Goal: Task Accomplishment & Management: Manage account settings

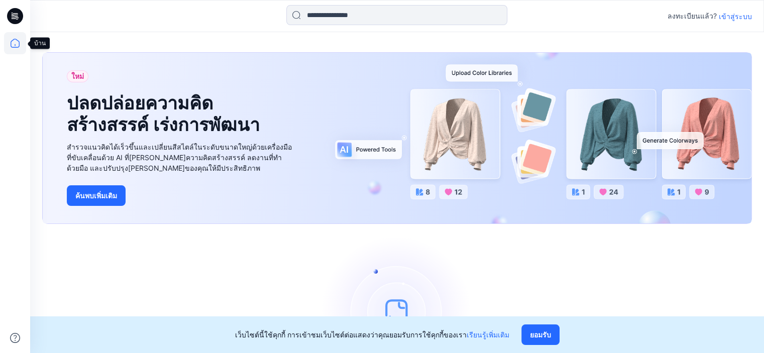
click at [22, 46] on icon at bounding box center [15, 43] width 22 height 22
click at [21, 16] on icon at bounding box center [15, 16] width 16 height 16
click at [18, 14] on icon at bounding box center [15, 16] width 16 height 16
drag, startPoint x: 220, startPoint y: 261, endPoint x: 393, endPoint y: 189, distance: 187.2
click at [221, 260] on div "เริ่มกันเลย! คลิกใหม่เพื่อ[PERSON_NAME]สไตล์หรือสร้างโฟลเดอร์" at bounding box center [397, 326] width 710 height 181
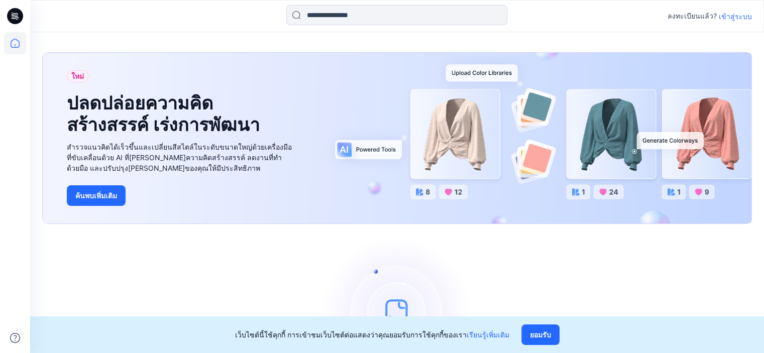
click at [748, 18] on font "เข้าสู่ระบบ" at bounding box center [735, 16] width 33 height 9
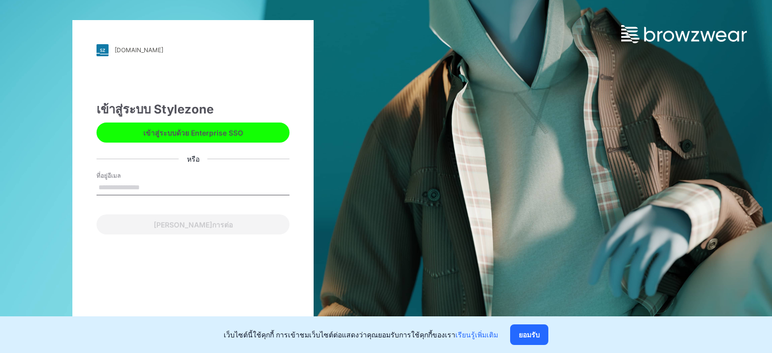
click at [126, 182] on input "ที่อยู่อีเมล" at bounding box center [192, 187] width 193 height 15
click at [189, 80] on div "vtgarment.stylezone.com กำลังโหลด... เข้าสู่ระบบ Stylezone เข้าสู่ระบบด้วย Ente…" at bounding box center [192, 177] width 241 height 314
click at [155, 186] on input "ที่อยู่อีเมล" at bounding box center [192, 187] width 193 height 15
click at [96, 292] on div "vtgarment.stylezone.com กำลังโหลด... เข้าสู่ระบบ Stylezone เข้าสู่ระบบด้วย Ente…" at bounding box center [192, 177] width 241 height 314
click at [149, 190] on input "*" at bounding box center [192, 187] width 193 height 15
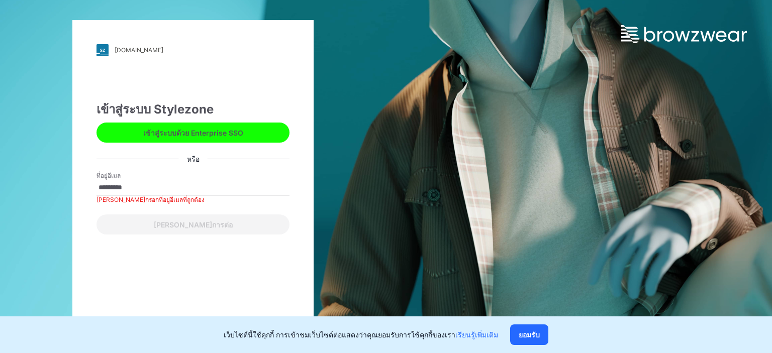
type input "*********"
click at [155, 275] on div "vtgarment.stylezone.com กำลังโหลด... เข้าสู่ระบบ Stylezone เข้าสู่ระบบด้วย Ente…" at bounding box center [192, 177] width 241 height 314
click at [113, 48] on link "vtgarment.stylezone.com" at bounding box center [192, 50] width 193 height 12
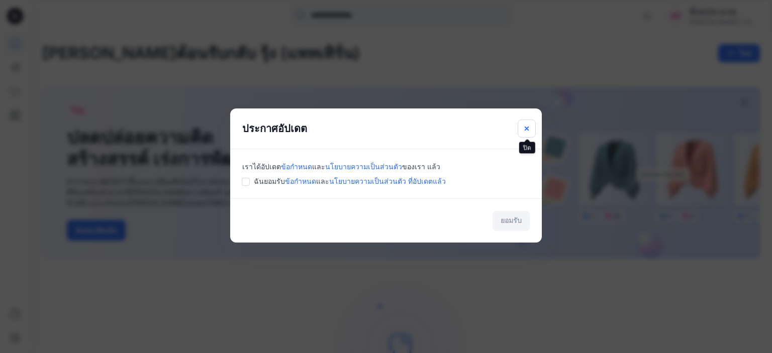
click at [521, 128] on button "ปิด" at bounding box center [527, 129] width 18 height 18
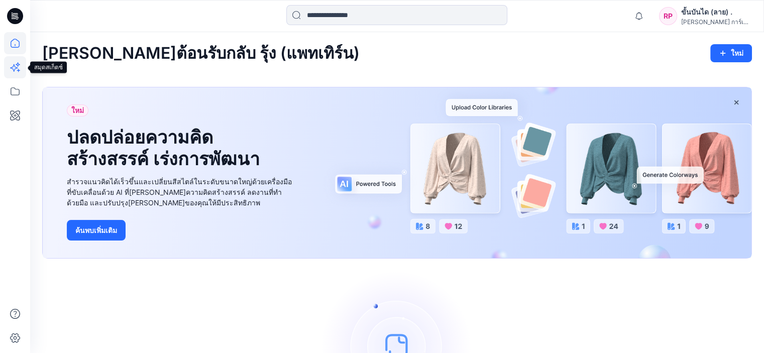
click at [17, 68] on icon at bounding box center [15, 67] width 22 height 22
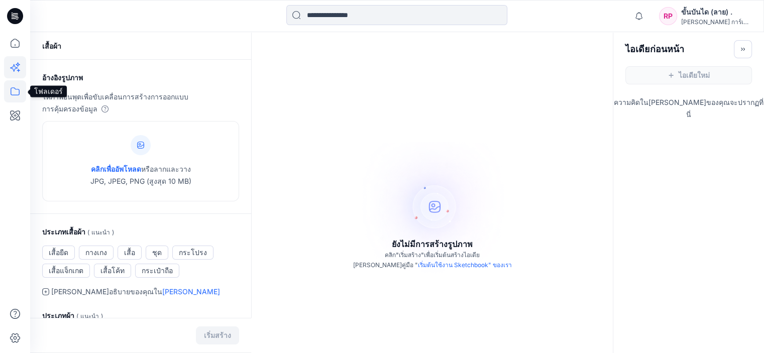
click at [20, 92] on icon at bounding box center [15, 91] width 22 height 22
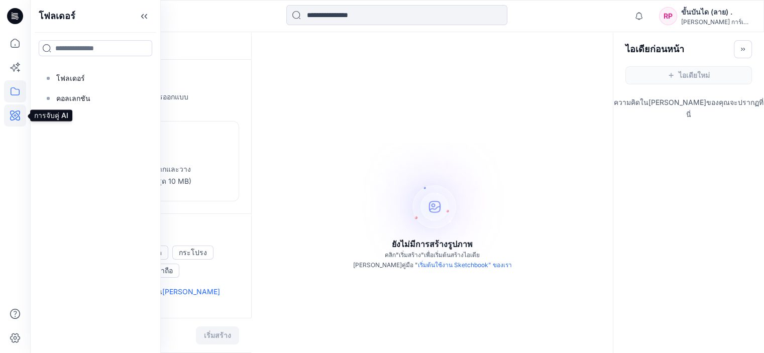
click at [15, 121] on icon at bounding box center [15, 116] width 22 height 22
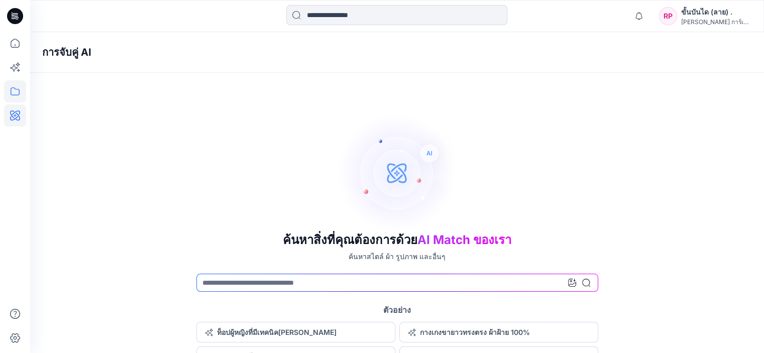
click at [12, 93] on icon at bounding box center [15, 91] width 22 height 22
click at [12, 72] on icon at bounding box center [15, 67] width 22 height 22
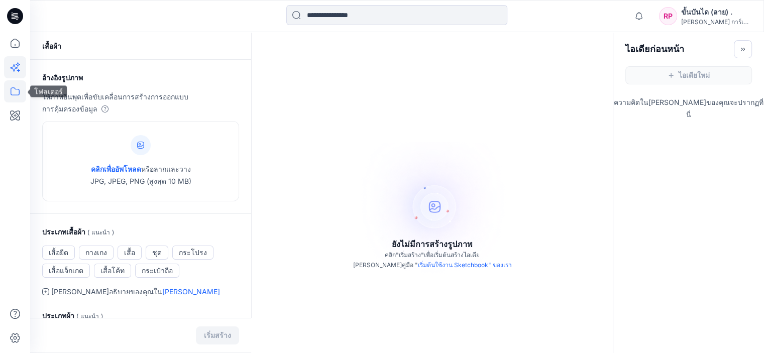
click at [15, 88] on icon at bounding box center [15, 91] width 22 height 22
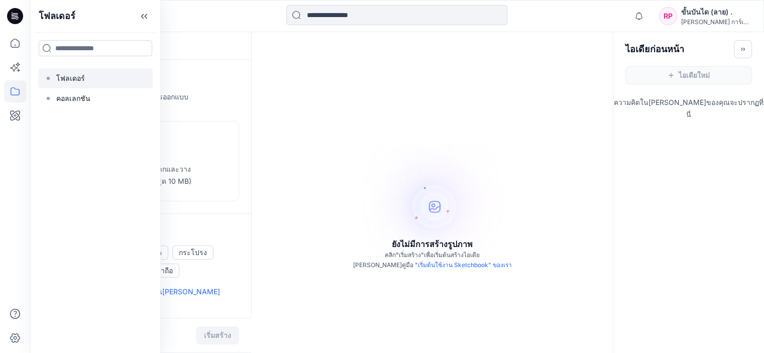
click at [99, 80] on div at bounding box center [95, 78] width 115 height 20
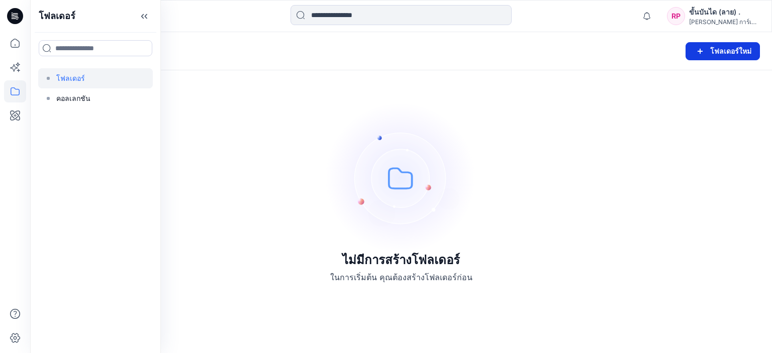
click at [730, 54] on font "โฟลเดอร์ใหม่" at bounding box center [730, 51] width 41 height 9
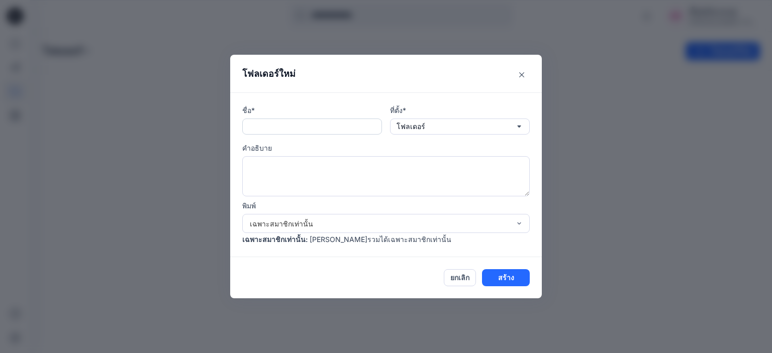
click at [288, 132] on input "text" at bounding box center [312, 127] width 140 height 16
paste input "*******"
click at [439, 127] on button "โฟลเดอร์" at bounding box center [460, 127] width 140 height 16
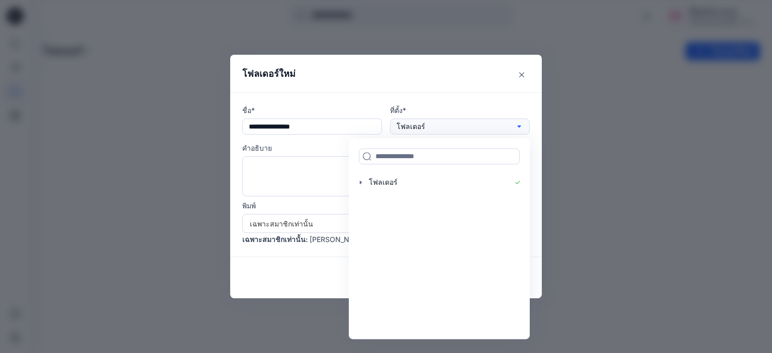
click at [439, 127] on button "โฟลเดอร์" at bounding box center [460, 127] width 140 height 16
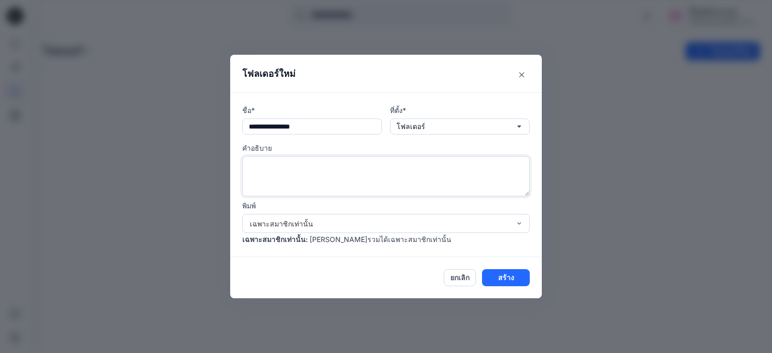
click at [344, 173] on textarea at bounding box center [385, 176] width 287 height 40
drag, startPoint x: 311, startPoint y: 132, endPoint x: 281, endPoint y: 138, distance: 29.9
click at [281, 138] on div "**********" at bounding box center [385, 175] width 287 height 140
click at [341, 98] on div "ชื่อ* ******** ที่ตั้ง* โฟลเดอร์ คำอธิบาย พิมพ์ เฉพาะสมาชิกเท่านั้น เฉพาะสมาชิก…" at bounding box center [386, 174] width 312 height 165
click at [331, 136] on div "ชื่อ* ******** ที่ตั้ง* โฟลเดอร์ คำอธิบาย พิมพ์ เฉพาะสมาชิกเท่านั้น เฉพาะสมาชิก…" at bounding box center [385, 175] width 287 height 140
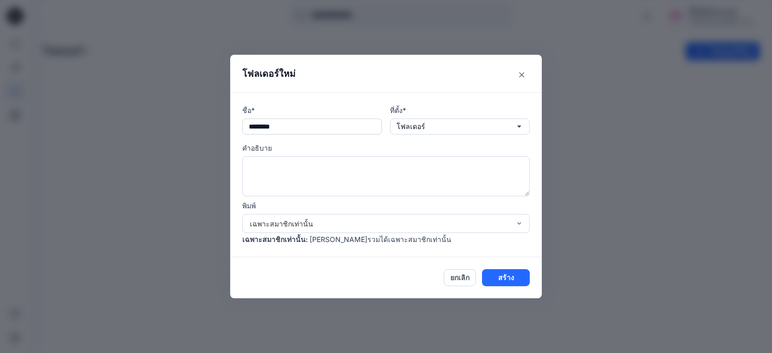
click at [334, 126] on input "********" at bounding box center [312, 127] width 140 height 16
type input "**********"
click at [358, 177] on textarea at bounding box center [385, 176] width 287 height 40
type textarea "*"
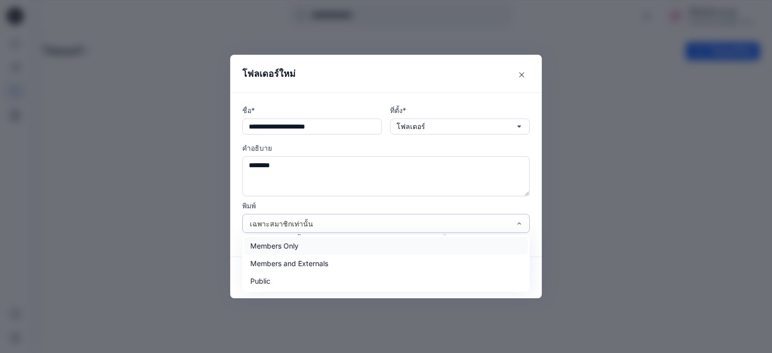
click at [366, 220] on div "เฉพาะสมาชิกเท่านั้น" at bounding box center [380, 224] width 260 height 11
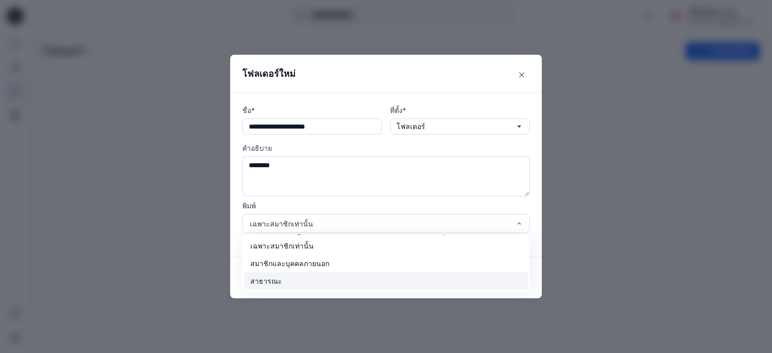
click at [372, 282] on div "สาธารณะ" at bounding box center [385, 281] width 283 height 18
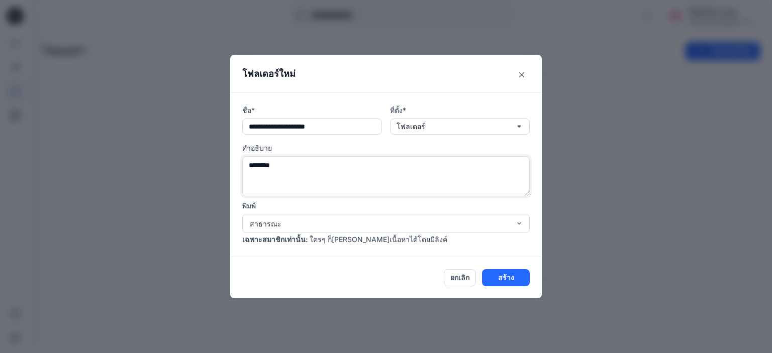
click at [285, 162] on textarea "********" at bounding box center [385, 176] width 287 height 40
click at [247, 170] on textarea "********" at bounding box center [385, 176] width 287 height 40
click at [311, 174] on textarea "**********" at bounding box center [385, 176] width 287 height 40
click at [268, 166] on textarea "**********" at bounding box center [385, 176] width 287 height 40
click at [319, 168] on textarea "**********" at bounding box center [385, 176] width 287 height 40
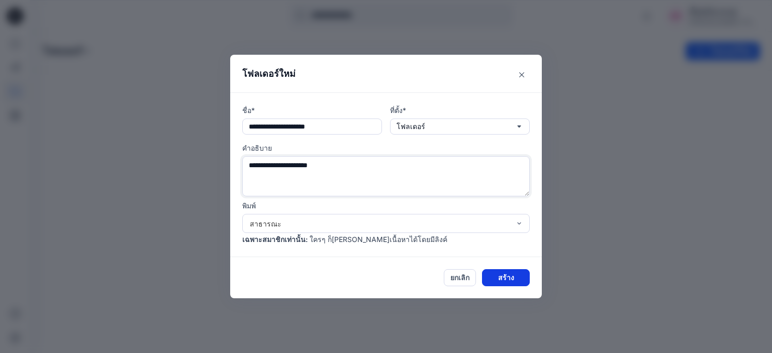
type textarea "**********"
click at [513, 279] on font "สร้าง" at bounding box center [506, 278] width 16 height 9
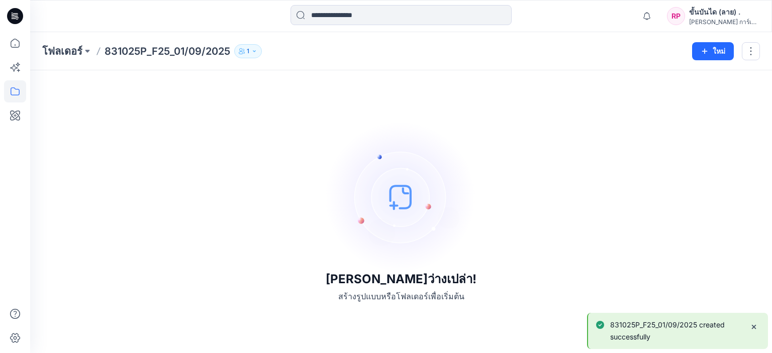
click at [257, 53] on icon "button" at bounding box center [254, 51] width 6 height 6
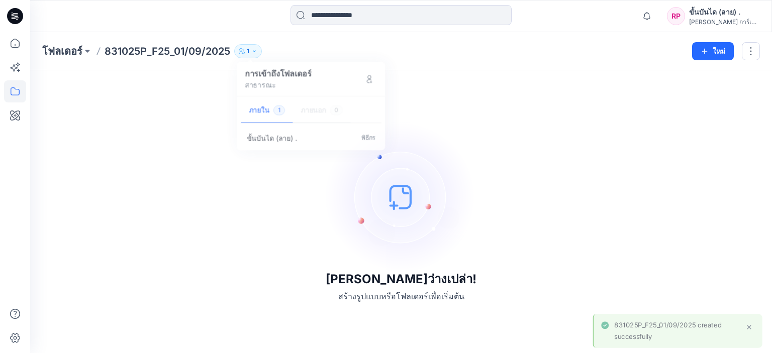
click at [197, 214] on div "ที่นี่มันว่างเปล่า! สร้างรูปแบบหรือโฟลเดอร์เพื่อเริ่มต้น" at bounding box center [401, 211] width 718 height 259
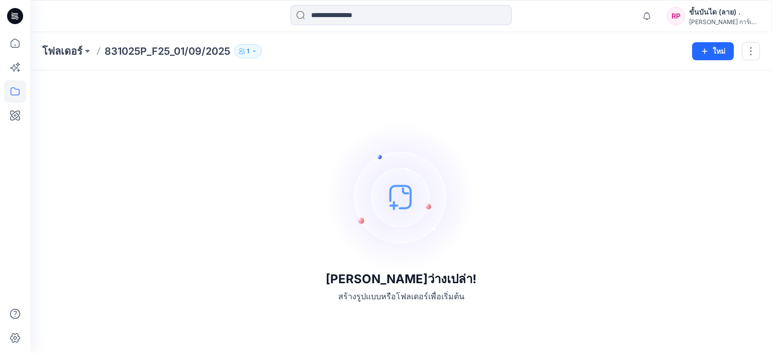
click at [610, 28] on div "การแจ้งเตือน ทำเครื่องหมายทั้งหมดว่าอ่านแล้ว ดูการแจ้งเตือนทั้งหมด RP ขั้นบันได…" at bounding box center [401, 16] width 742 height 32
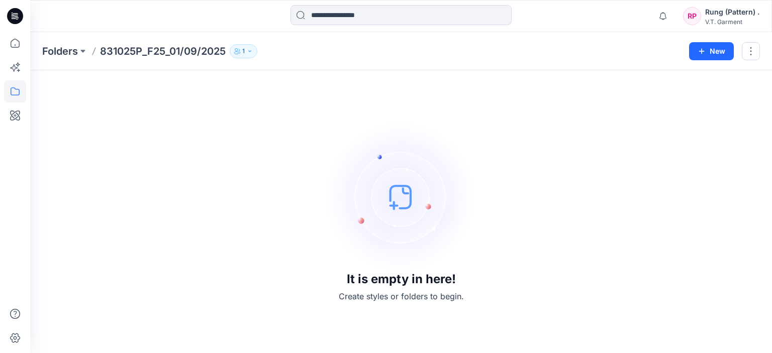
click at [623, 60] on div "Folders 831025P_F25_01/09/2025 1 Folder Access Public Internal 1 External 0 Run…" at bounding box center [401, 51] width 742 height 38
drag, startPoint x: 762, startPoint y: 22, endPoint x: 707, endPoint y: 23, distance: 55.8
click at [707, 23] on div "Notifications Mark all as read View all notifications RP Rung (Pattern) . V.T. …" at bounding box center [400, 16] width 741 height 22
copy div "V.T. Garment"
click at [392, 259] on img at bounding box center [401, 197] width 151 height 151
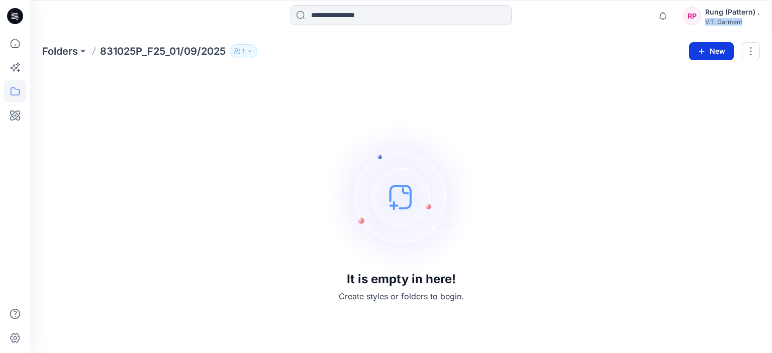
click at [724, 49] on button "New" at bounding box center [711, 51] width 45 height 18
click at [686, 98] on p "New Folder" at bounding box center [681, 95] width 37 height 11
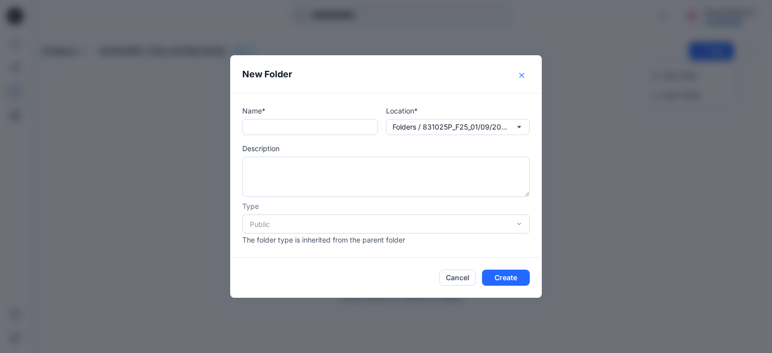
click at [521, 75] on icon "Close" at bounding box center [521, 75] width 5 height 5
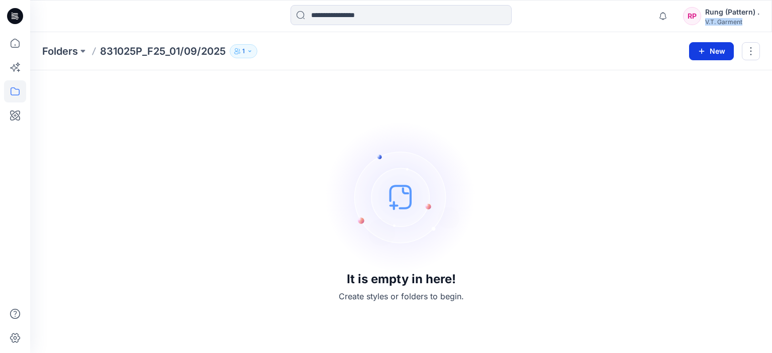
click at [716, 49] on button "New" at bounding box center [711, 51] width 45 height 18
click at [684, 76] on p "New Style" at bounding box center [680, 76] width 34 height 12
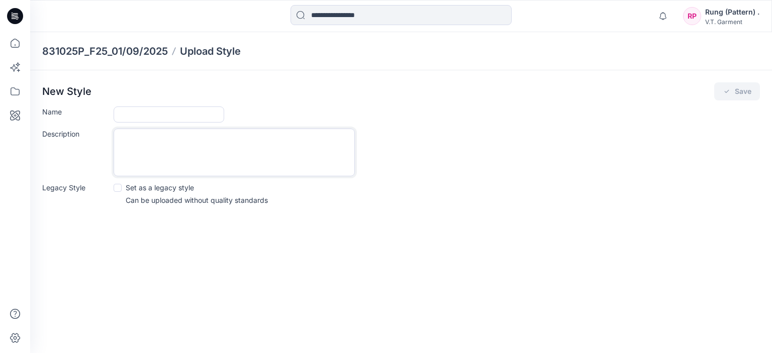
click at [171, 139] on textarea "Description" at bounding box center [234, 153] width 241 height 48
drag, startPoint x: 456, startPoint y: 213, endPoint x: 453, endPoint y: 207, distance: 7.0
click at [457, 213] on div "สไตล์ใหม่ บันทึก ชื่อ คำอธิบาย สไตล์เลกาซี ตั้งเป็นสไตล์ดั้งเดิม สามารถอัพโหลดไ…" at bounding box center [401, 147] width 742 height 154
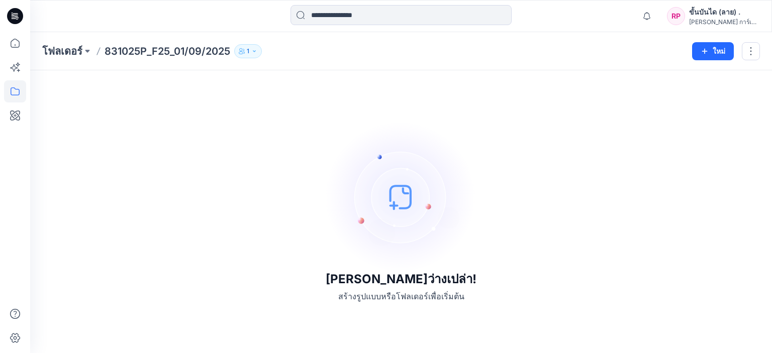
click at [188, 45] on font "831025P_F25_01/09/2025" at bounding box center [168, 51] width 126 height 12
click at [186, 47] on font "831025P_F25_01/09/2025" at bounding box center [168, 51] width 126 height 12
click at [491, 264] on div "ที่นี่มันว่างเปล่า! สร้างรูปแบบหรือโฟลเดอร์เพื่อเริ่มต้น" at bounding box center [401, 211] width 718 height 259
click at [247, 126] on div "ที่นี่มันว่างเปล่า! สร้างรูปแบบหรือโฟลเดอร์เพื่อเริ่มต้น" at bounding box center [401, 211] width 718 height 259
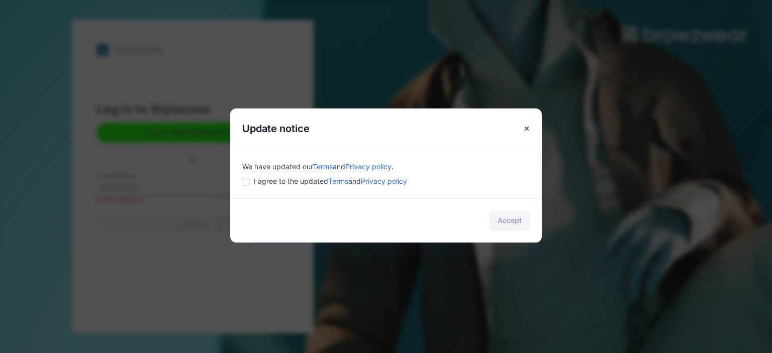
click at [285, 182] on span "I agree to the updated Terms and Privacy policy" at bounding box center [330, 181] width 153 height 11
click at [511, 212] on button "Accept" at bounding box center [510, 221] width 40 height 20
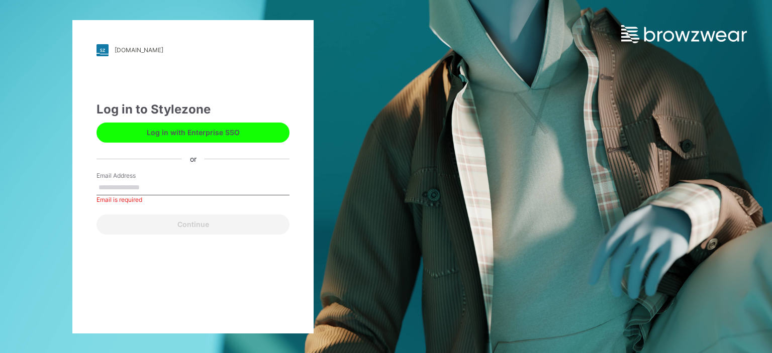
click at [173, 189] on input "Email Address" at bounding box center [192, 187] width 193 height 15
click at [173, 131] on button "Log in with Enterprise SSO" at bounding box center [192, 133] width 193 height 20
drag, startPoint x: 111, startPoint y: 194, endPoint x: 113, endPoint y: 189, distance: 5.2
click at [111, 194] on input "ที่อยู่อีเมล" at bounding box center [192, 187] width 193 height 15
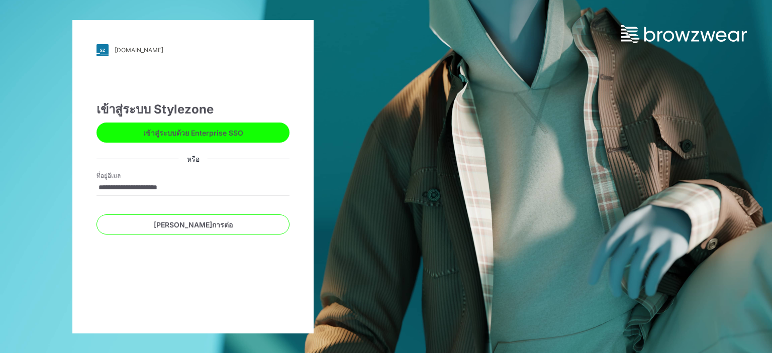
click at [127, 189] on input "**********" at bounding box center [192, 187] width 193 height 15
type input "**********"
click at [96, 215] on button "[PERSON_NAME]การต่อ" at bounding box center [192, 225] width 193 height 20
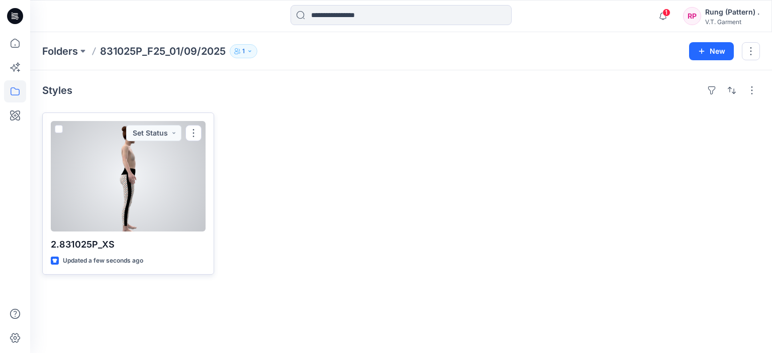
click at [133, 178] on div at bounding box center [128, 176] width 155 height 111
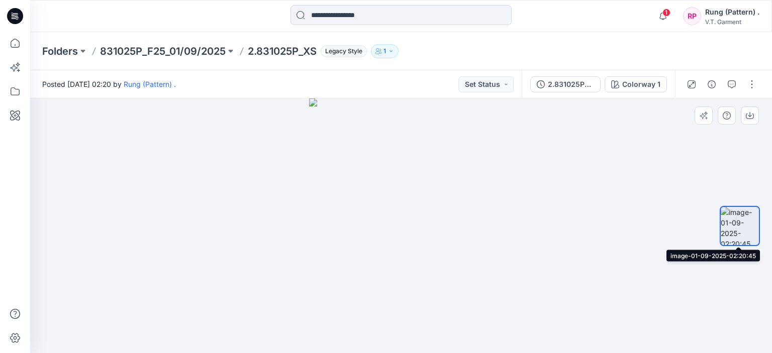
click at [738, 233] on img at bounding box center [740, 226] width 38 height 38
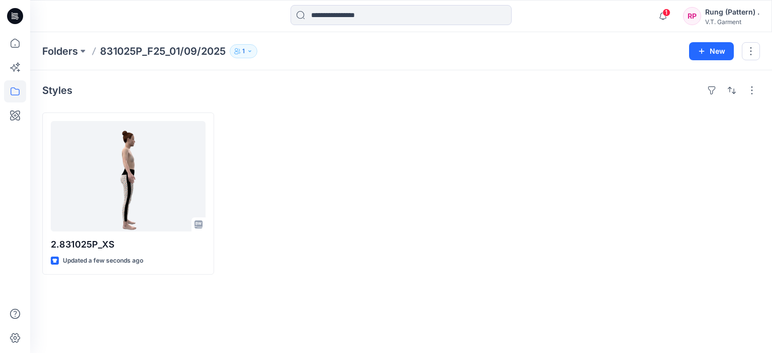
click at [308, 255] on div at bounding box center [310, 194] width 172 height 162
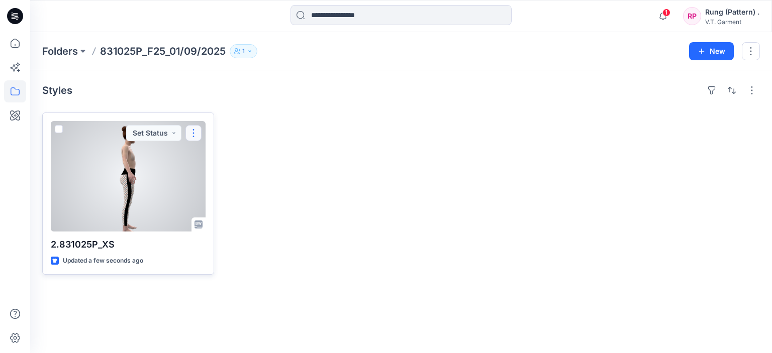
click at [195, 132] on button "button" at bounding box center [193, 133] width 16 height 16
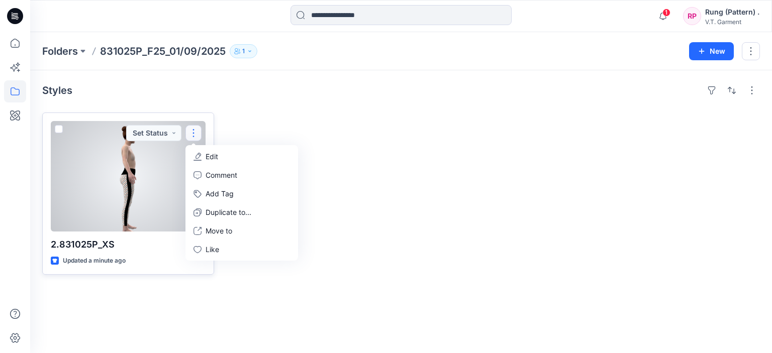
click at [192, 133] on button "button" at bounding box center [193, 133] width 16 height 16
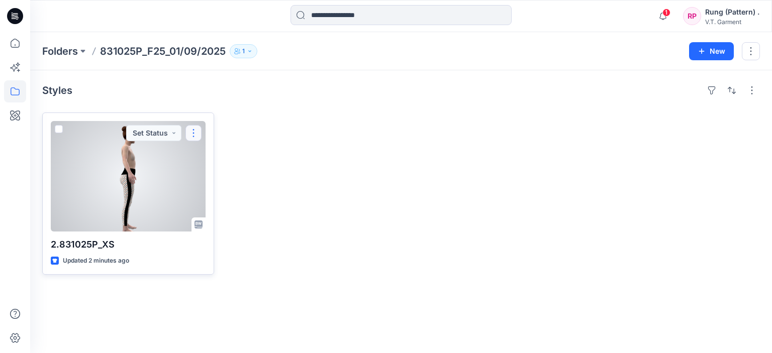
click at [197, 139] on button "button" at bounding box center [193, 133] width 16 height 16
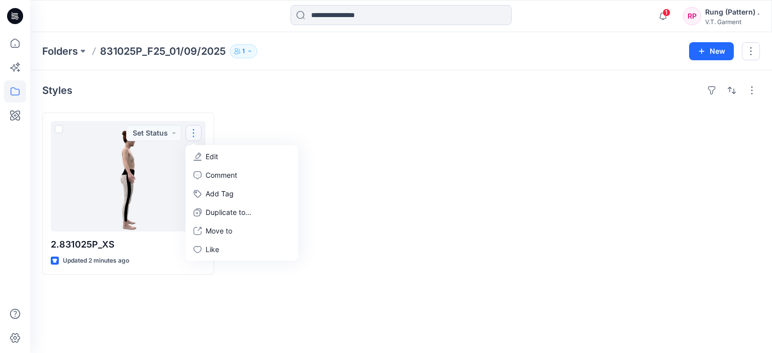
click at [312, 138] on div at bounding box center [310, 194] width 172 height 162
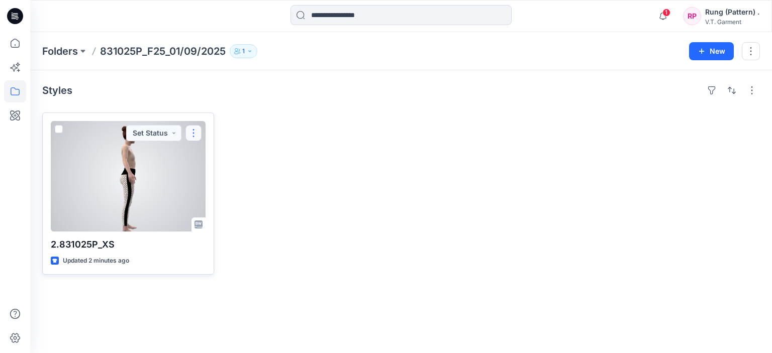
click at [190, 129] on button "button" at bounding box center [193, 133] width 16 height 16
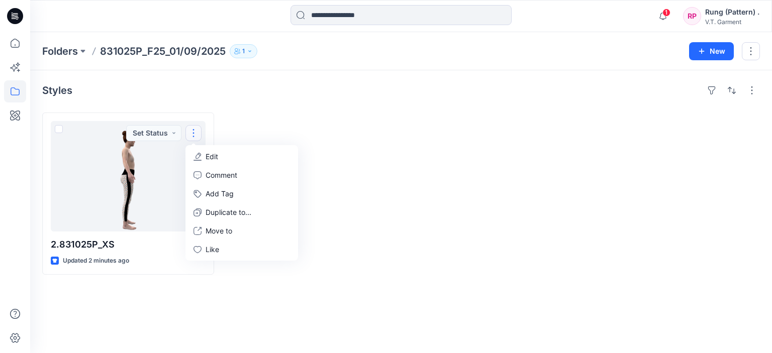
click at [358, 118] on div at bounding box center [310, 194] width 172 height 162
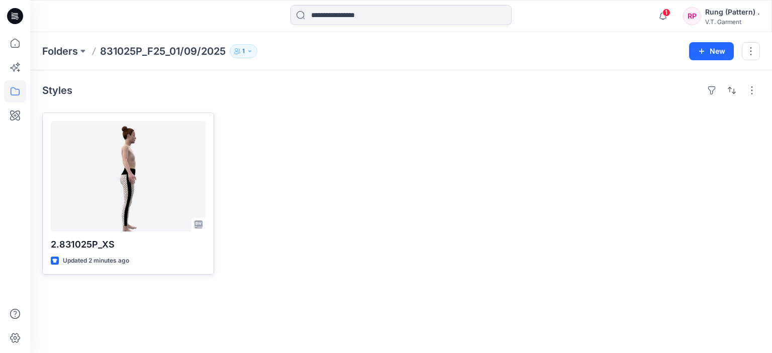
drag, startPoint x: 141, startPoint y: 261, endPoint x: 203, endPoint y: 173, distance: 107.9
click at [199, 279] on div "Styles 2.831025P_XS Updated 2 minutes ago" at bounding box center [401, 211] width 742 height 283
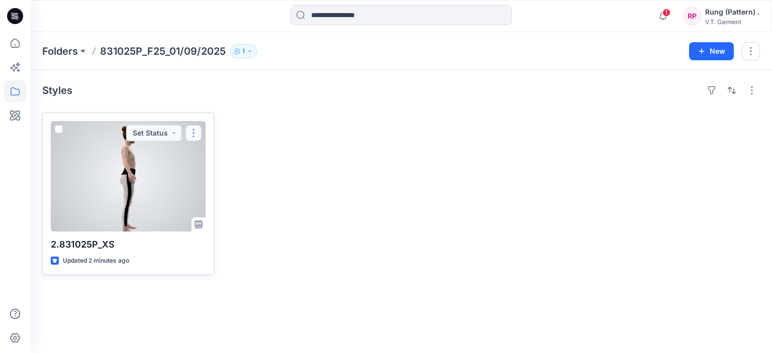
click at [197, 136] on button "button" at bounding box center [193, 133] width 16 height 16
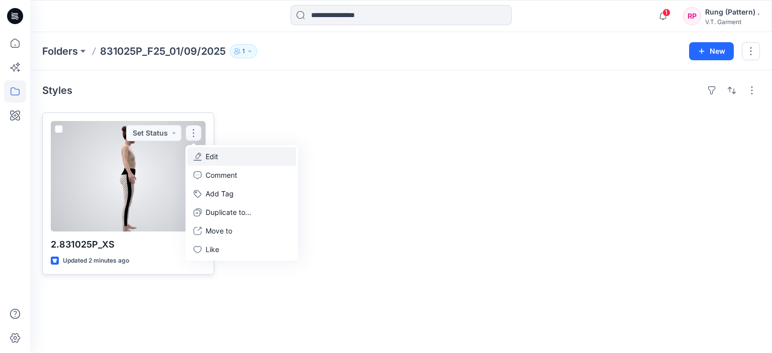
click at [224, 156] on button "Edit" at bounding box center [241, 156] width 109 height 19
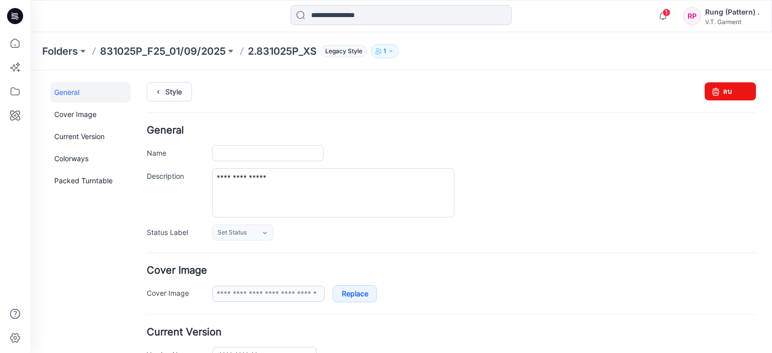
type input "**********"
drag, startPoint x: 718, startPoint y: 90, endPoint x: 464, endPoint y: 102, distance: 253.6
click at [718, 90] on link "ลบ" at bounding box center [730, 91] width 51 height 18
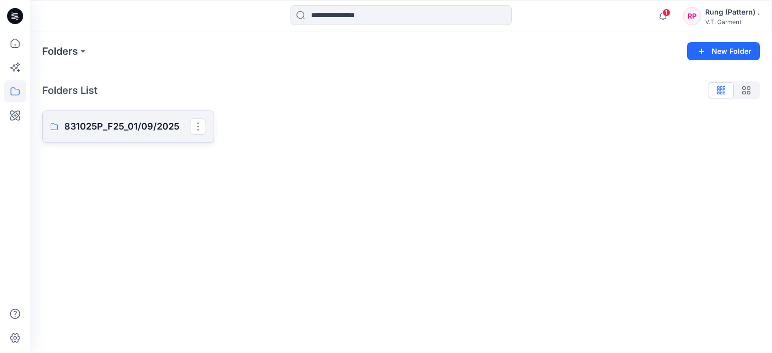
click at [149, 130] on p "831025P_F25_01/09/2025" at bounding box center [127, 127] width 126 height 14
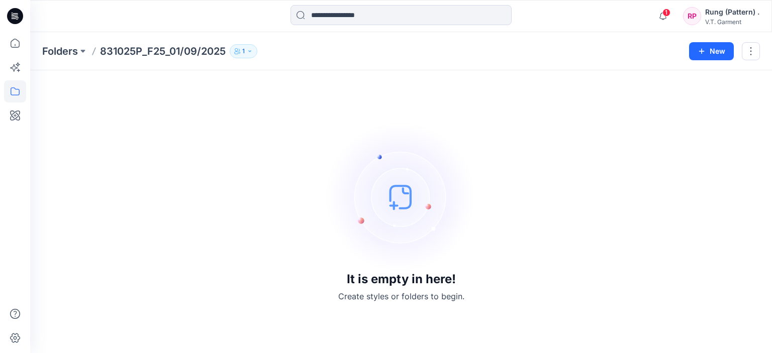
click at [249, 208] on div "It is empty in here! Create styles or folders to begin." at bounding box center [401, 211] width 718 height 259
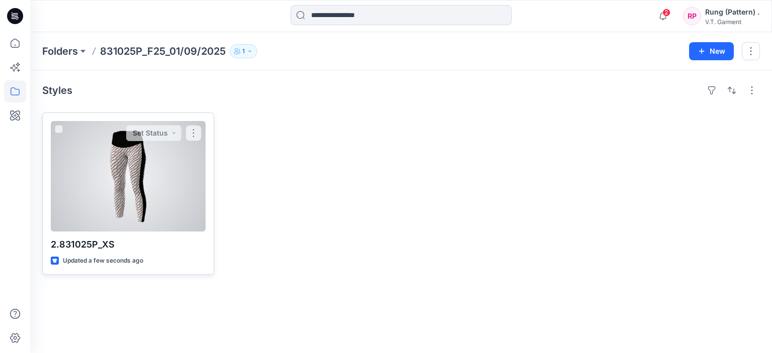
click at [157, 182] on div at bounding box center [128, 176] width 155 height 111
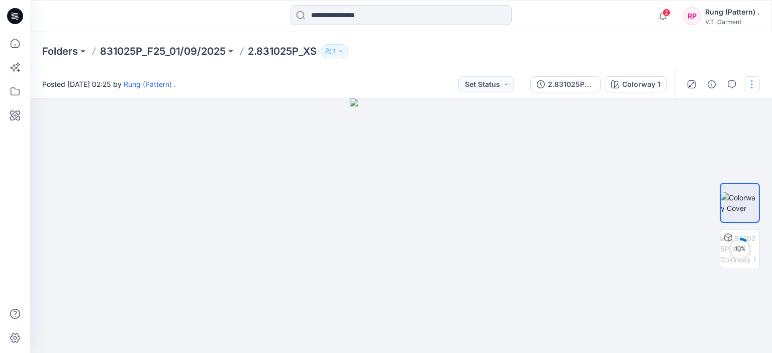
click at [758, 88] on button "button" at bounding box center [752, 84] width 16 height 16
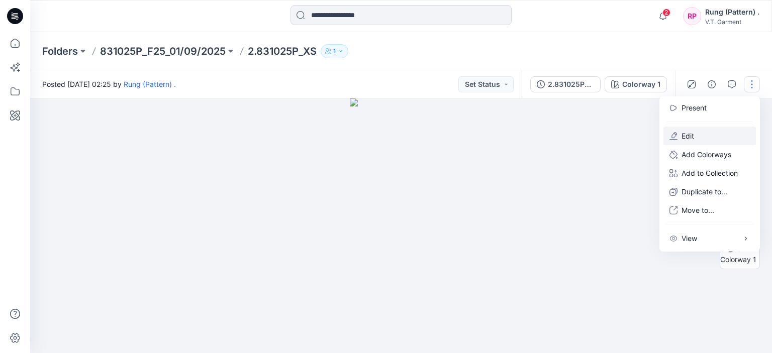
click at [702, 135] on button "Edit" at bounding box center [709, 136] width 92 height 19
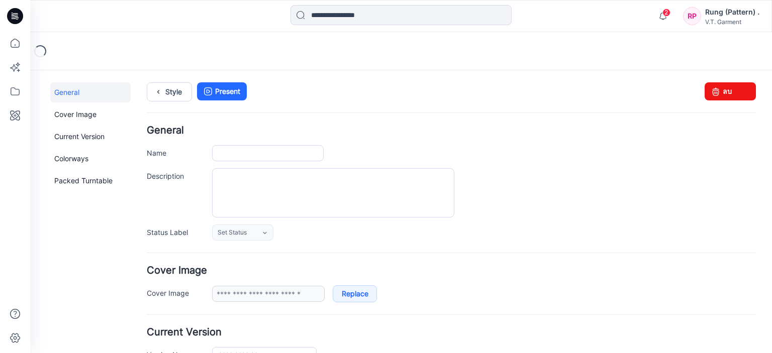
type input "**********"
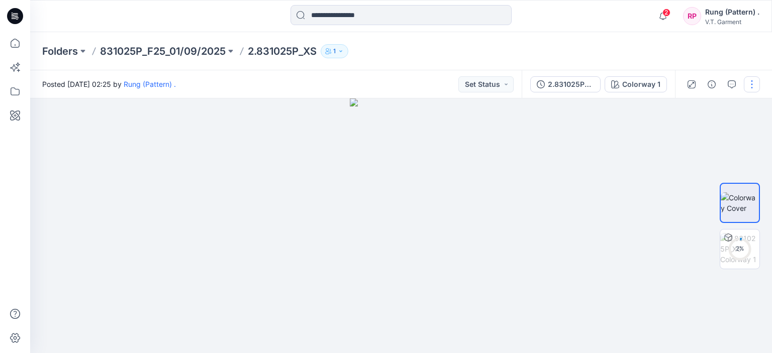
click at [750, 88] on button "button" at bounding box center [752, 84] width 16 height 16
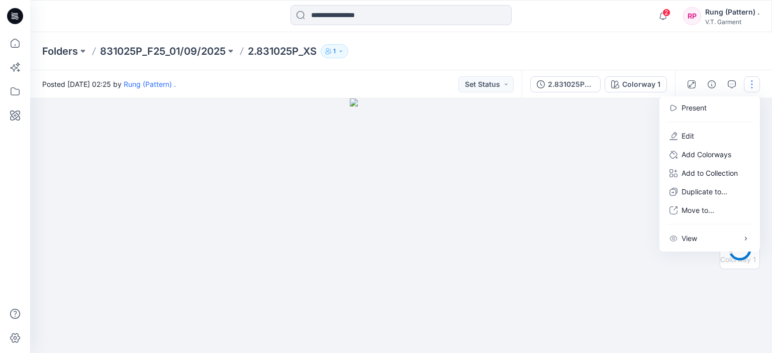
click at [574, 203] on div at bounding box center [401, 226] width 742 height 255
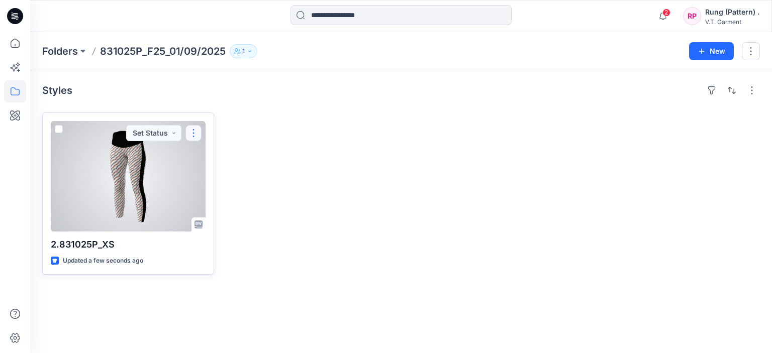
click at [196, 137] on button "button" at bounding box center [193, 133] width 16 height 16
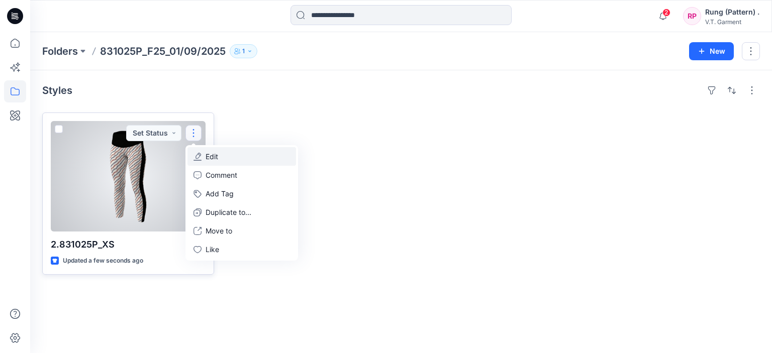
click at [220, 154] on button "Edit" at bounding box center [241, 156] width 109 height 19
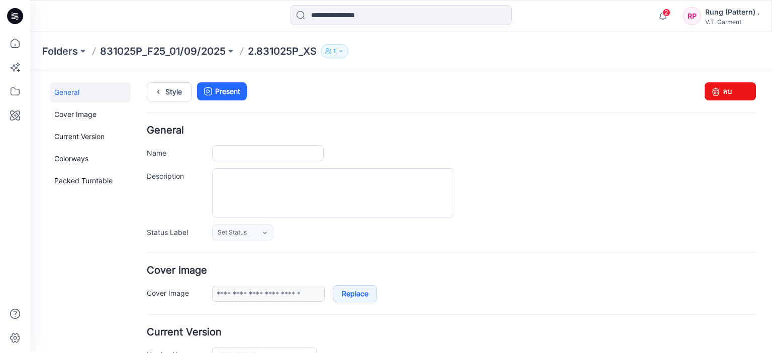
type input "**********"
drag, startPoint x: 709, startPoint y: 88, endPoint x: 465, endPoint y: 100, distance: 244.6
click at [709, 88] on icon at bounding box center [716, 91] width 14 height 18
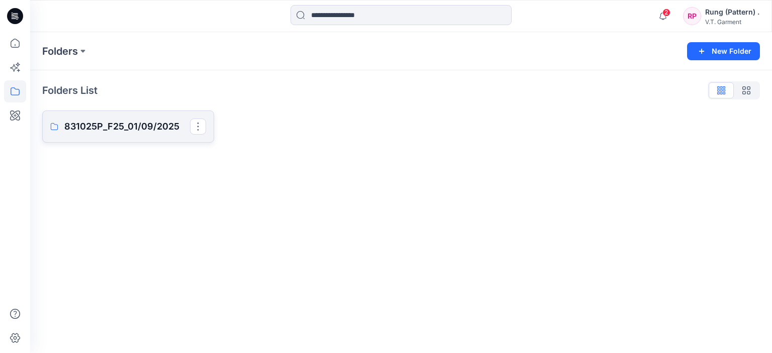
click at [110, 141] on link "831025P_F25_01/09/2025" at bounding box center [128, 127] width 172 height 32
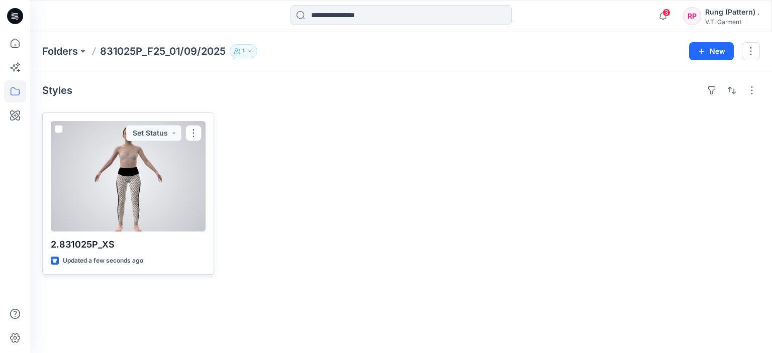
click at [179, 166] on div at bounding box center [128, 176] width 155 height 111
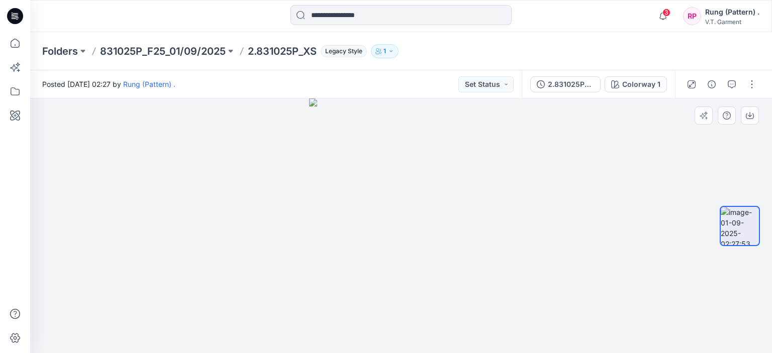
drag, startPoint x: 14, startPoint y: 4, endPoint x: 201, endPoint y: 185, distance: 260.9
click at [218, 201] on div at bounding box center [401, 226] width 742 height 255
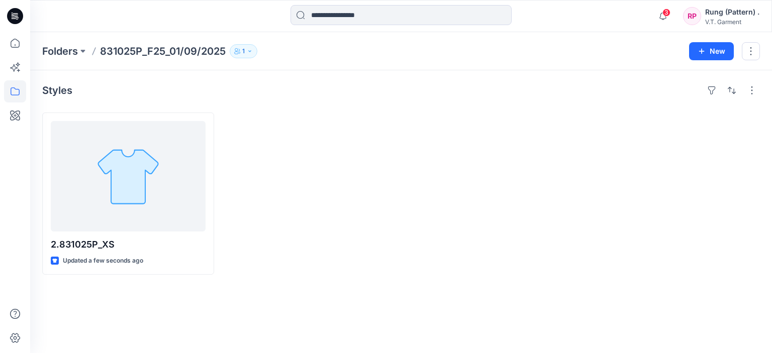
click at [142, 50] on p "831025P_F25_01/09/2025" at bounding box center [163, 51] width 126 height 14
click at [133, 53] on p "831025P_F25_01/09/2025" at bounding box center [163, 51] width 126 height 14
click at [752, 47] on button "button" at bounding box center [751, 51] width 18 height 18
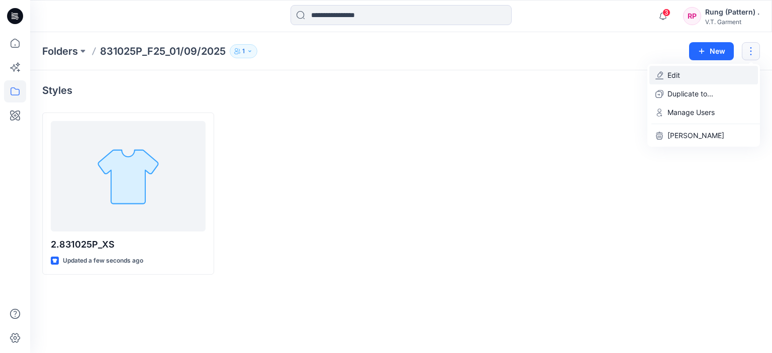
click at [704, 76] on button "Edit" at bounding box center [703, 75] width 109 height 19
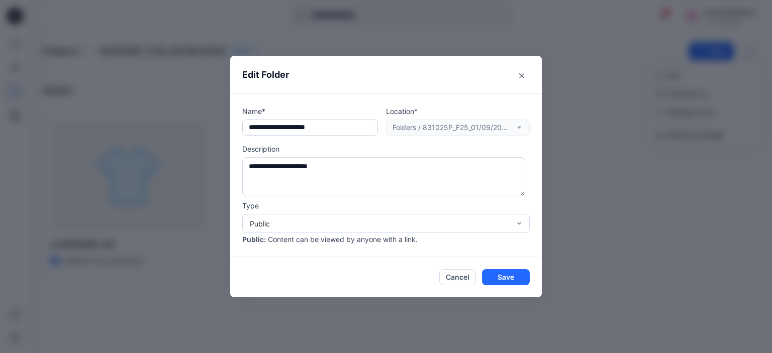
drag, startPoint x: 292, startPoint y: 125, endPoint x: 286, endPoint y: 128, distance: 6.7
click at [292, 124] on input "**********" at bounding box center [310, 128] width 136 height 16
click at [632, 134] on div "**********" at bounding box center [386, 176] width 772 height 353
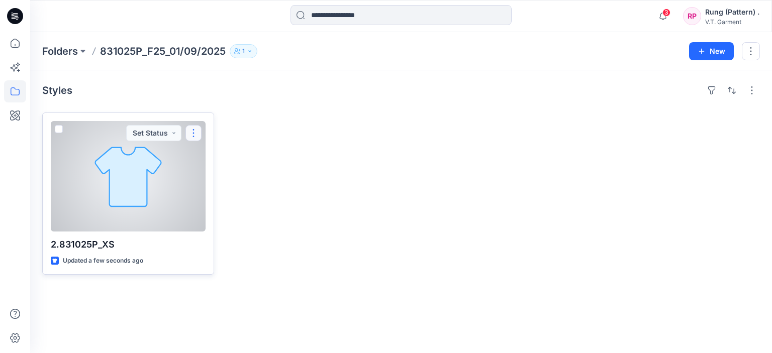
click at [191, 137] on button "button" at bounding box center [193, 133] width 16 height 16
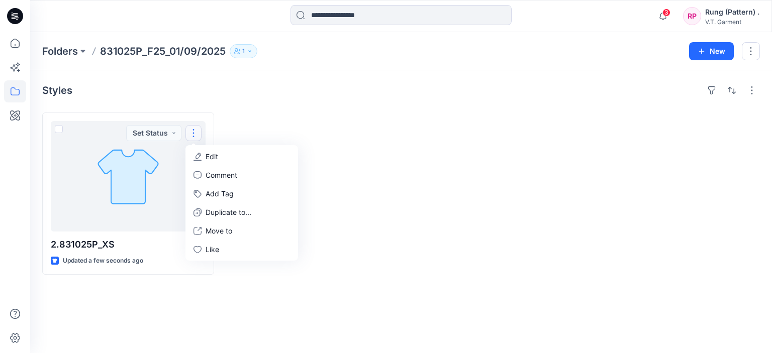
click at [343, 139] on div at bounding box center [310, 194] width 172 height 162
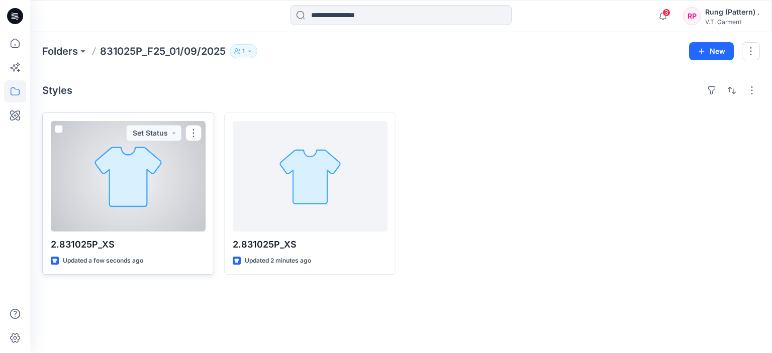
click at [126, 186] on div at bounding box center [128, 176] width 155 height 111
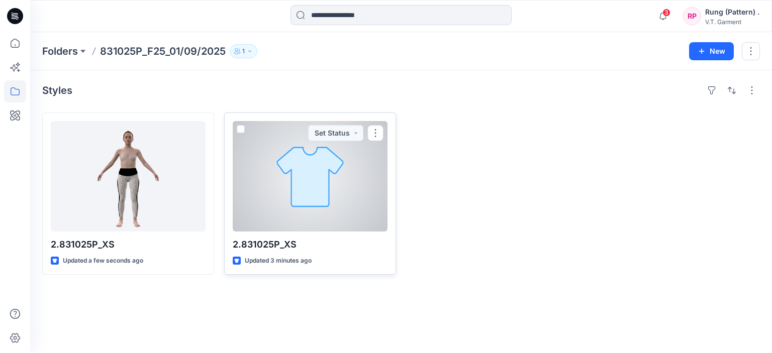
click at [338, 207] on div at bounding box center [310, 176] width 155 height 111
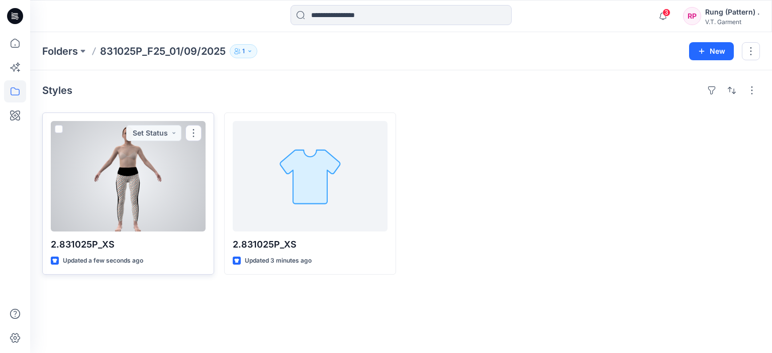
click at [165, 168] on div at bounding box center [128, 176] width 155 height 111
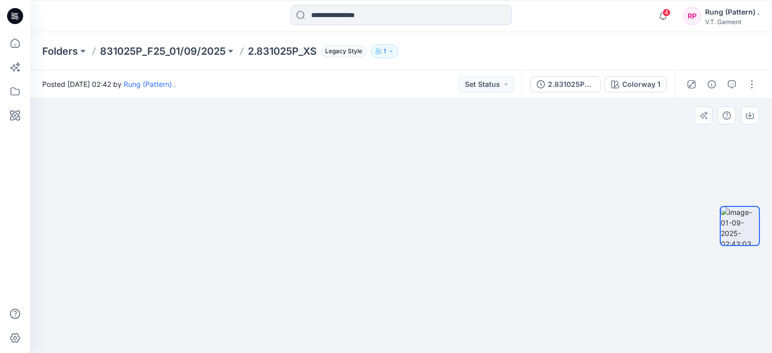
drag, startPoint x: 417, startPoint y: 239, endPoint x: 399, endPoint y: 188, distance: 53.9
click at [399, 187] on img at bounding box center [401, 195] width 201 height 317
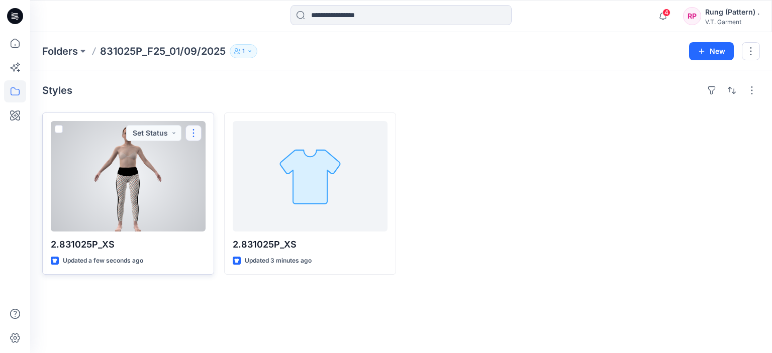
click at [189, 130] on button "button" at bounding box center [193, 133] width 16 height 16
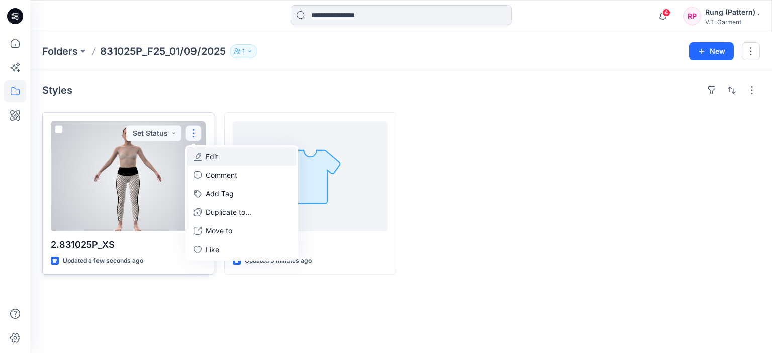
click at [225, 155] on button "Edit" at bounding box center [241, 156] width 109 height 19
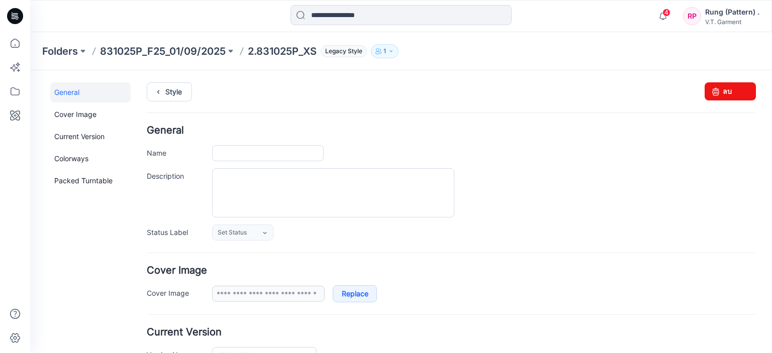
type input "**********"
click at [709, 88] on icon at bounding box center [716, 91] width 14 height 18
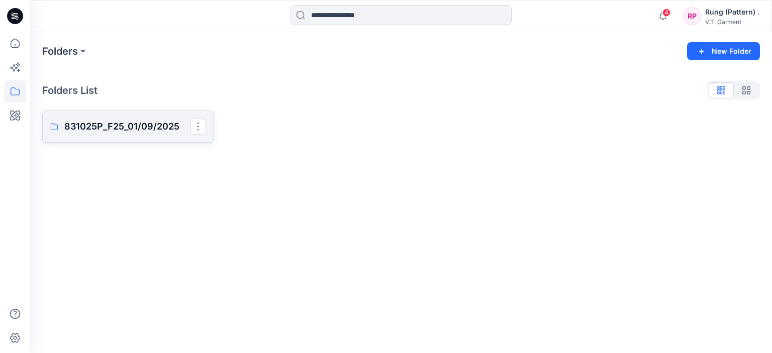
click at [148, 124] on p "831025P_F25_01/09/2025" at bounding box center [127, 127] width 126 height 14
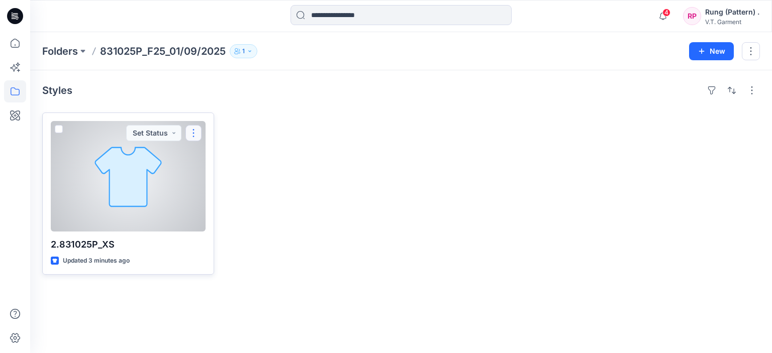
click at [198, 133] on button "button" at bounding box center [193, 133] width 16 height 16
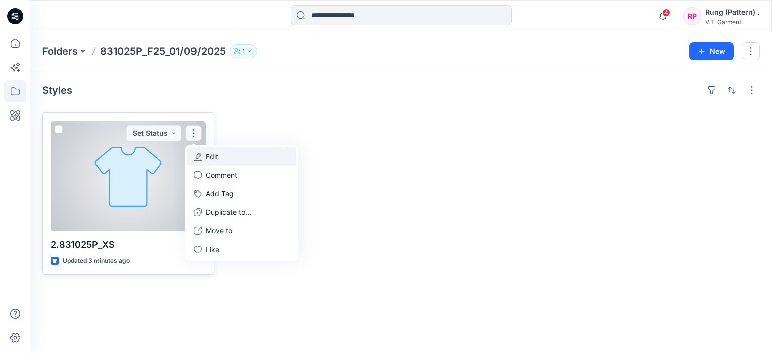
click at [222, 155] on button "Edit" at bounding box center [241, 156] width 109 height 19
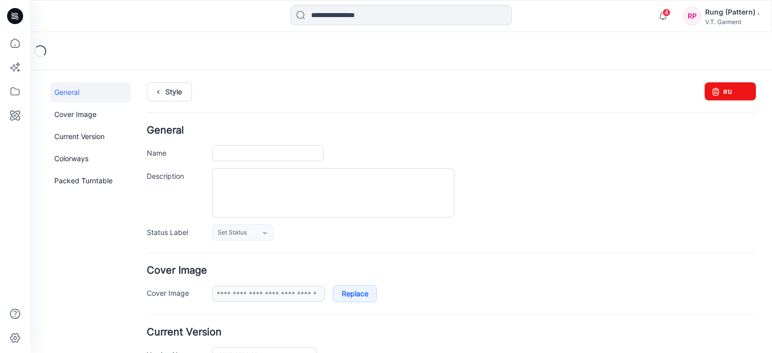
type input "**********"
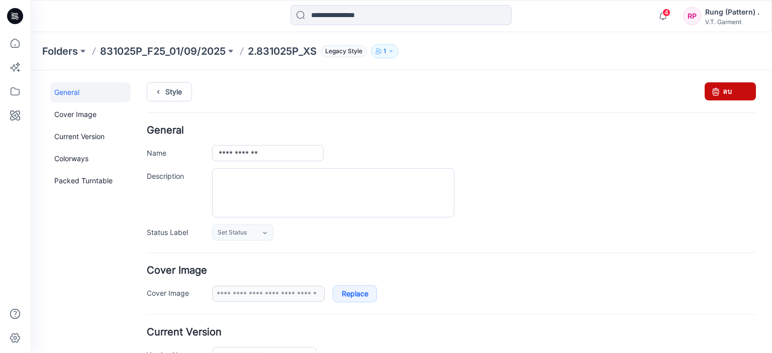
drag, startPoint x: 725, startPoint y: 90, endPoint x: 454, endPoint y: 101, distance: 270.6
click at [725, 90] on link "ลบ" at bounding box center [730, 91] width 51 height 18
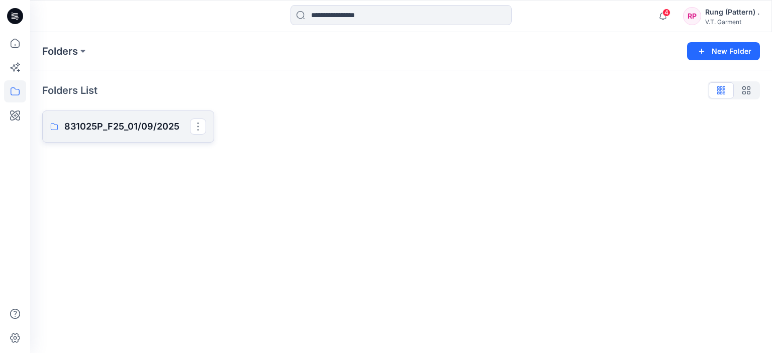
click at [120, 136] on link "831025P_F25_01/09/2025" at bounding box center [128, 127] width 172 height 32
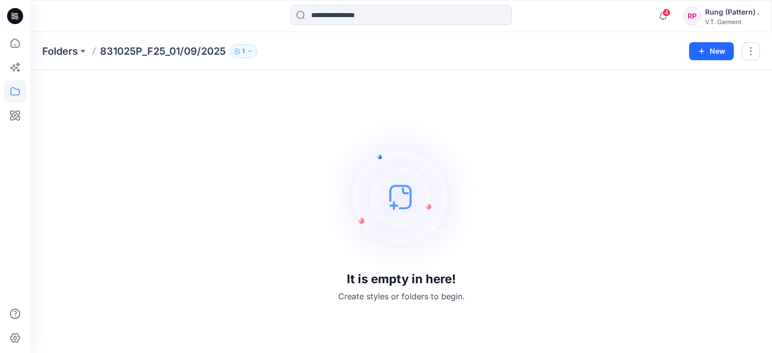
click at [400, 175] on img at bounding box center [401, 197] width 151 height 151
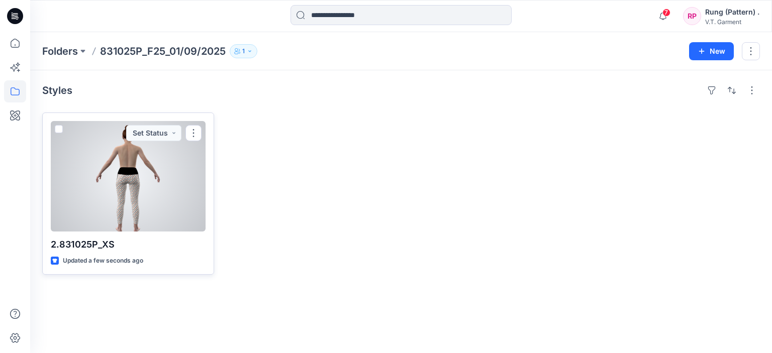
click at [112, 181] on div at bounding box center [128, 176] width 155 height 111
click at [112, 181] on div "Folders 831025P_F25_01/09/2025 1 New Styles 2.831025P_XS Updated a few seconds …" at bounding box center [401, 192] width 742 height 321
click at [124, 218] on div at bounding box center [128, 176] width 155 height 111
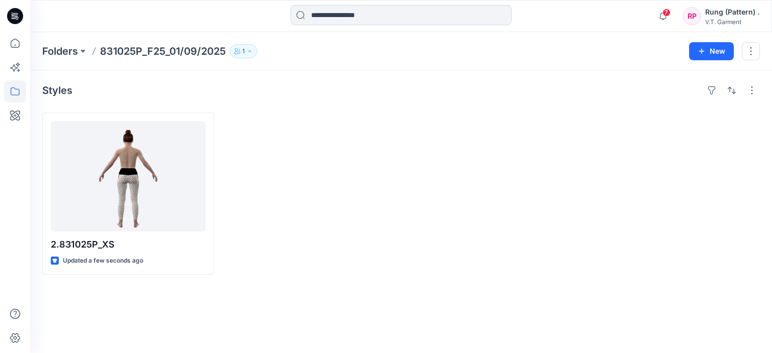
click at [380, 219] on div at bounding box center [310, 194] width 172 height 162
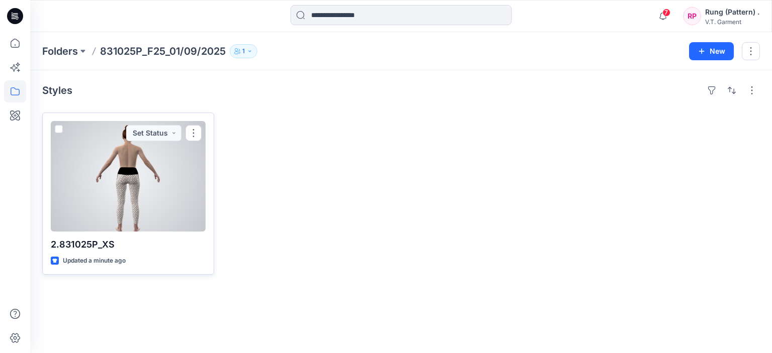
click at [117, 205] on div at bounding box center [128, 176] width 155 height 111
click at [117, 205] on div "Folders 831025P_F25_01/09/2025 1 New Styles 2.831025P_XS Updated a minute ago S…" at bounding box center [401, 192] width 742 height 321
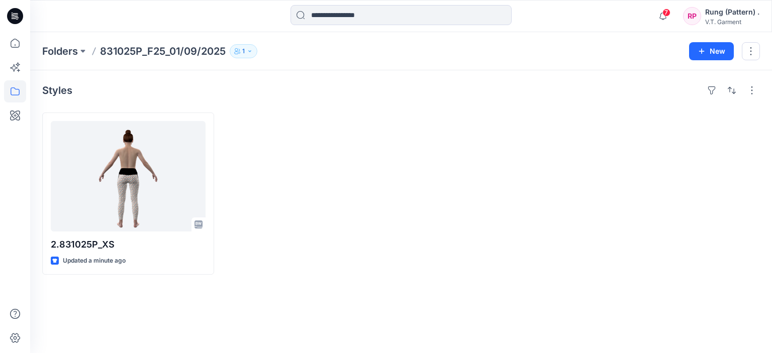
click at [340, 139] on div at bounding box center [310, 194] width 172 height 162
click at [661, 18] on icon "button" at bounding box center [662, 16] width 19 height 20
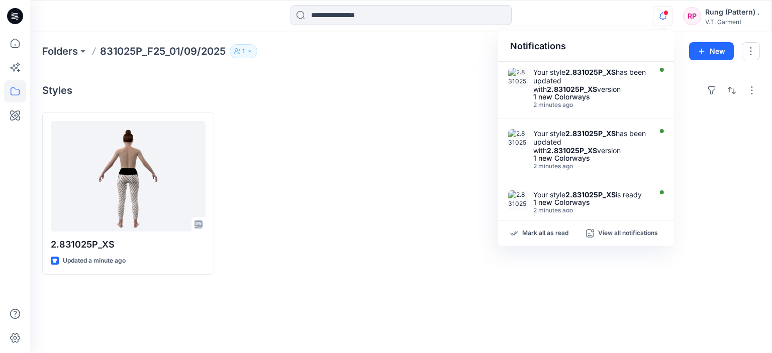
click at [352, 191] on div at bounding box center [310, 194] width 172 height 162
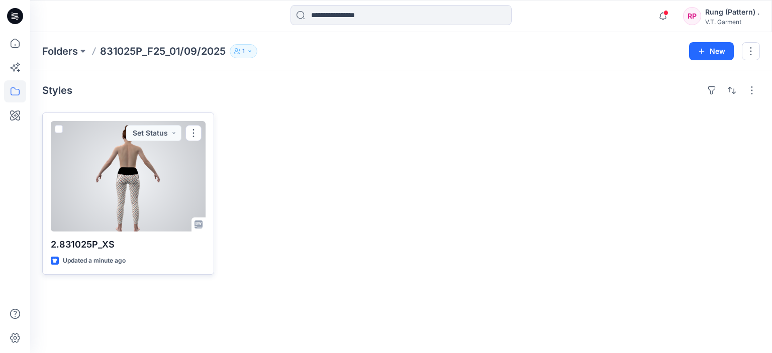
click at [173, 191] on div at bounding box center [128, 176] width 155 height 111
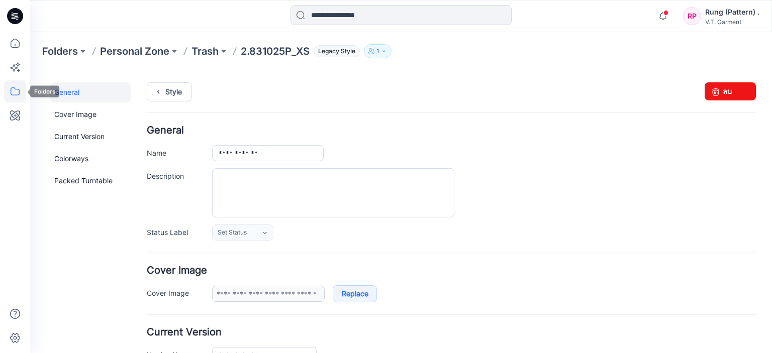
click at [14, 91] on icon at bounding box center [15, 91] width 22 height 22
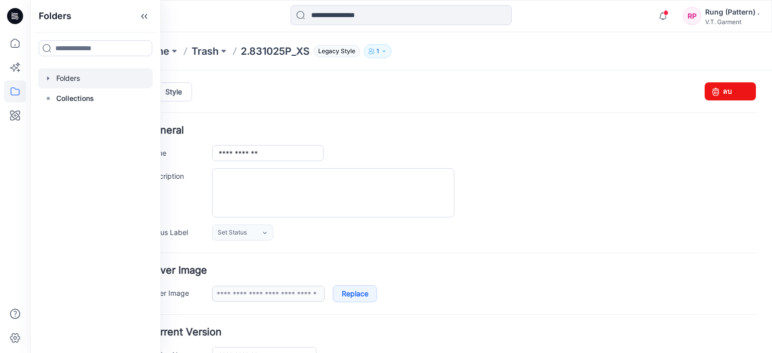
click at [74, 81] on div at bounding box center [95, 78] width 115 height 20
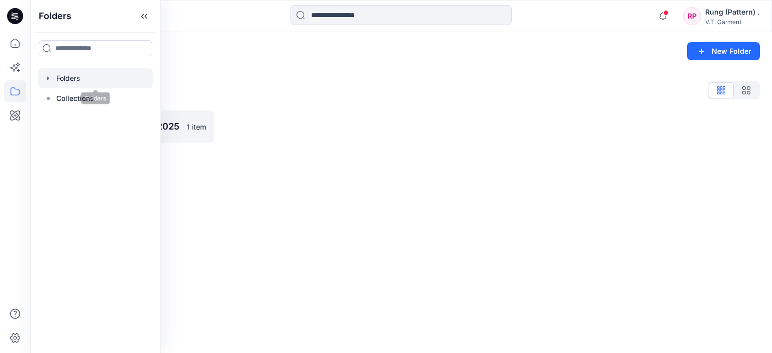
click at [349, 142] on div at bounding box center [310, 127] width 172 height 32
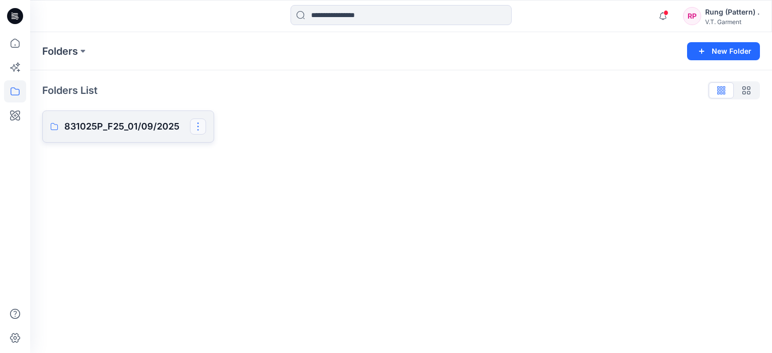
click at [192, 126] on button "button" at bounding box center [198, 127] width 16 height 16
click at [149, 124] on p "831025P_F25_01/09/2025" at bounding box center [127, 127] width 126 height 14
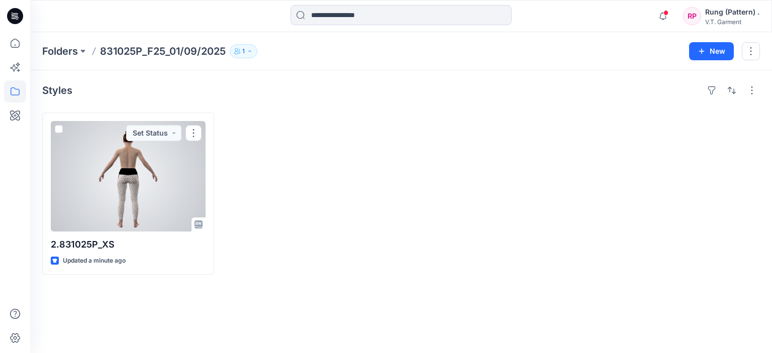
click at [101, 199] on div at bounding box center [128, 176] width 155 height 111
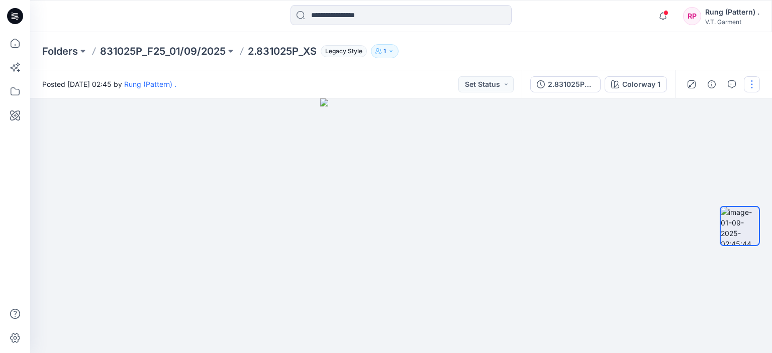
click at [754, 78] on button "button" at bounding box center [752, 84] width 16 height 16
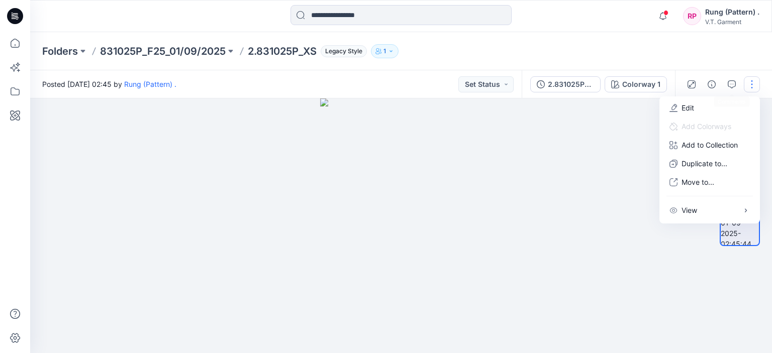
click at [594, 148] on div at bounding box center [401, 226] width 742 height 255
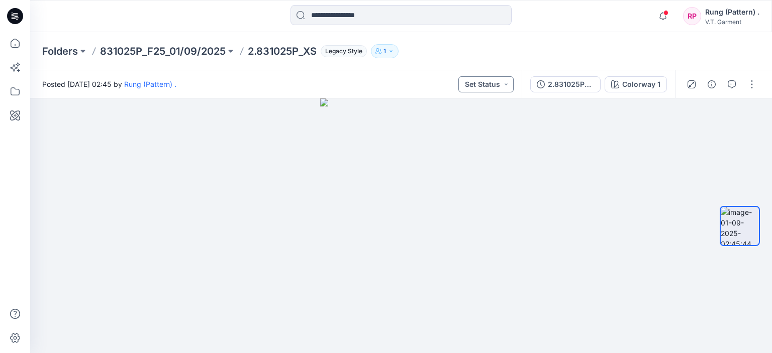
click at [511, 88] on button "Set Status" at bounding box center [485, 84] width 55 height 16
click at [509, 84] on button "Set Status" at bounding box center [485, 84] width 55 height 16
click at [589, 141] on div at bounding box center [401, 226] width 742 height 255
click at [762, 247] on div at bounding box center [740, 226] width 64 height 132
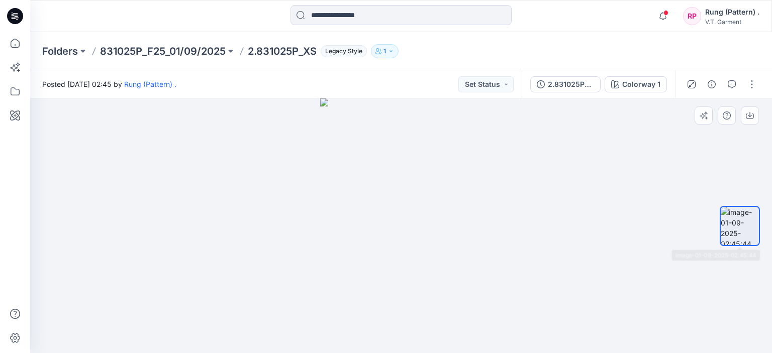
click at [745, 220] on img at bounding box center [740, 226] width 38 height 38
click at [754, 86] on button "button" at bounding box center [752, 84] width 16 height 16
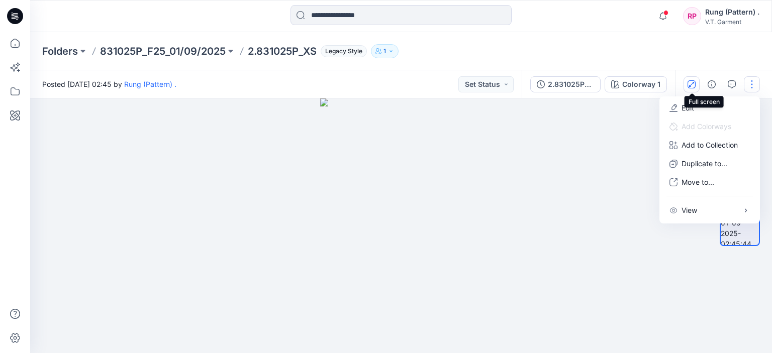
click at [688, 83] on icon "button" at bounding box center [692, 84] width 8 height 8
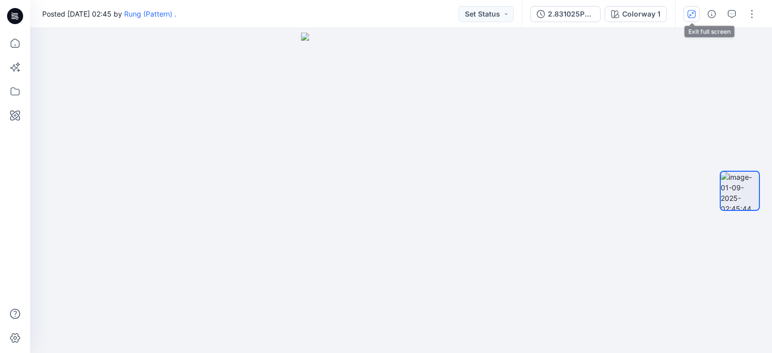
click at [695, 15] on icon "button" at bounding box center [692, 14] width 8 height 8
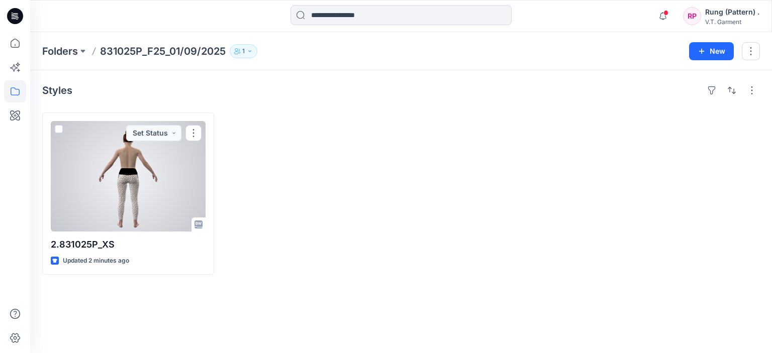
click at [157, 160] on div at bounding box center [128, 176] width 155 height 111
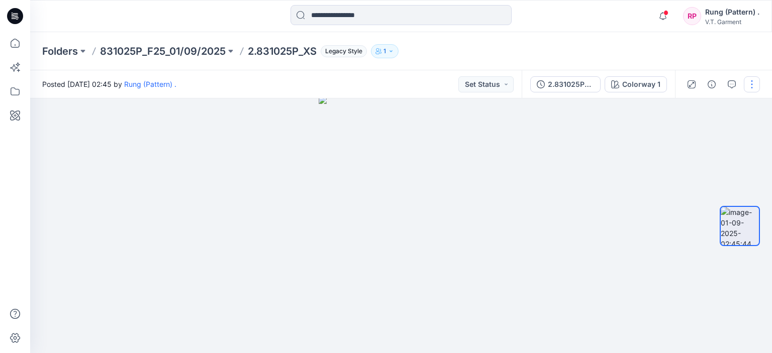
click at [751, 88] on button "button" at bounding box center [752, 84] width 16 height 16
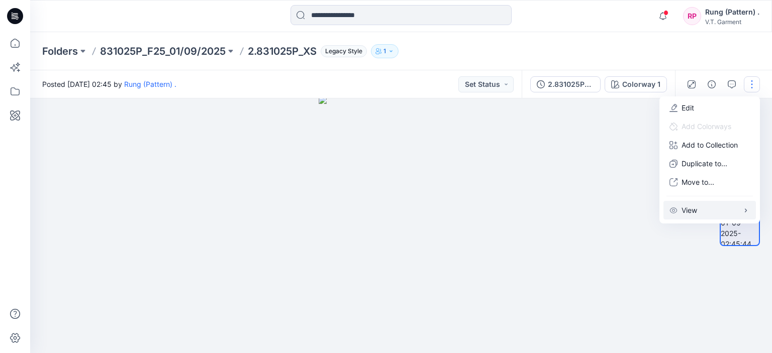
click at [709, 206] on button "View" at bounding box center [709, 210] width 92 height 19
click at [445, 129] on img at bounding box center [401, 224] width 165 height 257
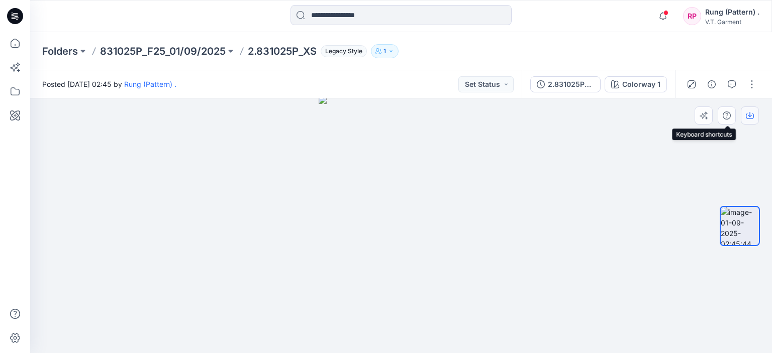
click at [751, 110] on button "button" at bounding box center [750, 116] width 18 height 18
click at [749, 119] on icon "button" at bounding box center [750, 117] width 8 height 6
click at [753, 84] on button "button" at bounding box center [752, 84] width 16 height 16
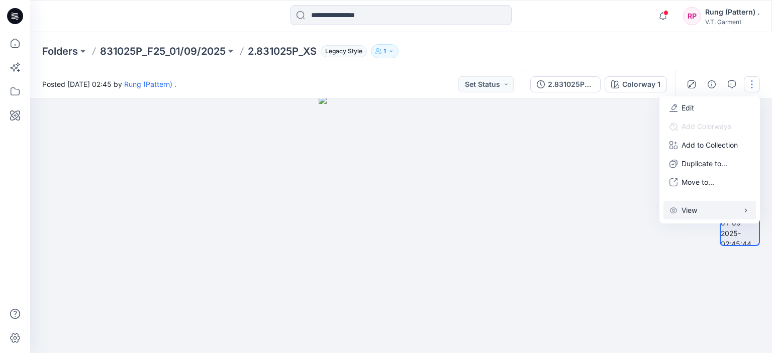
click at [698, 212] on button "View" at bounding box center [709, 210] width 92 height 19
click at [525, 177] on div at bounding box center [401, 226] width 742 height 255
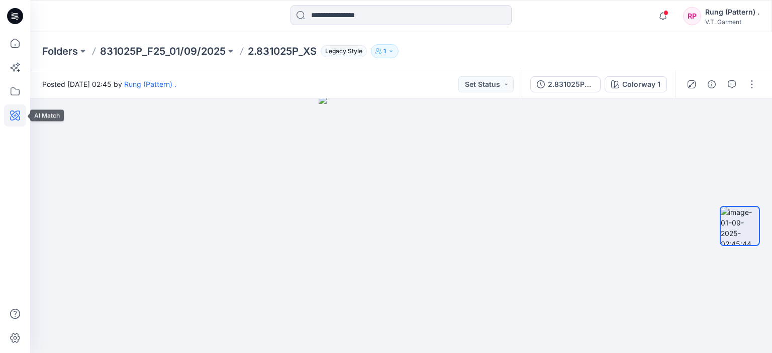
click at [12, 122] on icon at bounding box center [15, 116] width 22 height 22
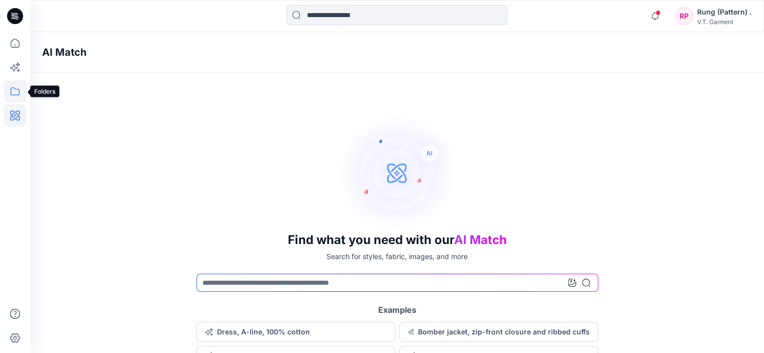
click at [20, 94] on icon at bounding box center [15, 91] width 22 height 22
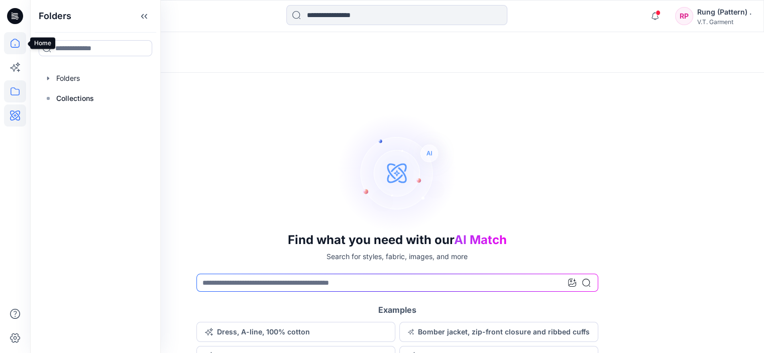
click at [16, 40] on icon at bounding box center [15, 43] width 22 height 22
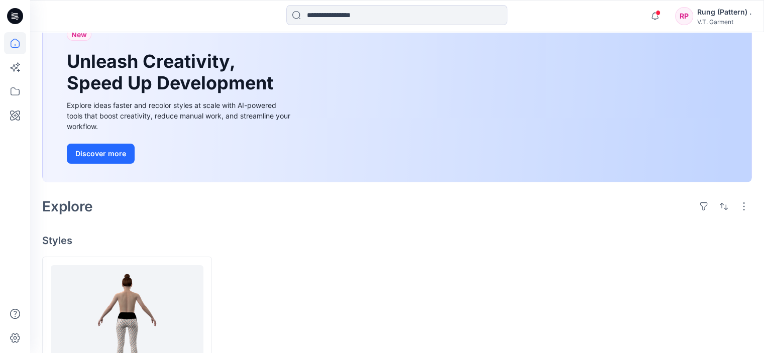
scroll to position [153, 0]
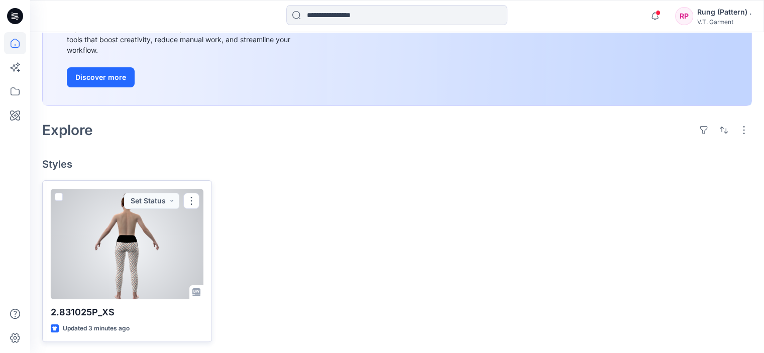
click at [74, 219] on div at bounding box center [127, 244] width 153 height 111
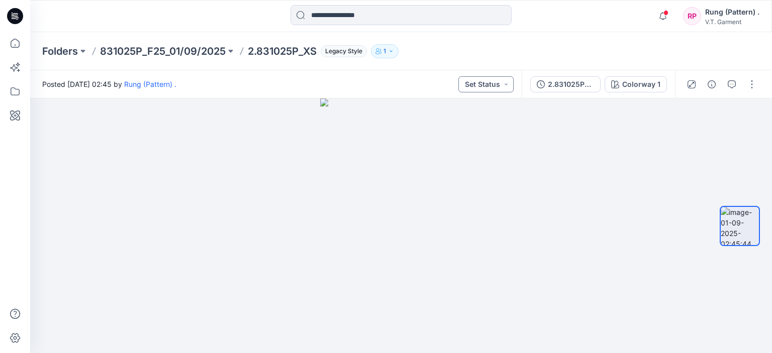
click at [486, 82] on button "Set Status" at bounding box center [485, 84] width 55 height 16
click at [340, 106] on img at bounding box center [400, 226] width 161 height 255
click at [704, 120] on button "button" at bounding box center [704, 116] width 18 height 18
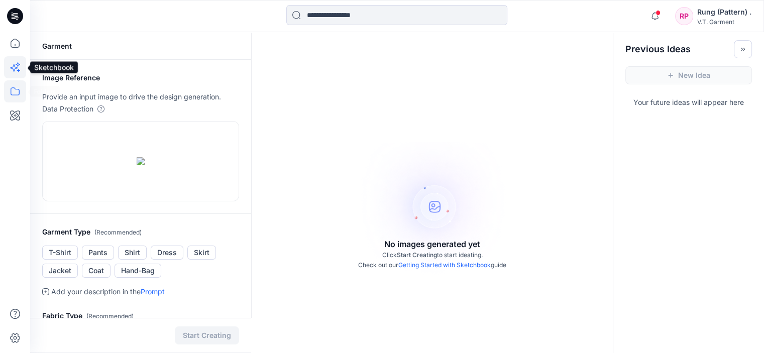
click at [14, 96] on icon at bounding box center [15, 91] width 22 height 22
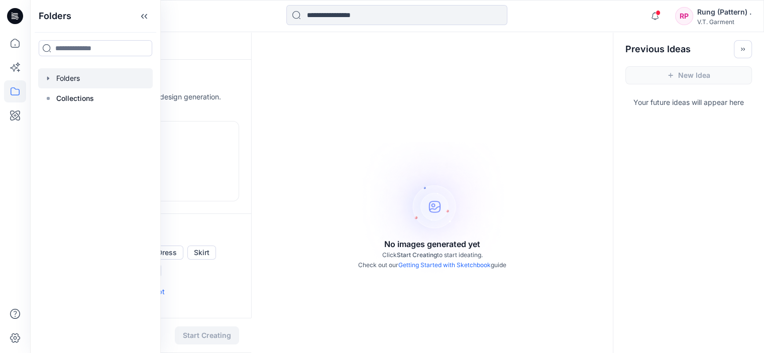
click at [72, 80] on div at bounding box center [95, 78] width 115 height 20
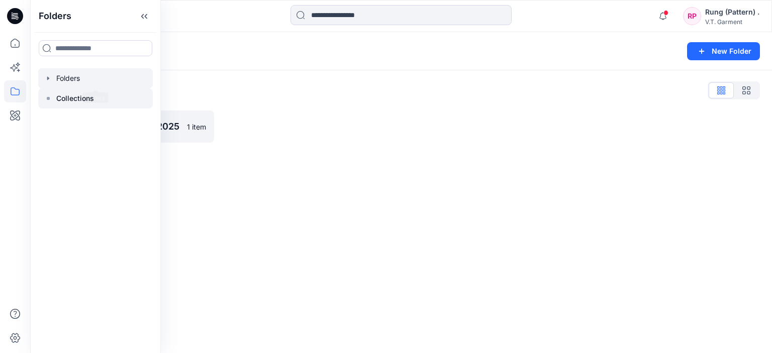
click at [73, 97] on p "Collections" at bounding box center [75, 98] width 38 height 12
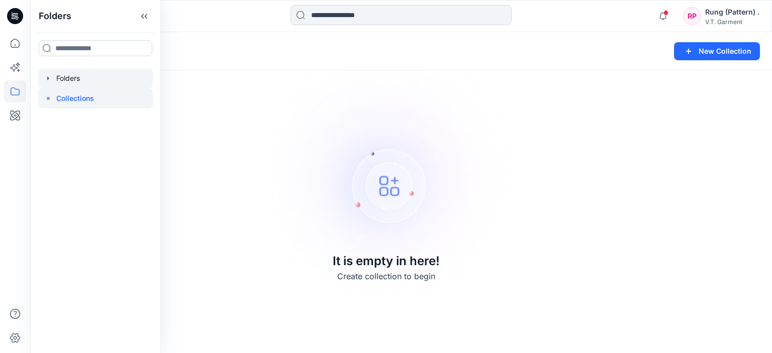
click at [66, 75] on div at bounding box center [95, 78] width 115 height 20
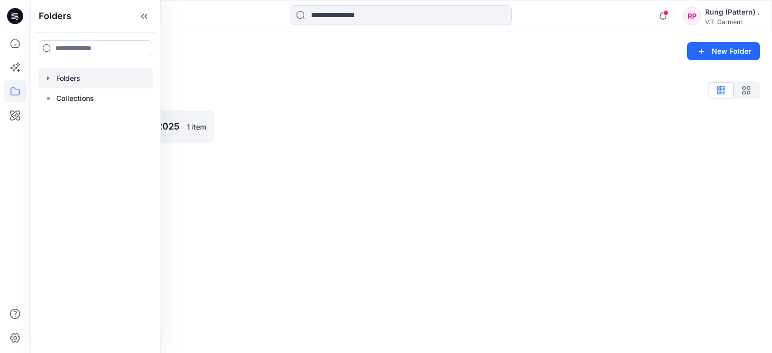
drag, startPoint x: 257, startPoint y: 111, endPoint x: 243, endPoint y: 107, distance: 14.5
click at [258, 111] on div at bounding box center [310, 127] width 172 height 32
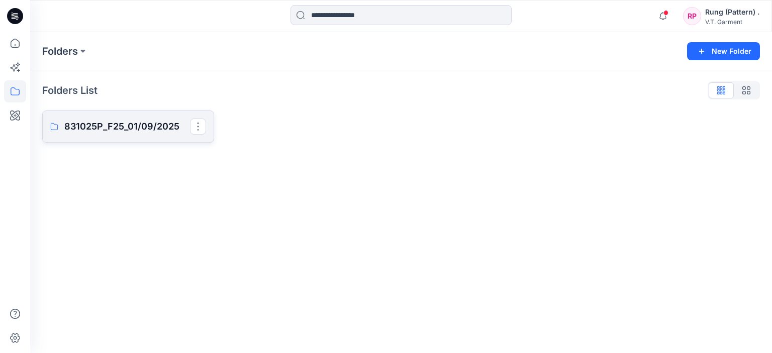
click at [143, 129] on p "831025P_F25_01/09/2025" at bounding box center [127, 127] width 126 height 14
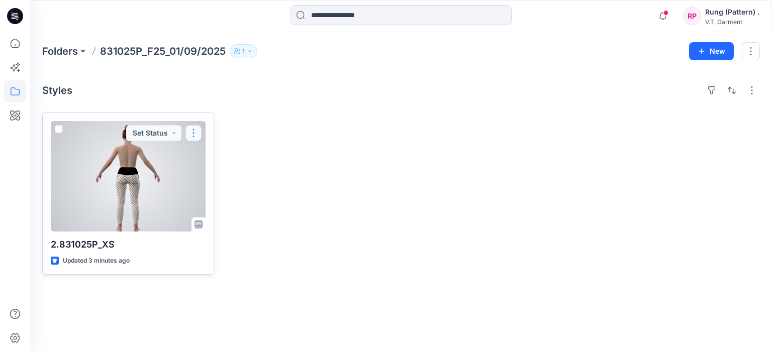
click at [197, 132] on button "button" at bounding box center [193, 133] width 16 height 16
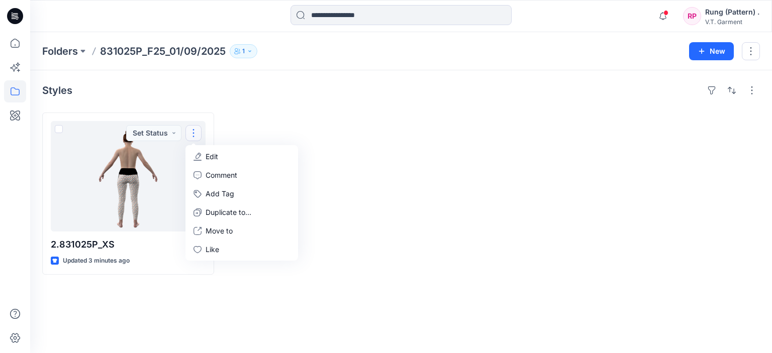
click at [497, 211] on div at bounding box center [492, 194] width 172 height 162
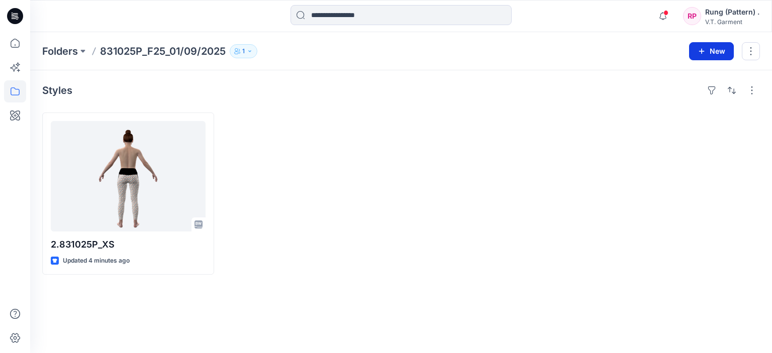
click at [692, 49] on button "New" at bounding box center [711, 51] width 45 height 18
click at [694, 77] on p "New Style" at bounding box center [680, 76] width 34 height 12
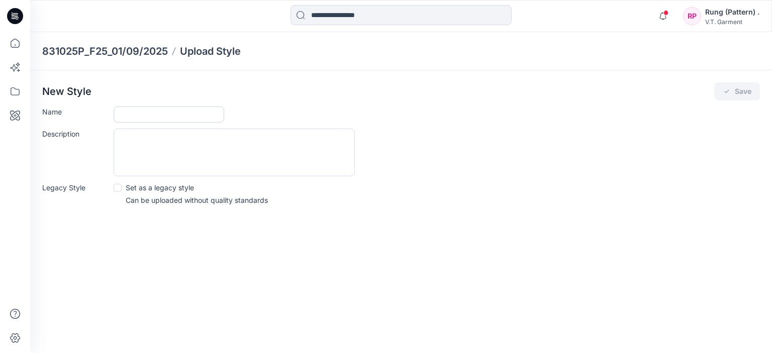
click at [154, 109] on input "Name" at bounding box center [169, 115] width 111 height 16
type input "*"
click at [150, 187] on p "Set as a legacy style" at bounding box center [160, 187] width 68 height 11
type input "**"
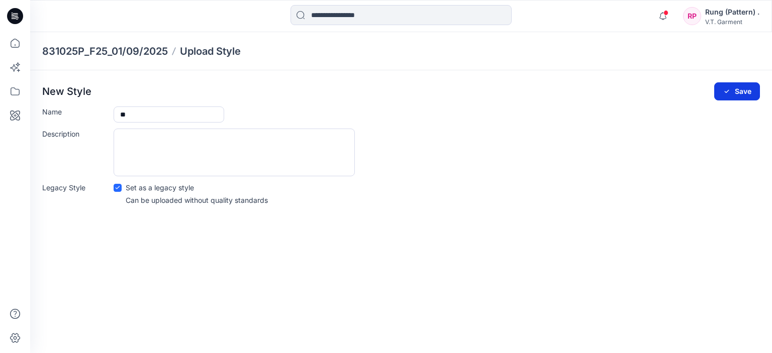
click at [743, 84] on button "Save" at bounding box center [737, 91] width 46 height 18
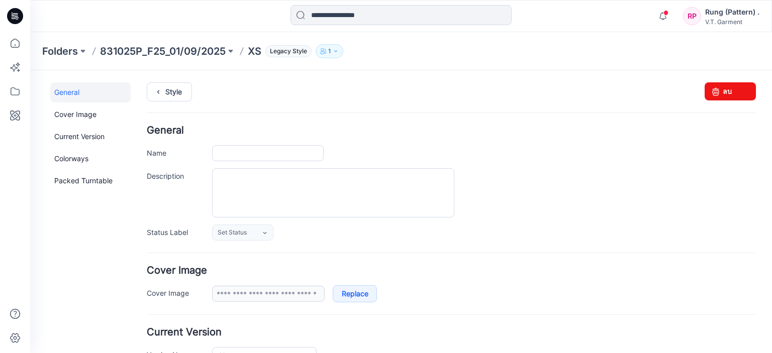
type input "**"
type input "**********"
click at [205, 52] on p "831025P_F25_01/09/2025" at bounding box center [163, 51] width 126 height 14
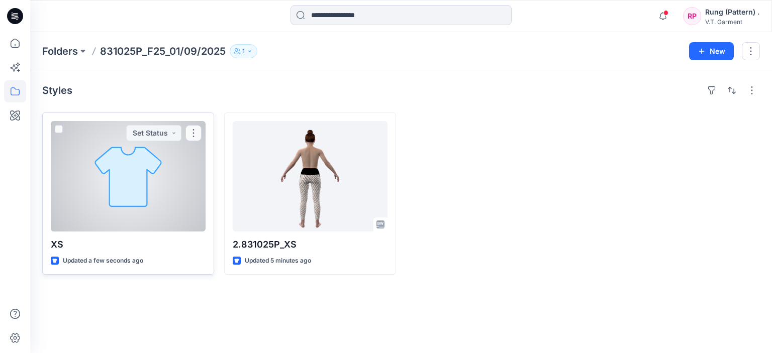
click at [128, 166] on div at bounding box center [128, 176] width 155 height 111
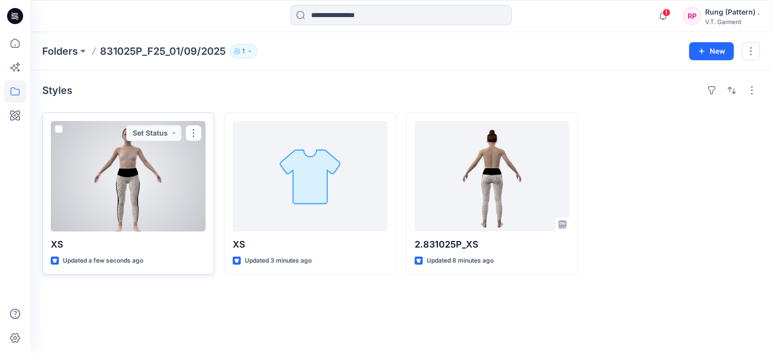
click at [180, 181] on div at bounding box center [128, 176] width 155 height 111
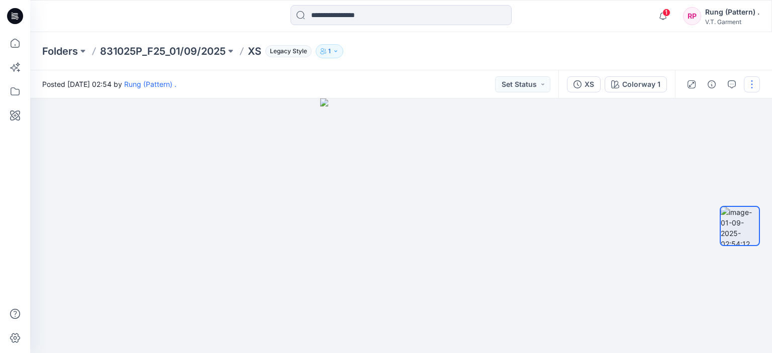
click at [751, 84] on button "button" at bounding box center [752, 84] width 16 height 16
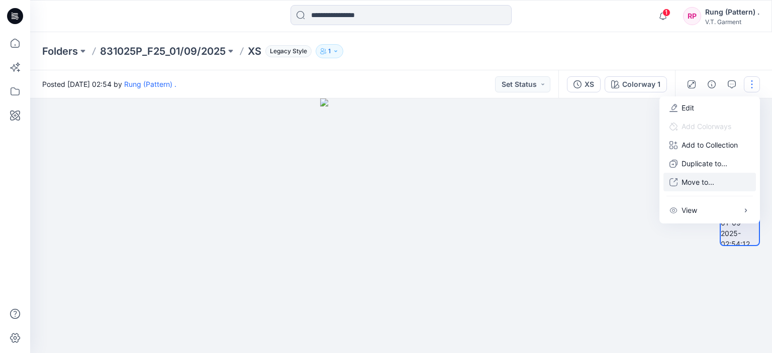
click at [703, 176] on button "Move to..." at bounding box center [709, 182] width 92 height 19
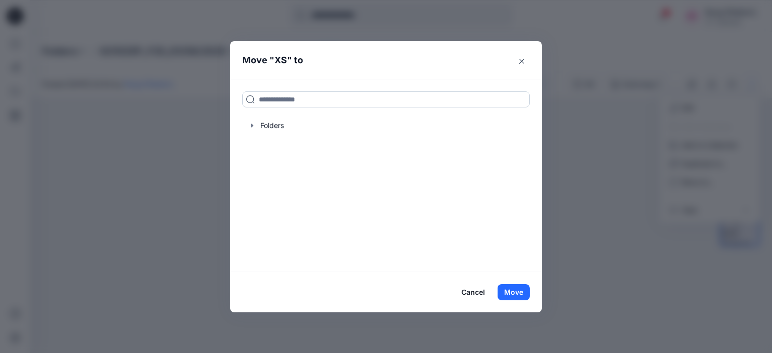
click at [346, 102] on input at bounding box center [385, 99] width 287 height 16
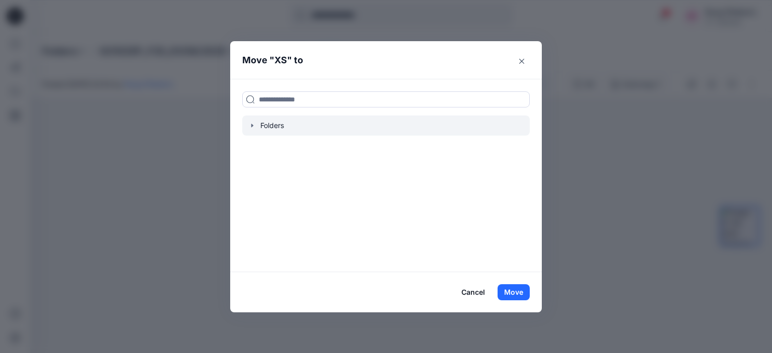
click at [310, 118] on div at bounding box center [385, 126] width 287 height 20
click at [263, 128] on div at bounding box center [385, 126] width 287 height 20
click at [289, 125] on div at bounding box center [385, 126] width 287 height 20
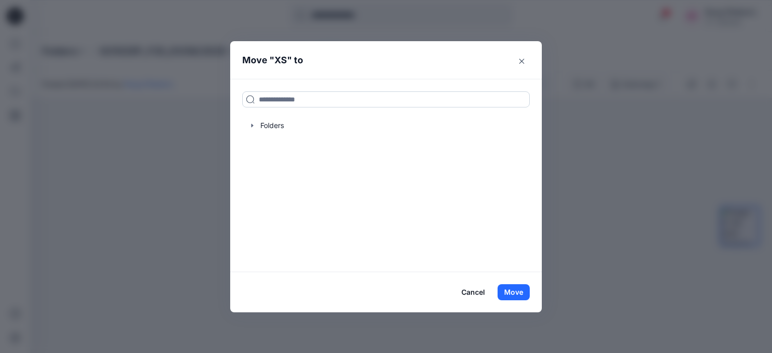
click at [306, 102] on input at bounding box center [385, 99] width 287 height 16
click at [284, 62] on p "XS" at bounding box center [280, 60] width 13 height 14
click at [282, 101] on input at bounding box center [385, 99] width 287 height 16
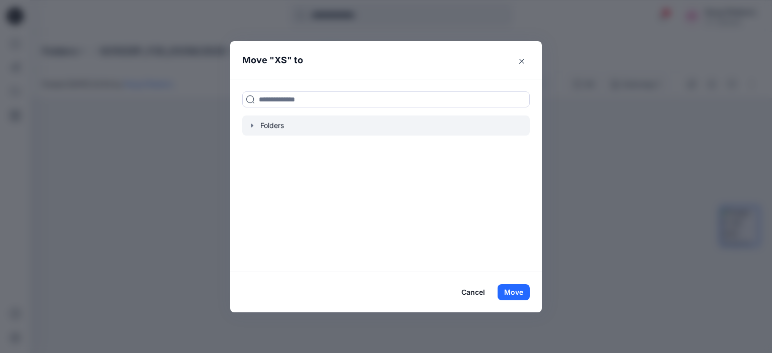
click at [273, 130] on div at bounding box center [385, 126] width 287 height 20
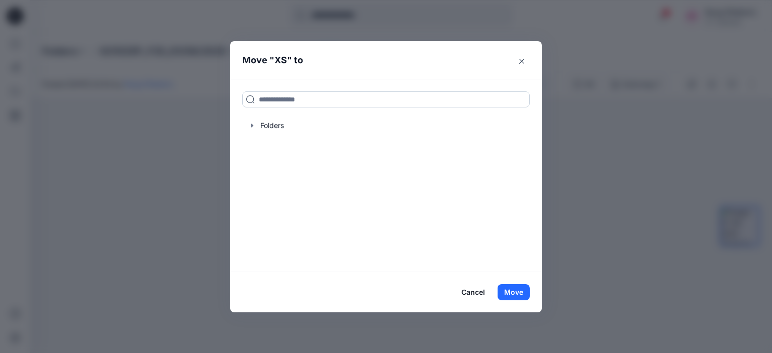
click at [322, 100] on input at bounding box center [385, 99] width 287 height 16
type input "**"
click at [519, 296] on button "Move" at bounding box center [514, 292] width 32 height 16
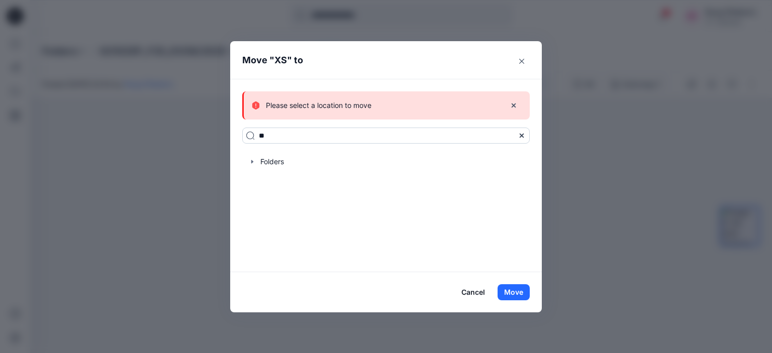
click at [447, 134] on input "**" at bounding box center [385, 136] width 287 height 16
drag, startPoint x: 444, startPoint y: 142, endPoint x: 476, endPoint y: 138, distance: 31.9
click at [445, 142] on input "**" at bounding box center [385, 136] width 287 height 16
click at [517, 135] on div at bounding box center [522, 136] width 16 height 16
click at [530, 139] on div "Please select a location to move ** Folders" at bounding box center [386, 175] width 312 height 193
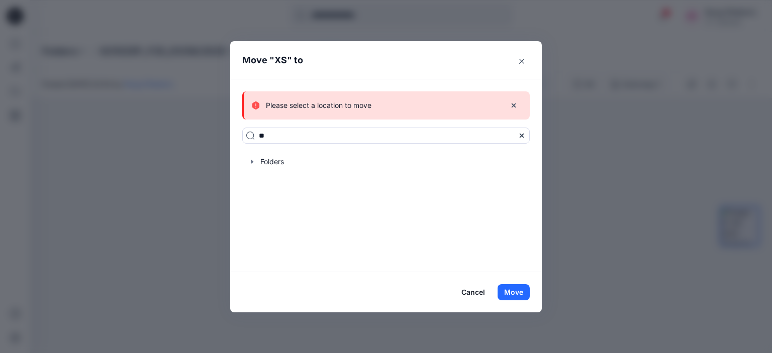
click at [523, 137] on icon at bounding box center [522, 136] width 4 height 4
click at [422, 131] on input at bounding box center [385, 136] width 287 height 16
click at [521, 62] on icon "Close" at bounding box center [521, 61] width 5 height 5
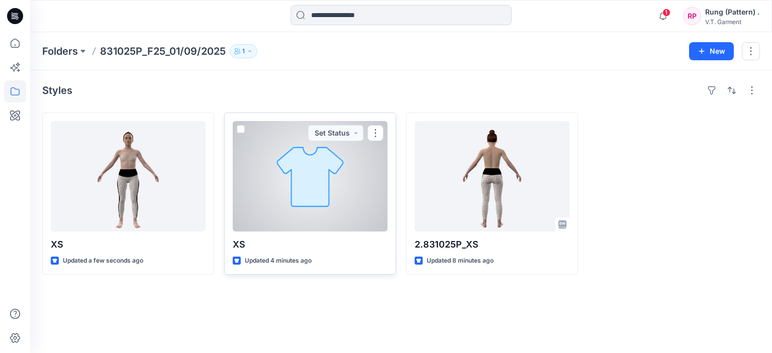
click at [291, 180] on div at bounding box center [310, 176] width 155 height 111
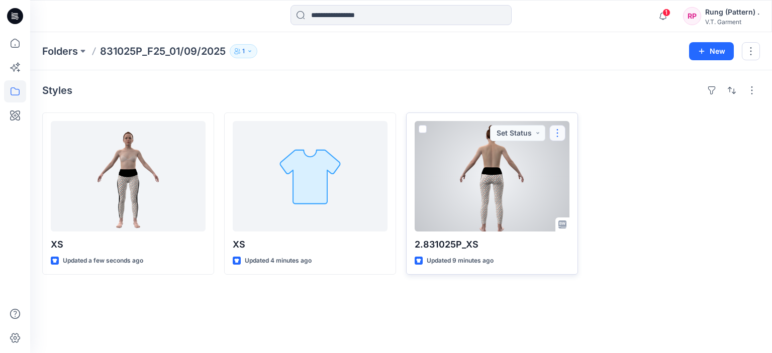
click at [555, 127] on button "button" at bounding box center [557, 133] width 16 height 16
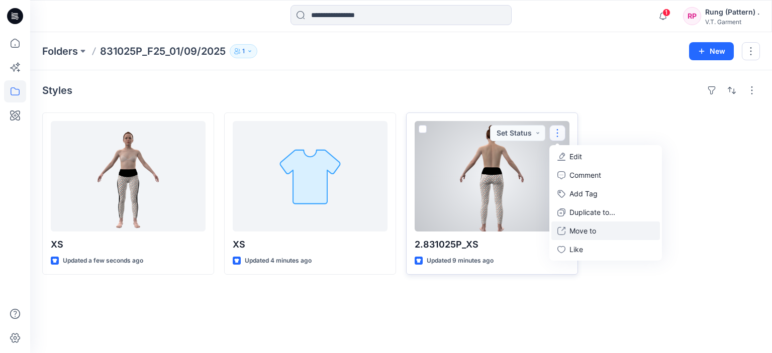
click at [587, 228] on p "Move to" at bounding box center [582, 231] width 27 height 11
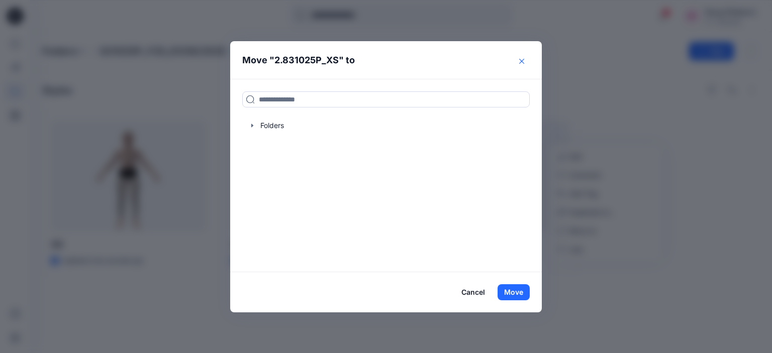
click at [520, 58] on button "Close" at bounding box center [522, 61] width 16 height 16
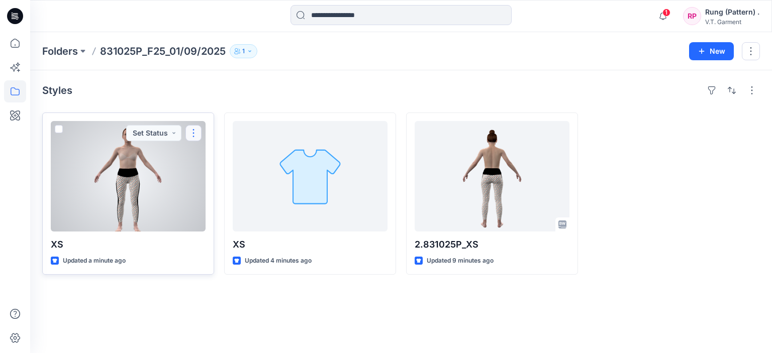
click at [186, 130] on button "button" at bounding box center [193, 133] width 16 height 16
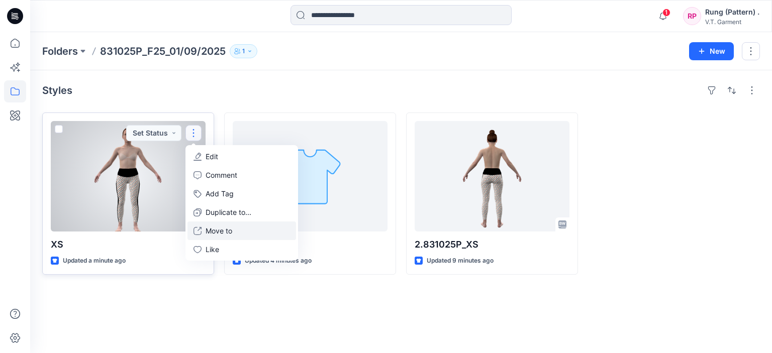
click at [222, 238] on button "Move to" at bounding box center [241, 231] width 109 height 19
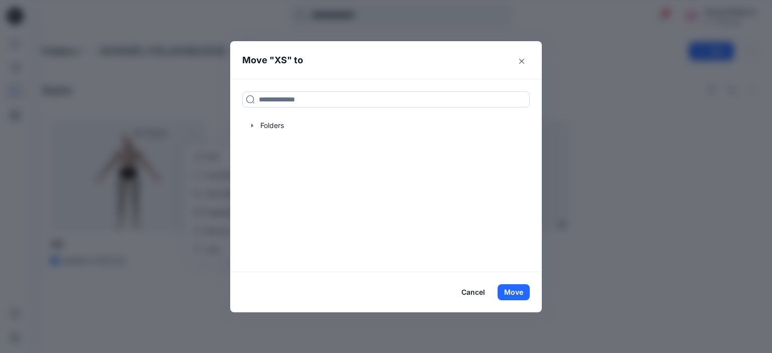
drag, startPoint x: 376, startPoint y: 46, endPoint x: 544, endPoint y: 110, distance: 179.3
click at [559, 110] on div "Move " XS " to Folders Cancel Move" at bounding box center [386, 176] width 772 height 353
click at [333, 102] on input at bounding box center [385, 99] width 287 height 16
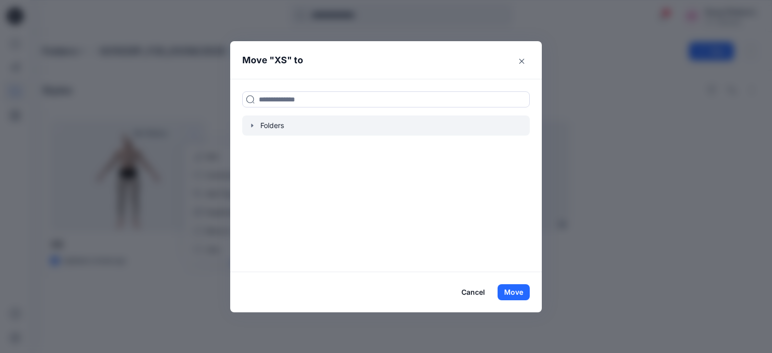
click at [281, 124] on div at bounding box center [385, 126] width 287 height 20
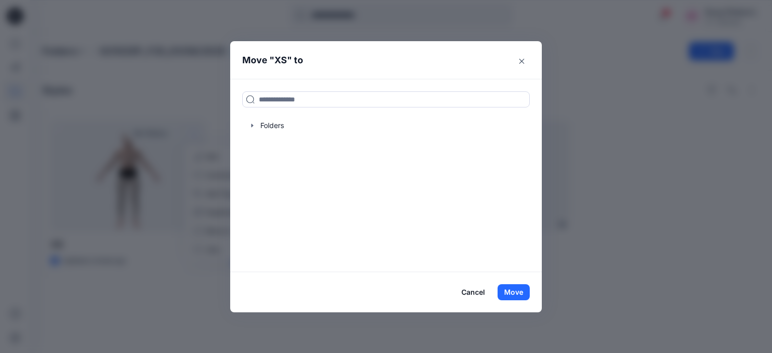
drag, startPoint x: 521, startPoint y: 59, endPoint x: 502, endPoint y: 73, distance: 23.4
click at [521, 60] on icon "Close" at bounding box center [521, 61] width 5 height 5
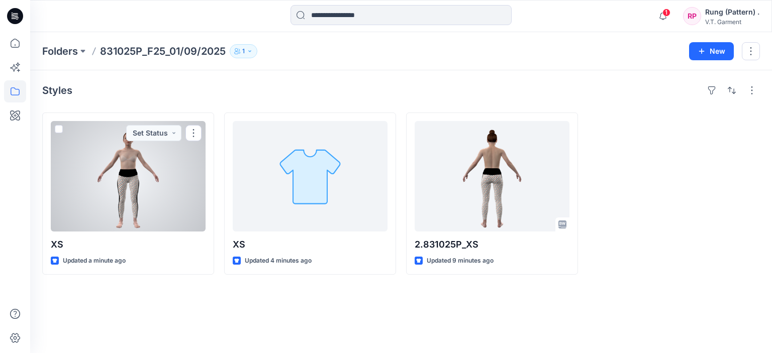
click at [204, 129] on div at bounding box center [128, 176] width 155 height 111
click at [189, 132] on button "button" at bounding box center [193, 133] width 16 height 16
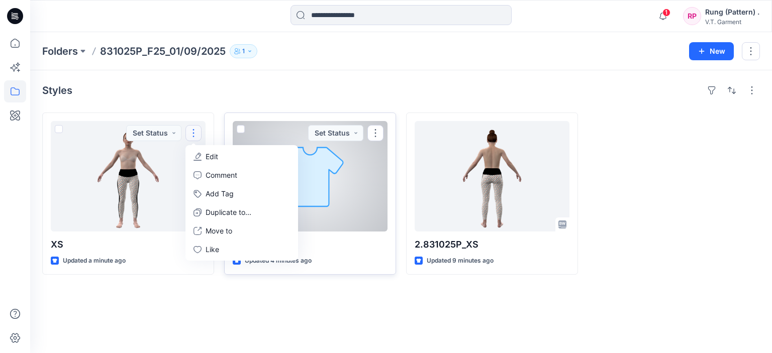
click at [319, 165] on div at bounding box center [310, 176] width 155 height 111
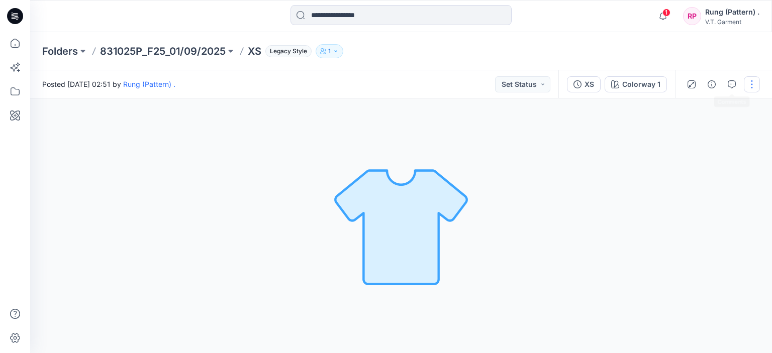
click at [757, 78] on button "button" at bounding box center [752, 84] width 16 height 16
drag, startPoint x: 571, startPoint y: 182, endPoint x: 563, endPoint y: 182, distance: 7.5
click at [569, 182] on div "Colorway 1 Loading... Material Properties Loading..." at bounding box center [401, 226] width 742 height 255
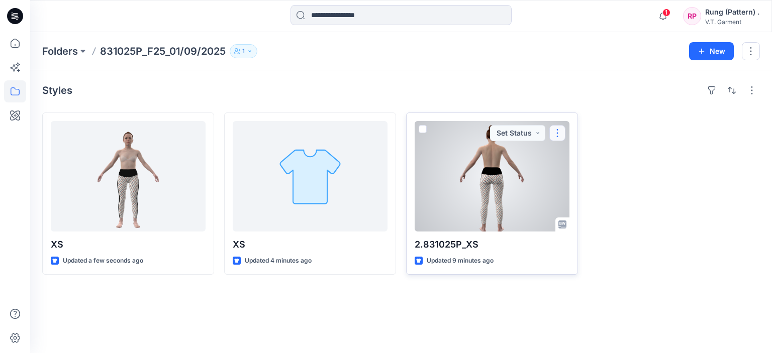
click at [562, 133] on button "button" at bounding box center [557, 133] width 16 height 16
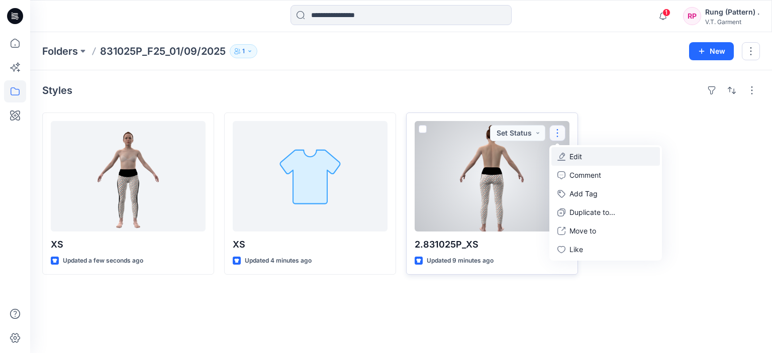
click at [578, 156] on p "Edit" at bounding box center [575, 156] width 13 height 11
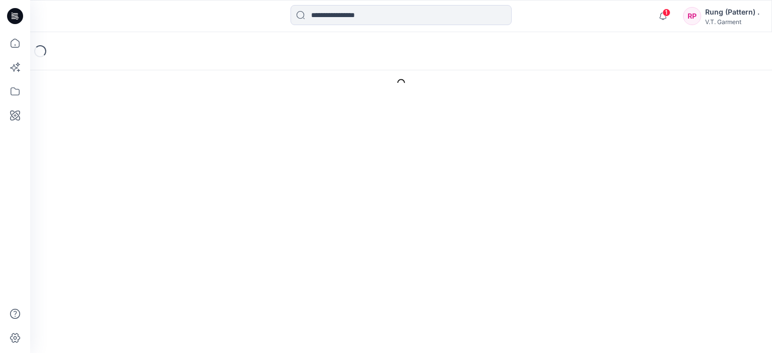
type input "**********"
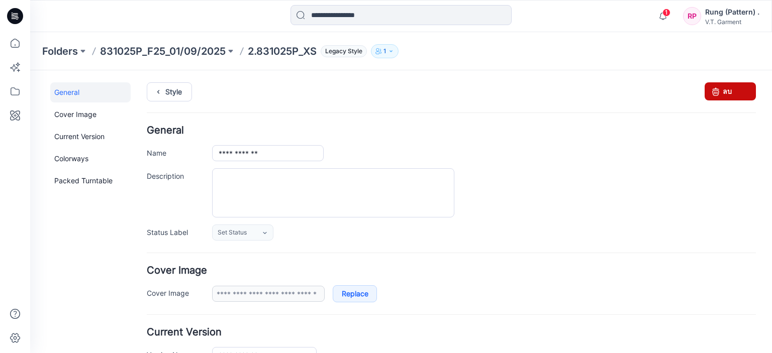
drag, startPoint x: 467, startPoint y: 103, endPoint x: 712, endPoint y: 94, distance: 244.9
click at [712, 94] on icon at bounding box center [716, 91] width 14 height 18
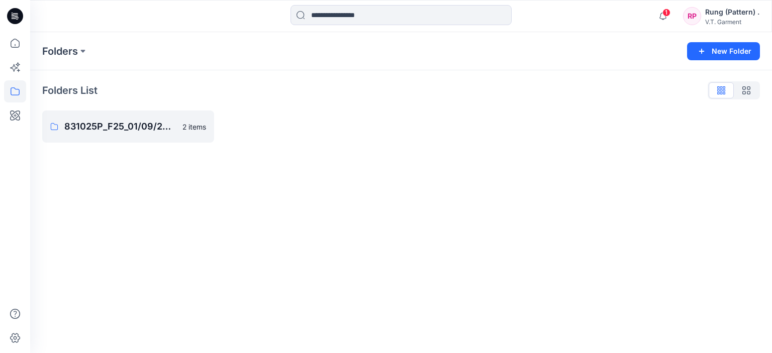
click at [502, 224] on div "Folders New Folder Folders List 831025P_F25_01/09/2025 2 items" at bounding box center [401, 192] width 742 height 321
click at [150, 122] on p "831025P_F25_01/09/2025" at bounding box center [127, 127] width 126 height 14
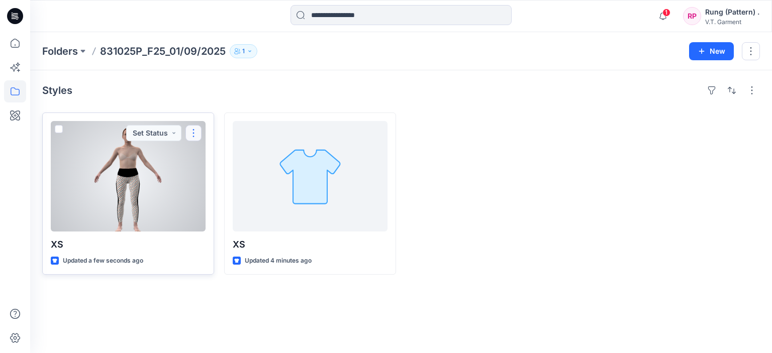
click at [195, 138] on button "button" at bounding box center [193, 133] width 16 height 16
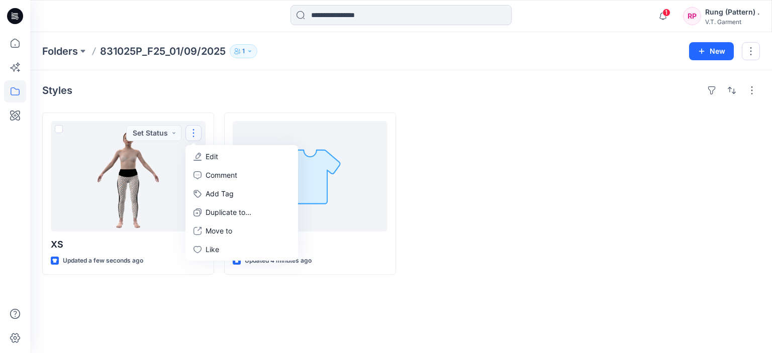
click at [368, 293] on div "Styles XS Updated a few seconds ago Set Status Edit Comment Add Tag Duplicate t…" at bounding box center [401, 211] width 742 height 283
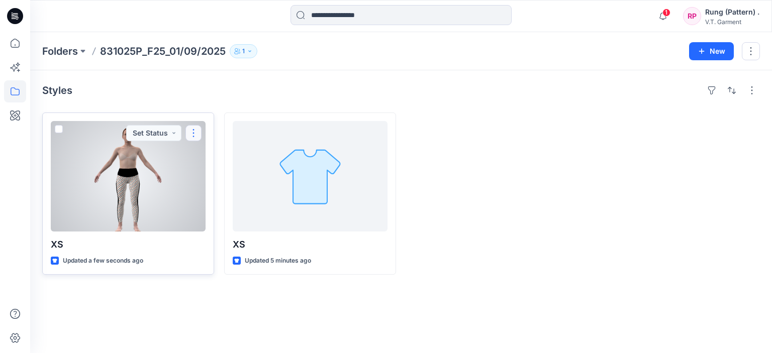
click at [195, 129] on button "button" at bounding box center [193, 133] width 16 height 16
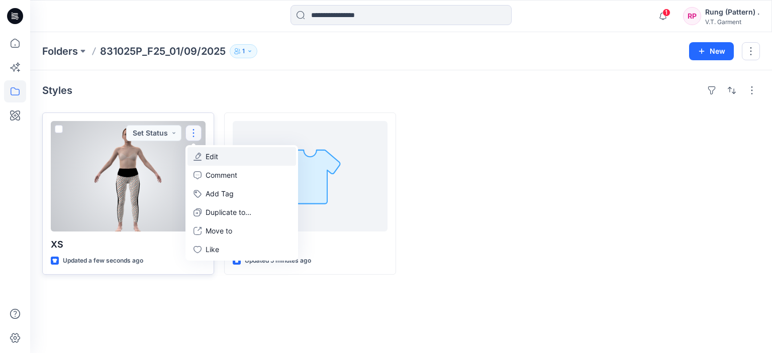
click at [230, 161] on button "Edit" at bounding box center [241, 156] width 109 height 19
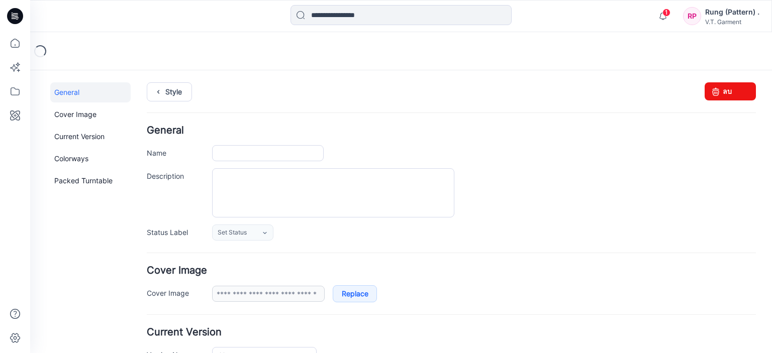
type input "**"
type input "**********"
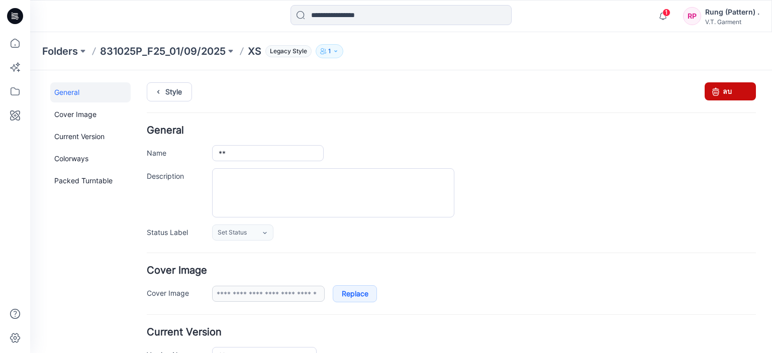
drag, startPoint x: 720, startPoint y: 89, endPoint x: 469, endPoint y: 105, distance: 250.8
click at [720, 89] on link "ลบ" at bounding box center [730, 91] width 51 height 18
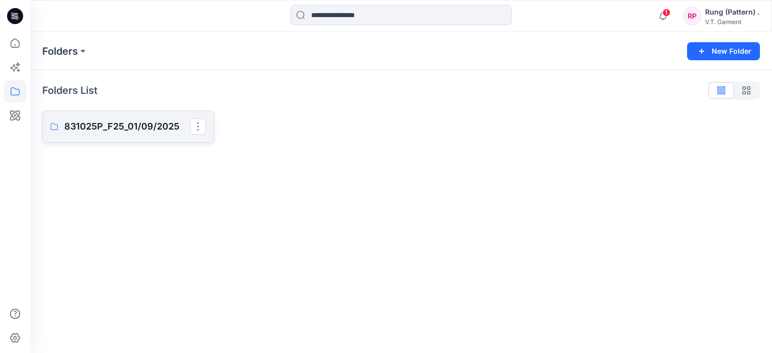
click at [149, 128] on p "831025P_F25_01/09/2025" at bounding box center [127, 127] width 126 height 14
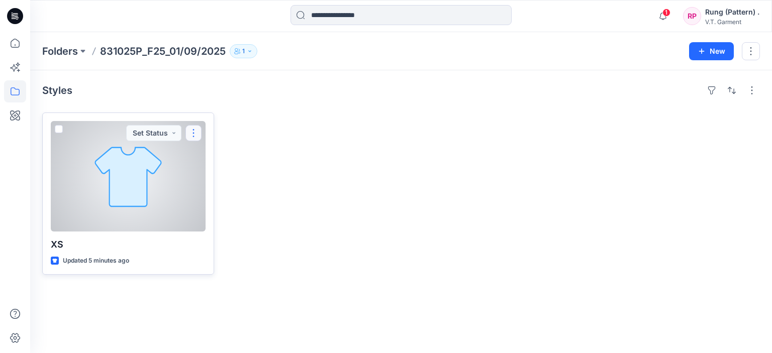
click at [195, 128] on button "button" at bounding box center [193, 133] width 16 height 16
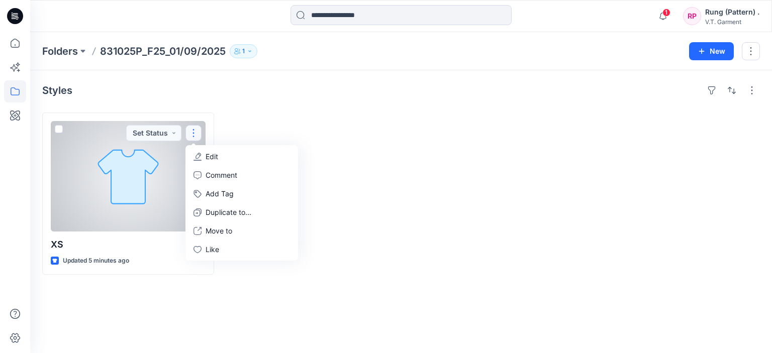
click at [222, 160] on button "Edit" at bounding box center [241, 156] width 109 height 19
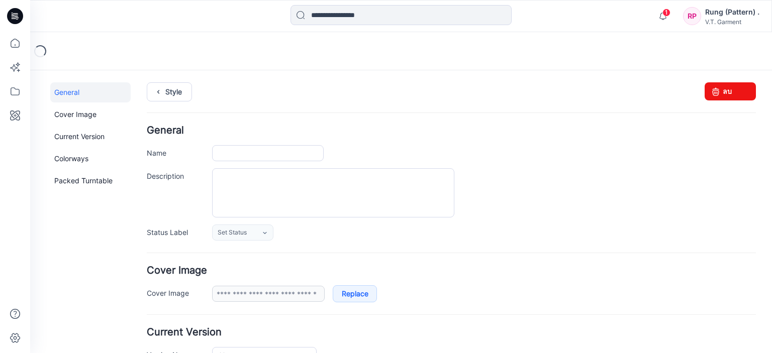
type input "**"
type input "**********"
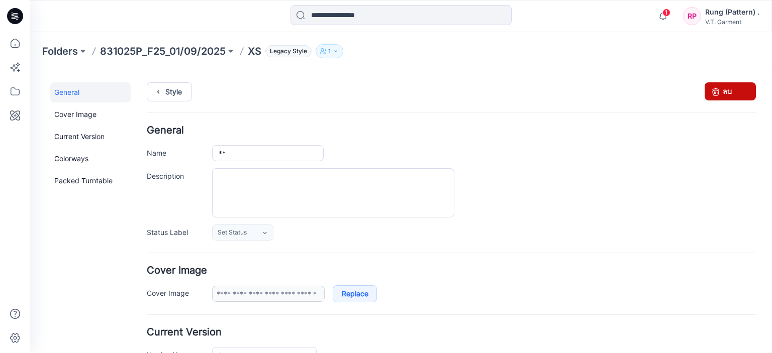
drag, startPoint x: 733, startPoint y: 93, endPoint x: 466, endPoint y: 106, distance: 266.7
click at [733, 93] on link "ลบ" at bounding box center [730, 91] width 51 height 18
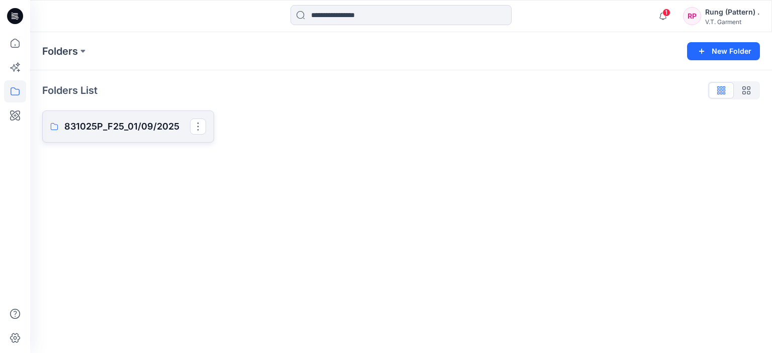
click at [151, 118] on link "831025P_F25_01/09/2025" at bounding box center [128, 127] width 172 height 32
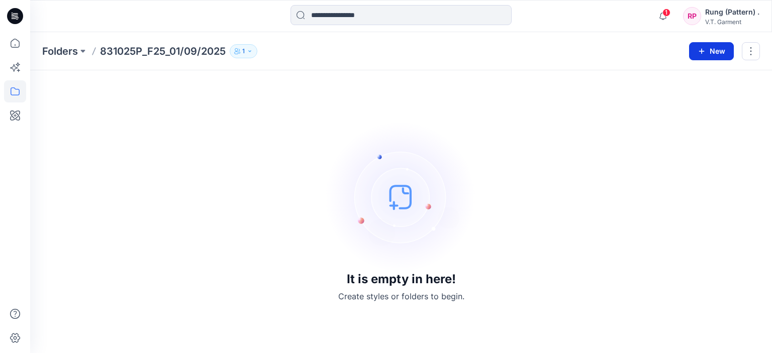
click at [716, 56] on button "New" at bounding box center [711, 51] width 45 height 18
click at [676, 98] on p "New Folder" at bounding box center [681, 95] width 37 height 11
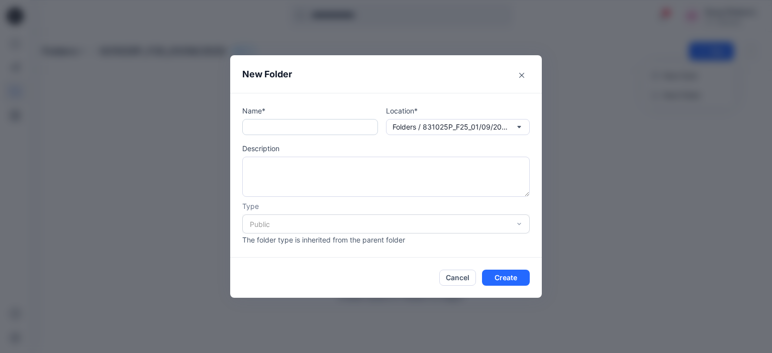
click at [293, 130] on input "text" at bounding box center [310, 127] width 136 height 16
type input "**"
click at [456, 225] on div "Public" at bounding box center [385, 224] width 287 height 19
click at [523, 225] on div "Public" at bounding box center [385, 224] width 287 height 19
click at [519, 224] on div "Public" at bounding box center [385, 224] width 287 height 19
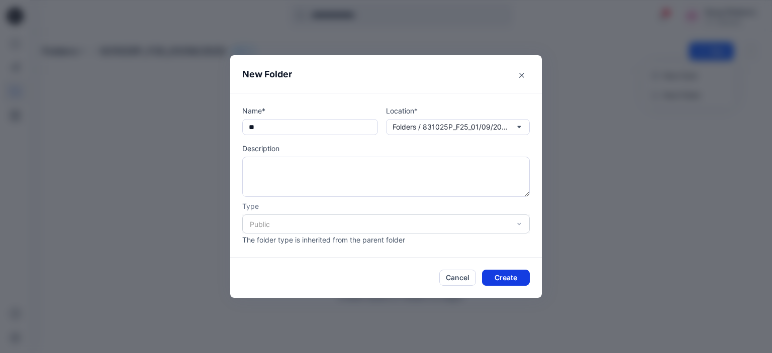
click at [510, 281] on button "Create" at bounding box center [506, 278] width 48 height 16
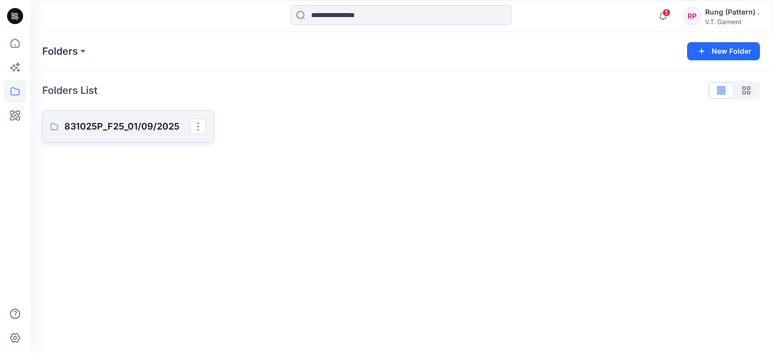
click at [133, 127] on p "831025P_F25_01/09/2025" at bounding box center [127, 127] width 126 height 14
click at [121, 123] on p "831025P_F25_01/09/2025" at bounding box center [127, 127] width 126 height 14
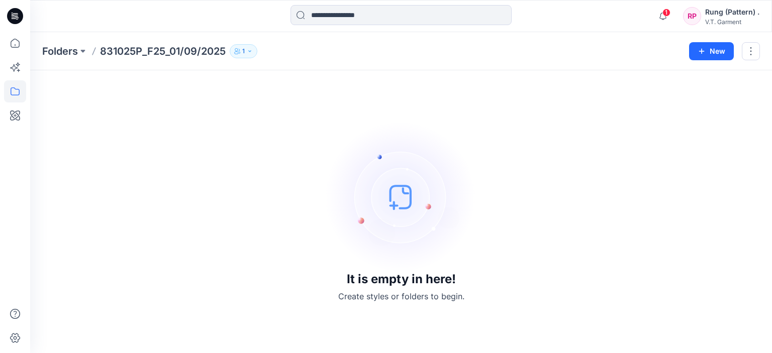
click at [333, 54] on div "Folders 831025P_F25_01/09/2025 1" at bounding box center [361, 51] width 639 height 14
click at [442, 268] on img at bounding box center [401, 197] width 151 height 151
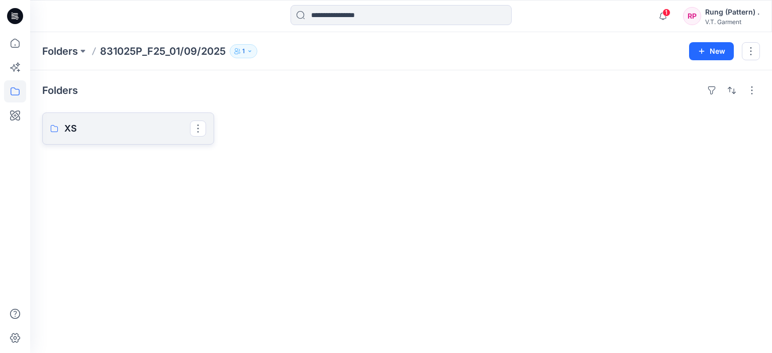
click at [122, 124] on p "XS" at bounding box center [127, 129] width 126 height 14
click at [152, 139] on link "XS" at bounding box center [128, 129] width 172 height 32
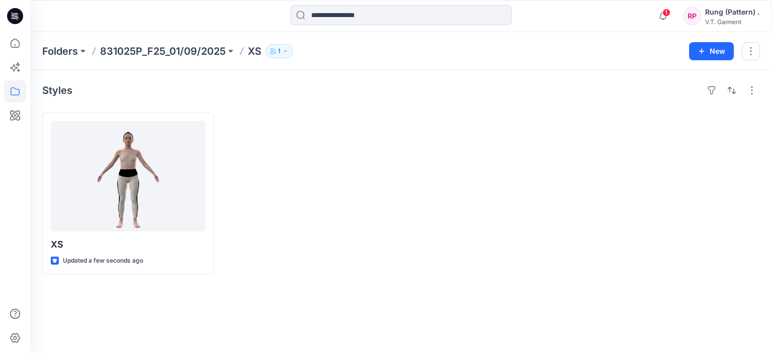
click at [338, 167] on div at bounding box center [310, 194] width 172 height 162
click at [257, 53] on p "XS" at bounding box center [255, 51] width 14 height 14
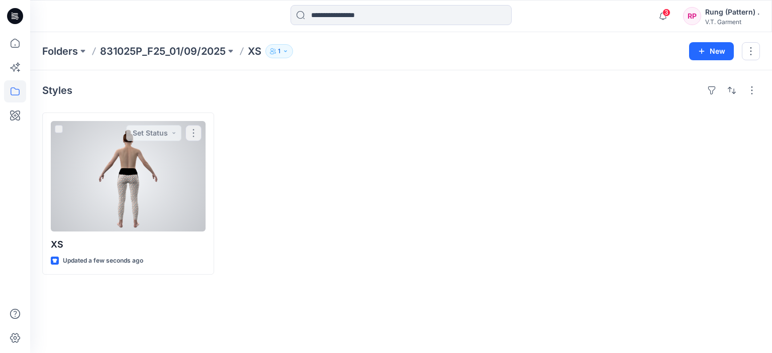
click at [189, 191] on div at bounding box center [128, 176] width 155 height 111
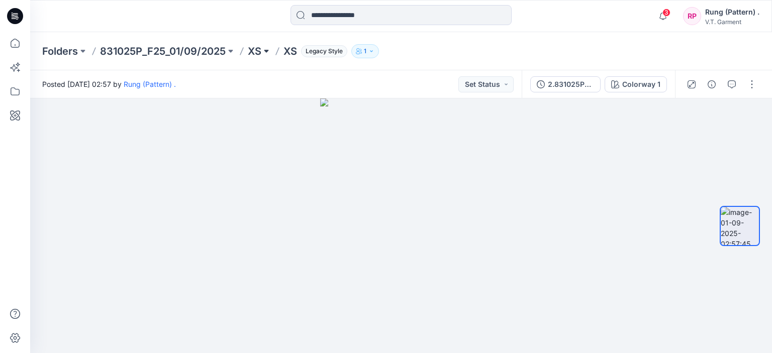
click at [265, 52] on button at bounding box center [266, 51] width 10 height 14
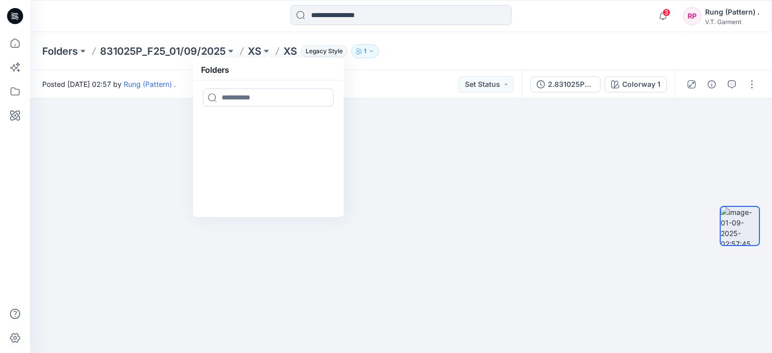
click at [284, 51] on div "Folders 831025P_F25_01/09/2025 XS Folders XS Legacy Style 1" at bounding box center [361, 51] width 639 height 14
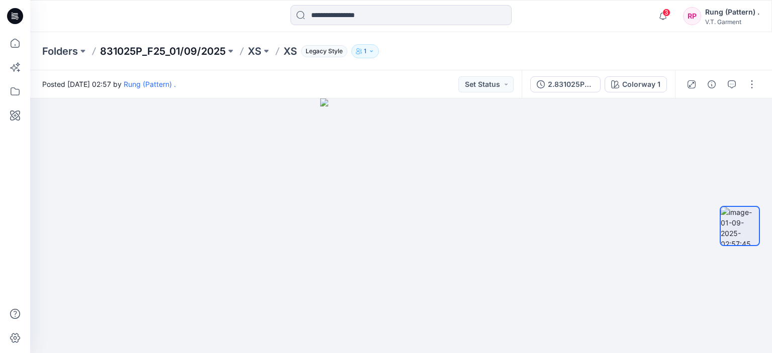
click at [223, 54] on p "831025P_F25_01/09/2025" at bounding box center [163, 51] width 126 height 14
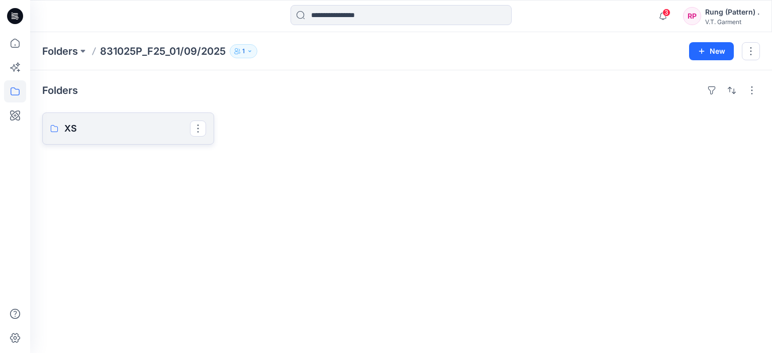
click at [158, 132] on p "XS" at bounding box center [127, 129] width 126 height 14
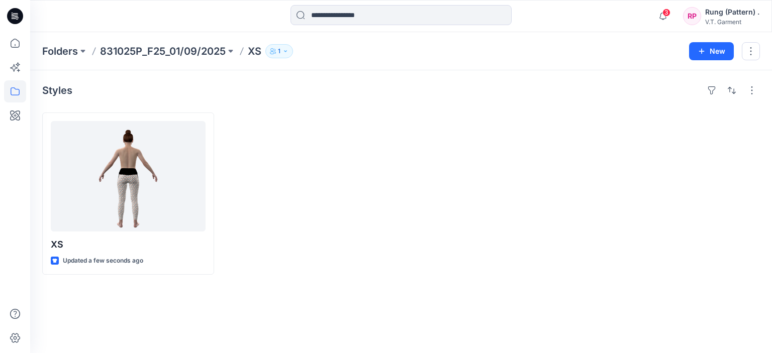
click at [385, 138] on div at bounding box center [310, 194] width 172 height 162
click at [752, 94] on button "button" at bounding box center [752, 90] width 16 height 16
click at [416, 117] on div at bounding box center [492, 194] width 172 height 162
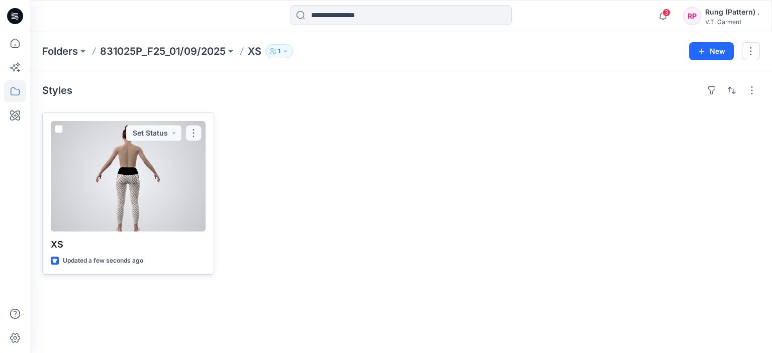
click at [192, 139] on button "button" at bounding box center [193, 133] width 16 height 16
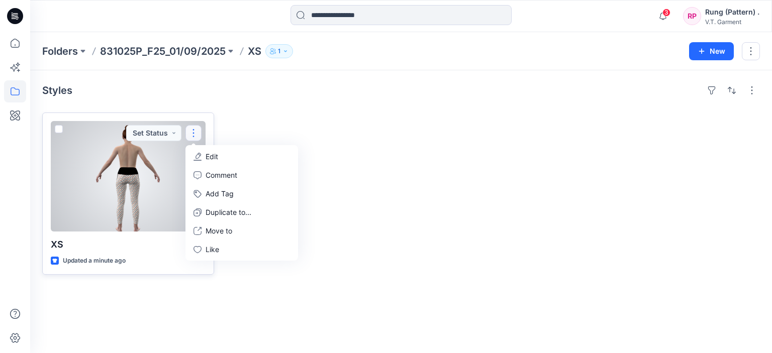
click at [196, 128] on button "button" at bounding box center [193, 133] width 16 height 16
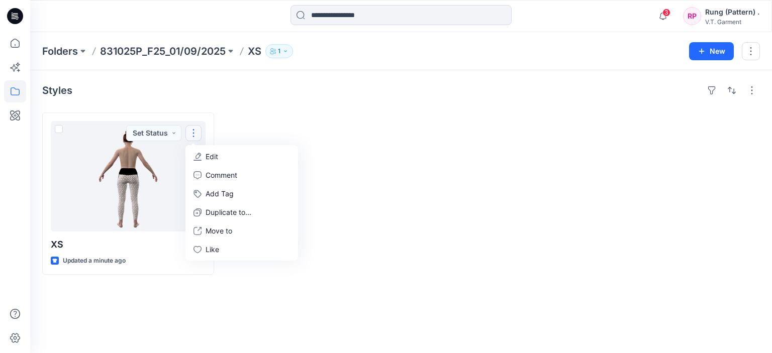
click at [334, 157] on div at bounding box center [310, 194] width 172 height 162
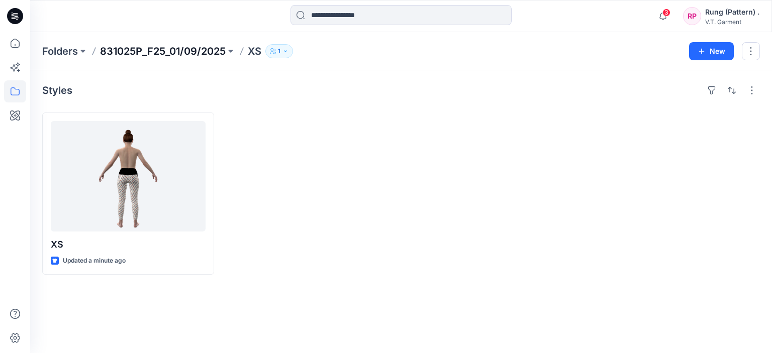
click at [177, 56] on p "831025P_F25_01/09/2025" at bounding box center [163, 51] width 126 height 14
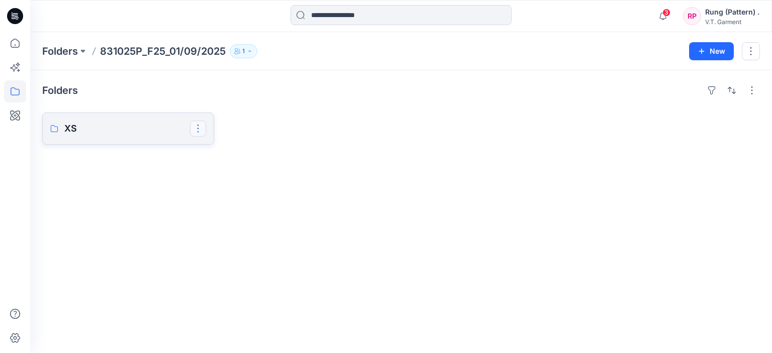
click at [201, 126] on button "button" at bounding box center [198, 129] width 16 height 16
click at [235, 167] on p "Duplicate to..." at bounding box center [234, 170] width 46 height 11
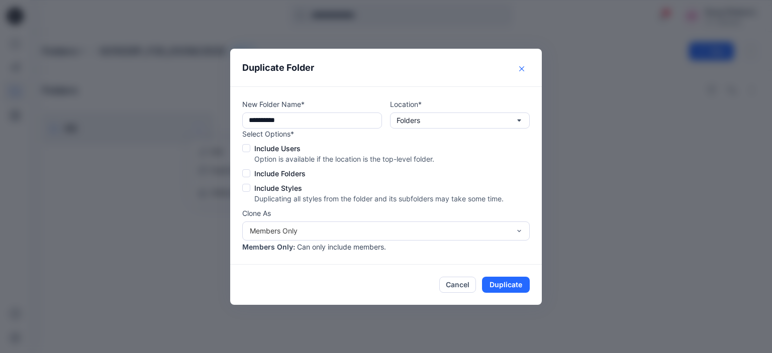
click at [523, 66] on icon "Close" at bounding box center [521, 68] width 5 height 5
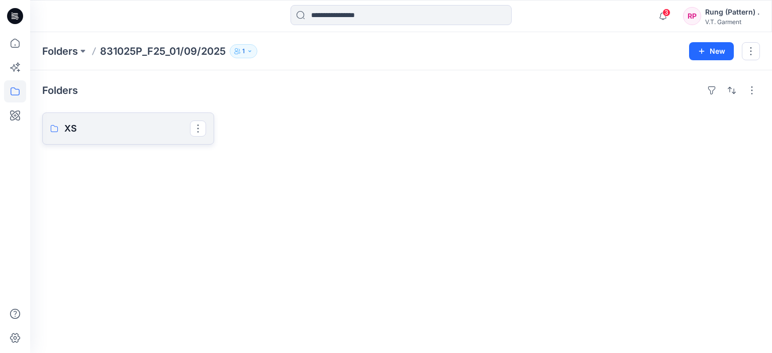
click at [194, 131] on button "button" at bounding box center [198, 129] width 16 height 16
click at [107, 131] on p "XS" at bounding box center [127, 129] width 126 height 14
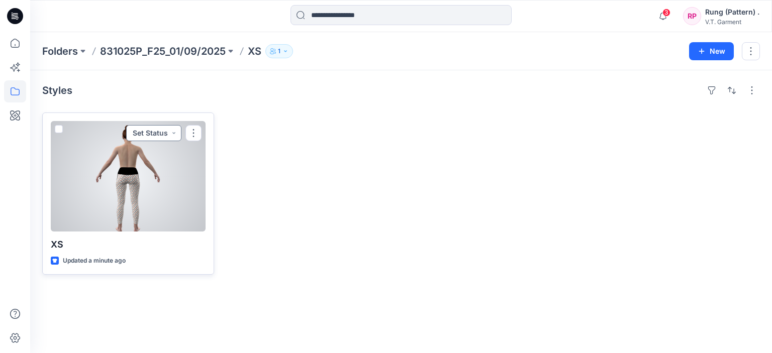
click at [170, 131] on button "Set Status" at bounding box center [153, 133] width 55 height 16
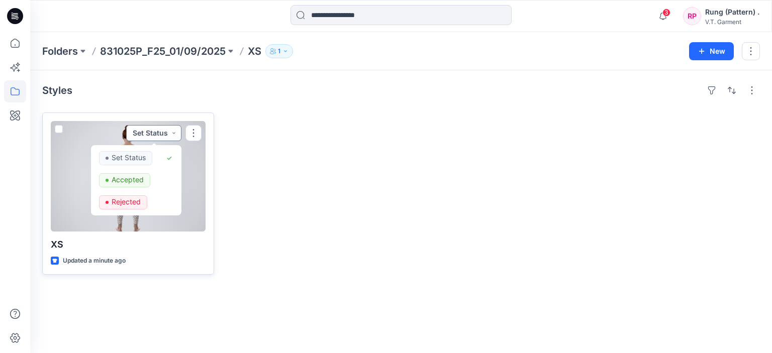
click at [170, 131] on button "Set Status" at bounding box center [153, 133] width 55 height 16
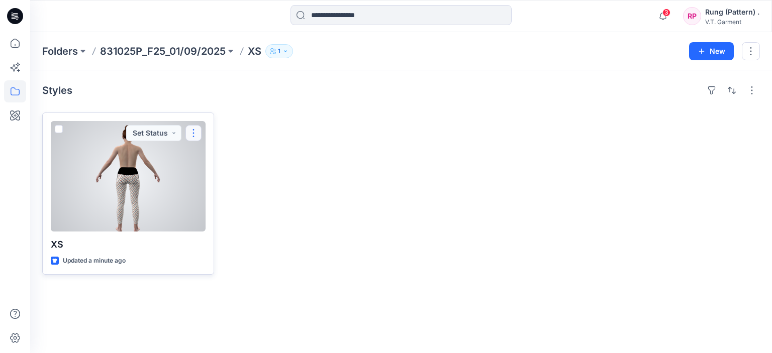
click at [190, 135] on button "button" at bounding box center [193, 133] width 16 height 16
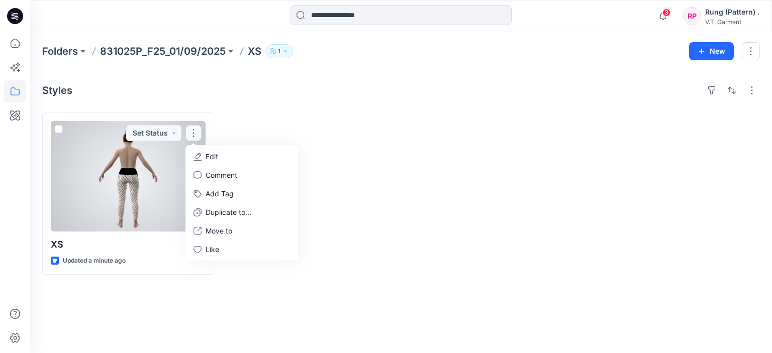
click at [367, 132] on div at bounding box center [310, 194] width 172 height 162
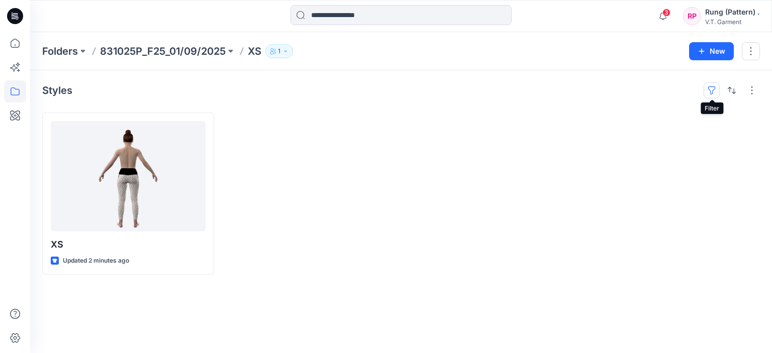
click at [714, 88] on button "button" at bounding box center [712, 90] width 16 height 16
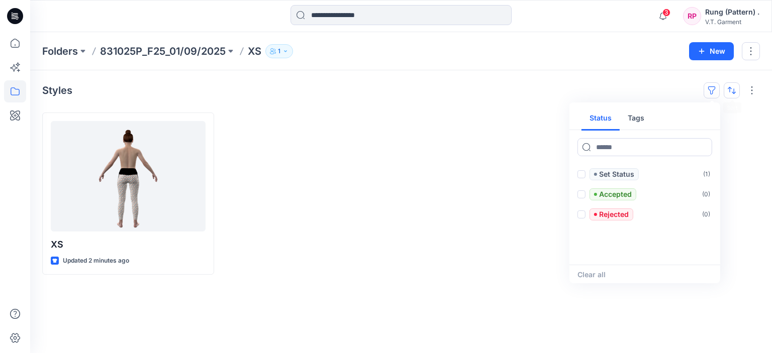
click at [726, 88] on button "button" at bounding box center [732, 90] width 16 height 16
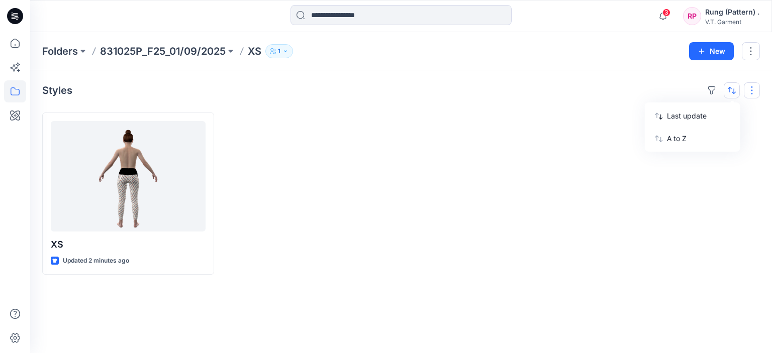
click at [753, 90] on button "button" at bounding box center [752, 90] width 16 height 16
click at [741, 112] on button "Layout" at bounding box center [714, 115] width 86 height 20
click at [743, 136] on button "Folder View" at bounding box center [714, 135] width 86 height 20
click at [744, 149] on button "Card View" at bounding box center [714, 155] width 86 height 20
click at [750, 136] on button "Folder View" at bounding box center [714, 135] width 86 height 20
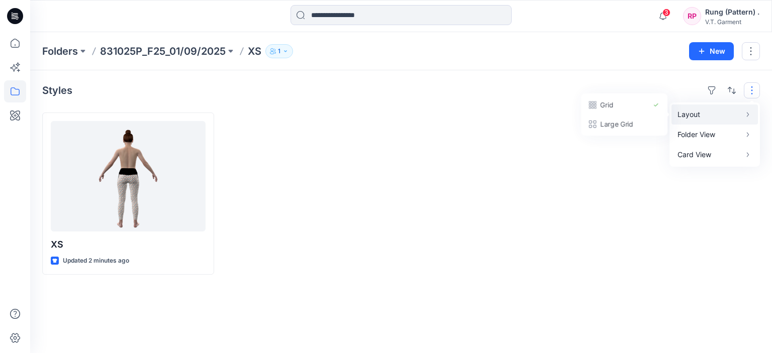
click at [750, 122] on button "Layout" at bounding box center [714, 115] width 86 height 20
click at [618, 107] on p "Grid" at bounding box center [622, 105] width 50 height 12
click at [621, 121] on p "Large Grid" at bounding box center [622, 125] width 50 height 12
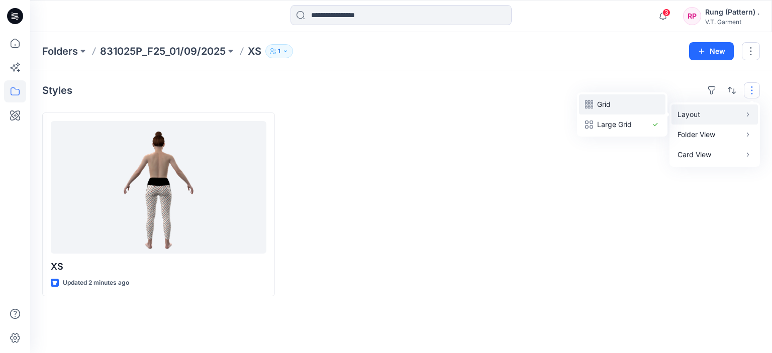
click at [624, 105] on p "Grid" at bounding box center [622, 105] width 50 height 12
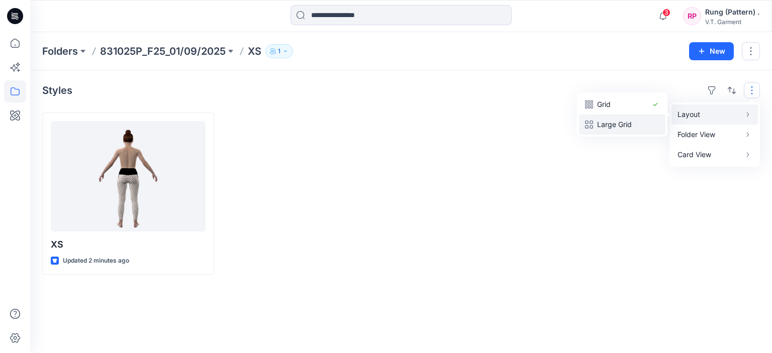
click at [622, 123] on p "Large Grid" at bounding box center [622, 125] width 50 height 12
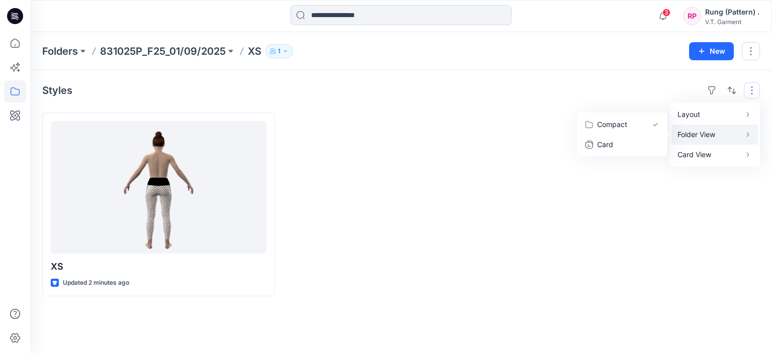
click at [680, 135] on p "Folder View" at bounding box center [709, 135] width 63 height 12
click at [683, 153] on p "Card View" at bounding box center [709, 155] width 63 height 12
click at [729, 211] on div at bounding box center [643, 205] width 233 height 184
click at [280, 52] on p "1" at bounding box center [279, 51] width 3 height 11
click at [394, 237] on div at bounding box center [401, 205] width 233 height 184
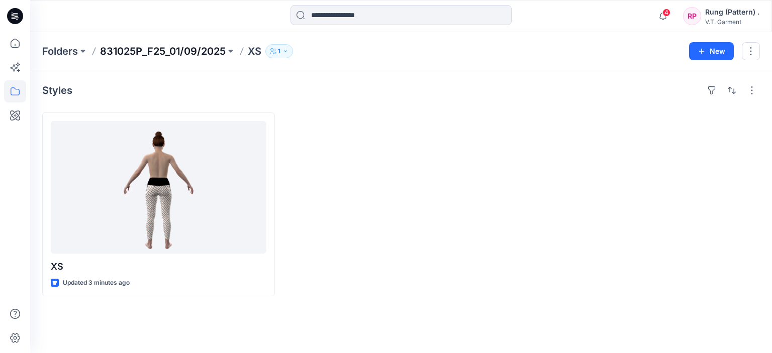
click at [179, 51] on p "831025P_F25_01/09/2025" at bounding box center [163, 51] width 126 height 14
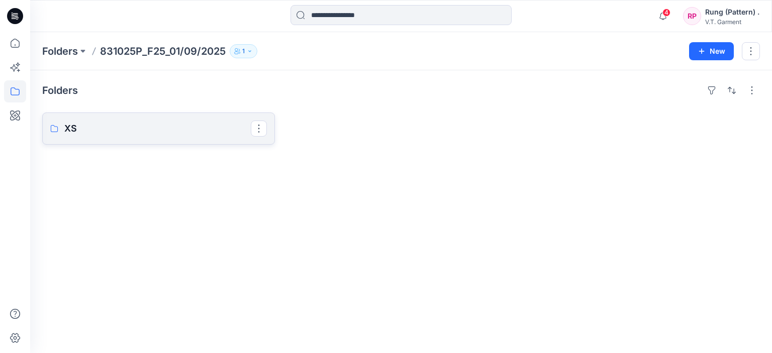
click at [168, 130] on p "XS" at bounding box center [157, 129] width 186 height 14
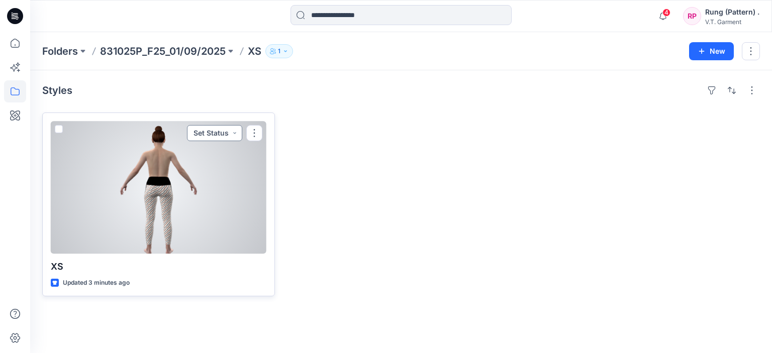
click at [238, 134] on button "Set Status" at bounding box center [214, 133] width 55 height 16
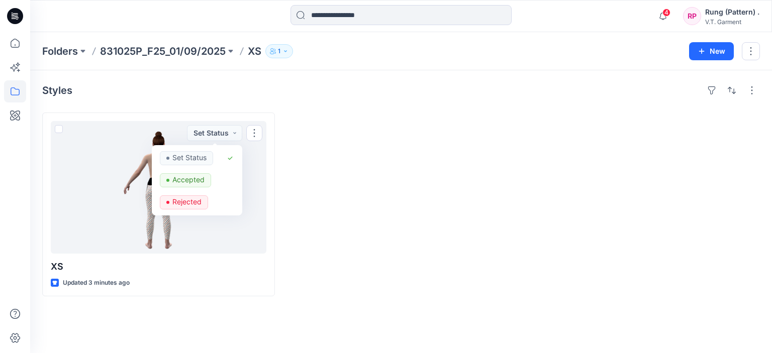
click at [353, 142] on div at bounding box center [401, 205] width 233 height 184
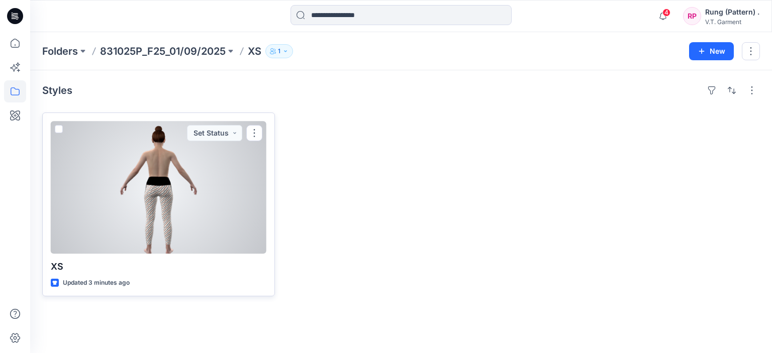
click at [255, 157] on div at bounding box center [159, 187] width 216 height 133
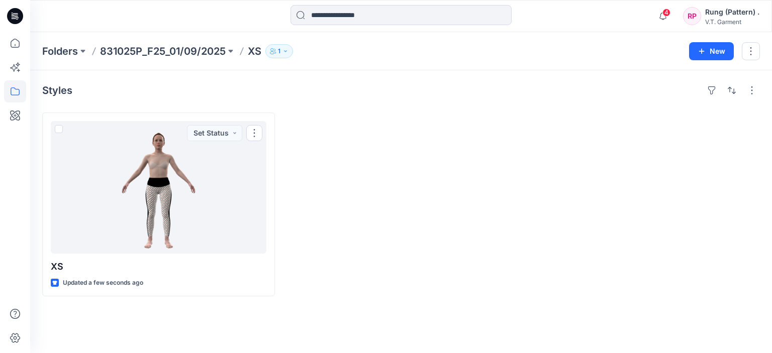
click at [409, 185] on div at bounding box center [401, 205] width 233 height 184
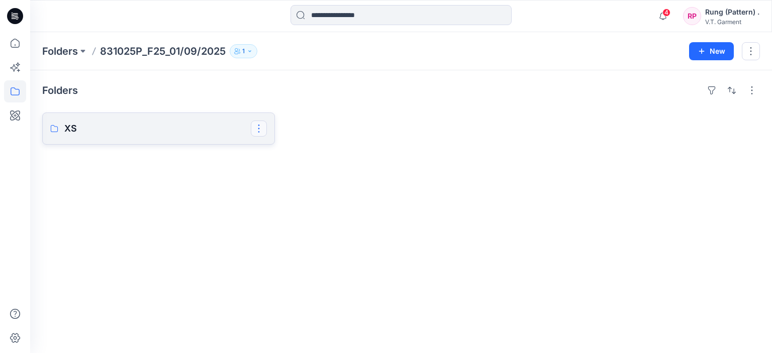
click at [255, 126] on button "button" at bounding box center [259, 129] width 16 height 16
click at [237, 123] on p "XS" at bounding box center [157, 129] width 186 height 14
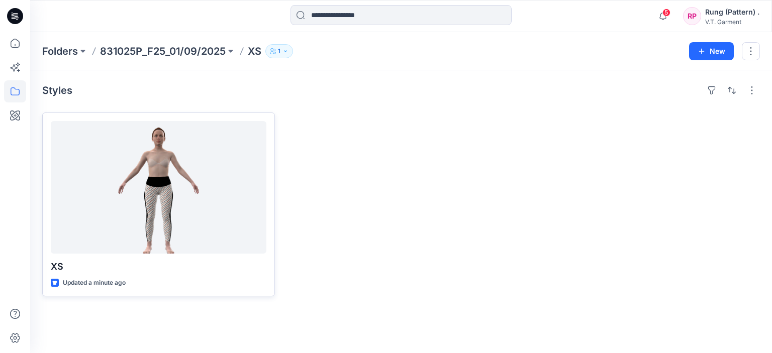
drag, startPoint x: 278, startPoint y: 182, endPoint x: 149, endPoint y: 138, distance: 136.7
click at [271, 185] on div "XS Updated a minute ago" at bounding box center [401, 205] width 718 height 184
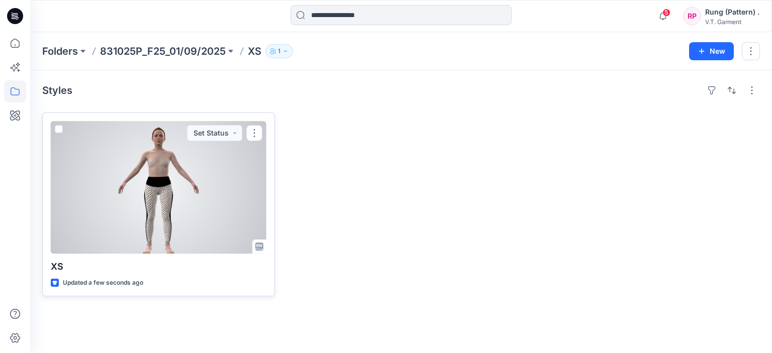
click at [219, 189] on div at bounding box center [159, 187] width 216 height 133
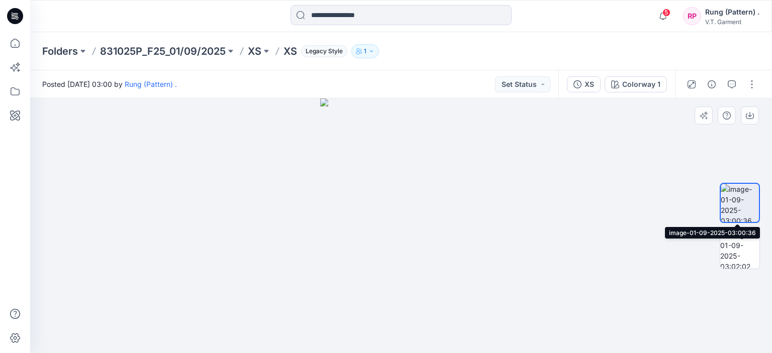
click at [752, 200] on img at bounding box center [740, 203] width 38 height 38
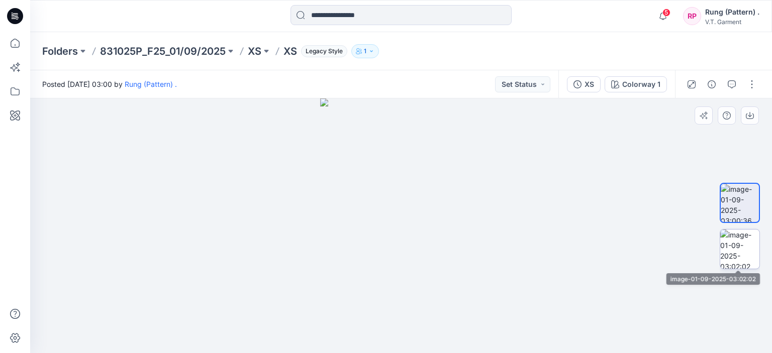
click at [754, 258] on img at bounding box center [739, 249] width 39 height 39
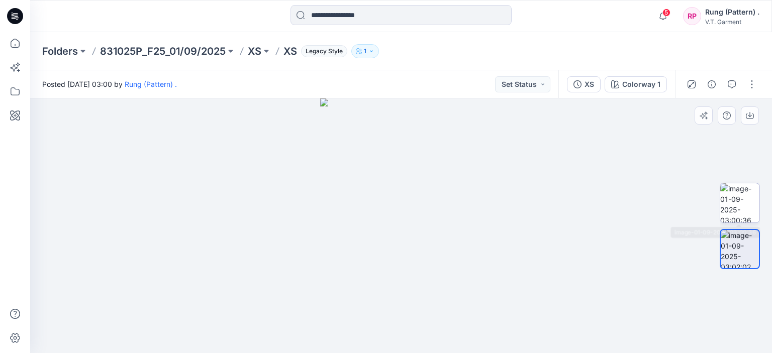
click at [748, 201] on img at bounding box center [739, 202] width 39 height 39
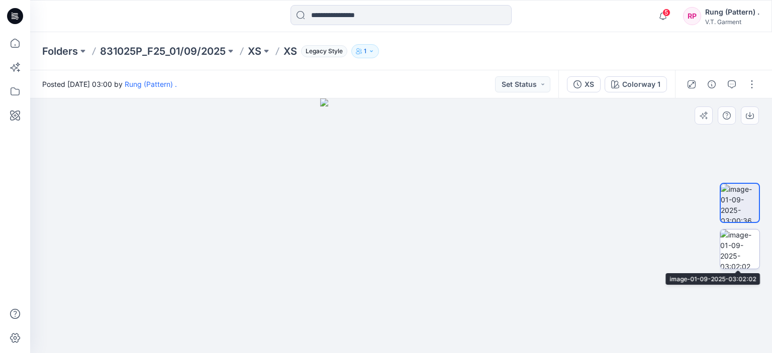
click at [752, 247] on img at bounding box center [739, 249] width 39 height 39
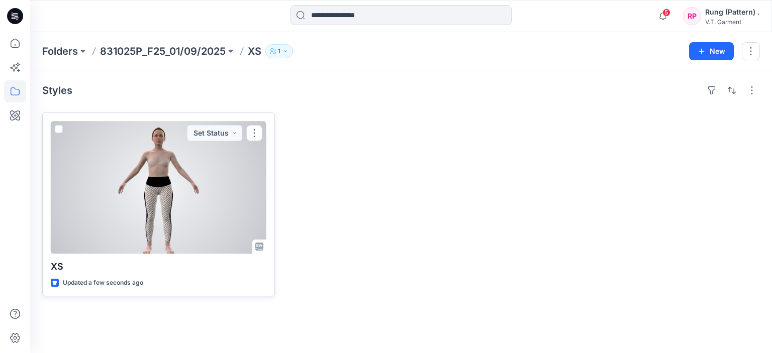
click at [182, 179] on div at bounding box center [159, 187] width 216 height 133
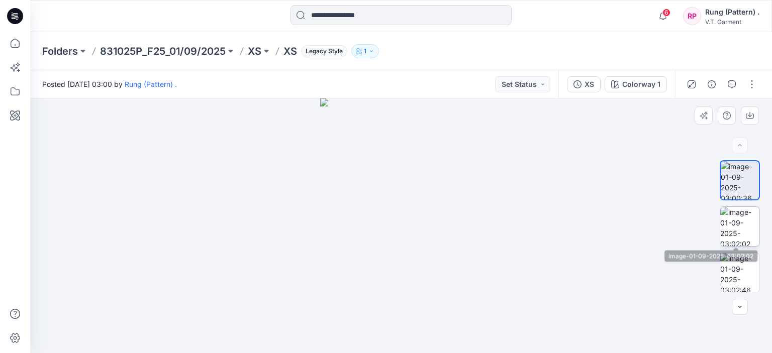
click at [725, 218] on img at bounding box center [739, 226] width 39 height 39
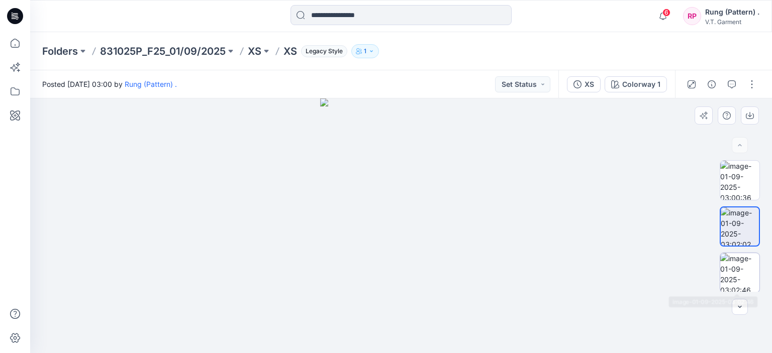
click at [743, 277] on img at bounding box center [739, 272] width 39 height 39
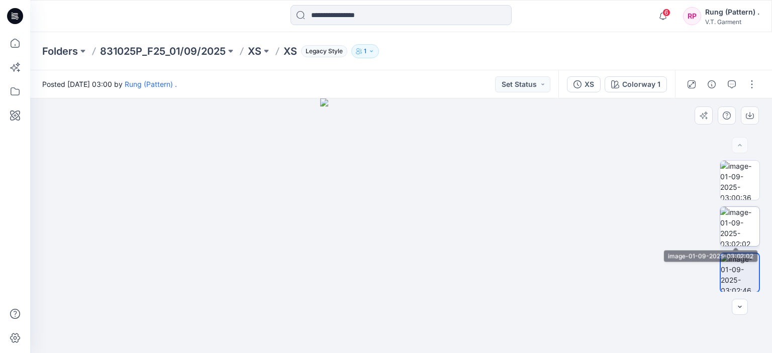
click at [743, 229] on img at bounding box center [739, 226] width 39 height 39
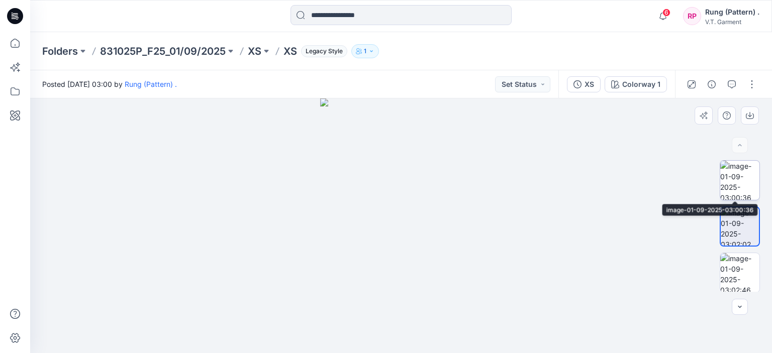
click at [738, 181] on img at bounding box center [739, 180] width 39 height 39
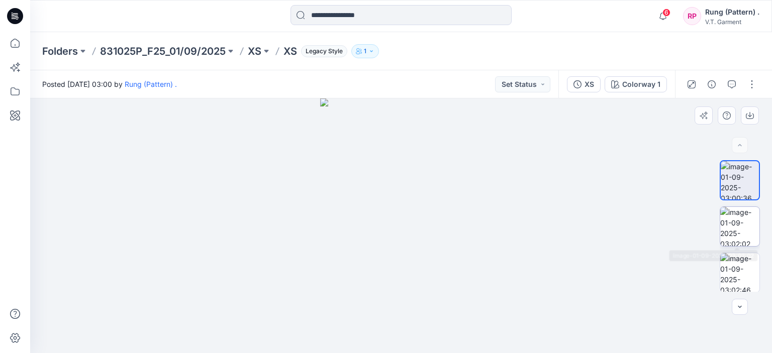
click at [742, 219] on img at bounding box center [739, 226] width 39 height 39
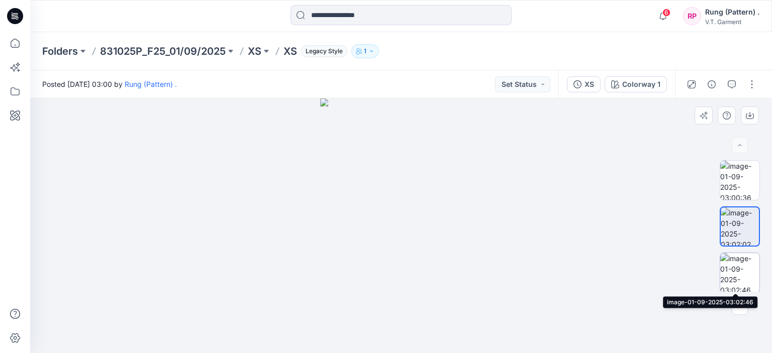
click at [749, 273] on img at bounding box center [739, 272] width 39 height 39
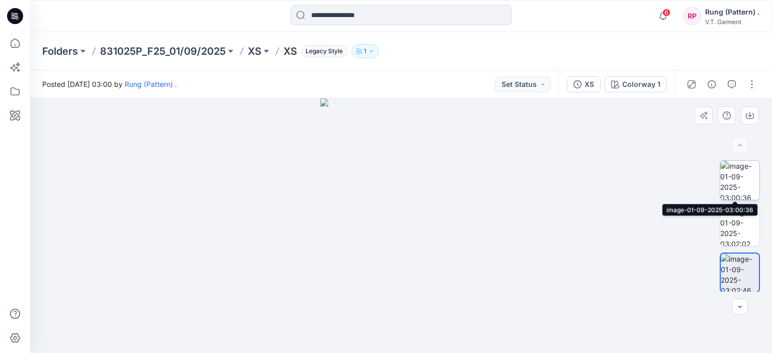
click at [726, 179] on img at bounding box center [739, 180] width 39 height 39
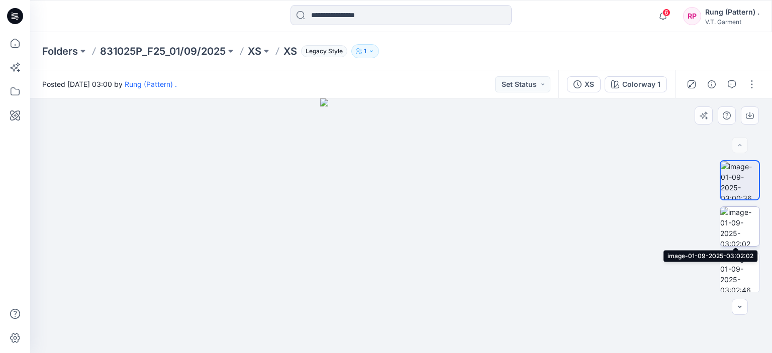
click at [747, 224] on img at bounding box center [739, 226] width 39 height 39
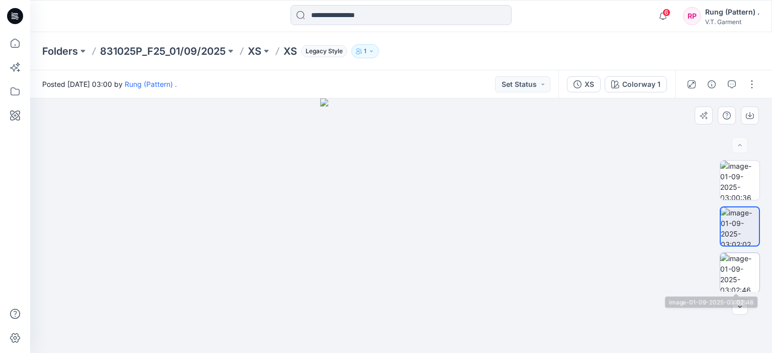
click at [747, 269] on img at bounding box center [739, 272] width 39 height 39
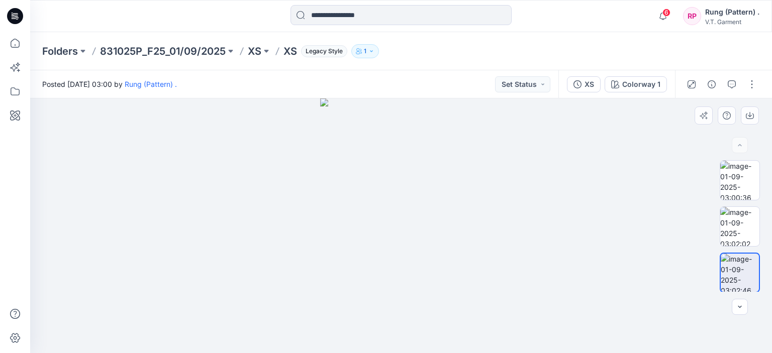
click at [501, 188] on div at bounding box center [401, 226] width 742 height 255
click at [249, 51] on p "XS" at bounding box center [255, 51] width 14 height 14
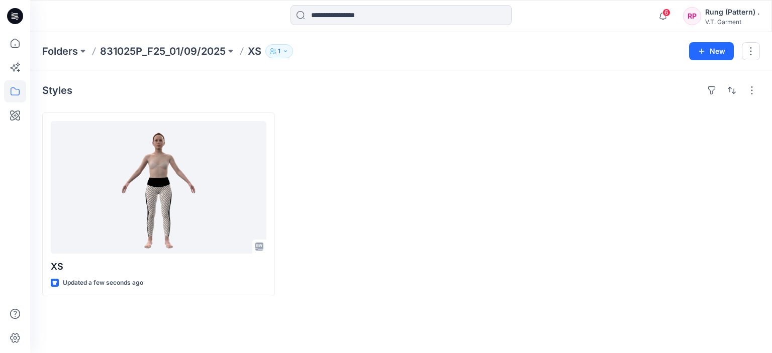
click at [424, 172] on div at bounding box center [401, 205] width 233 height 184
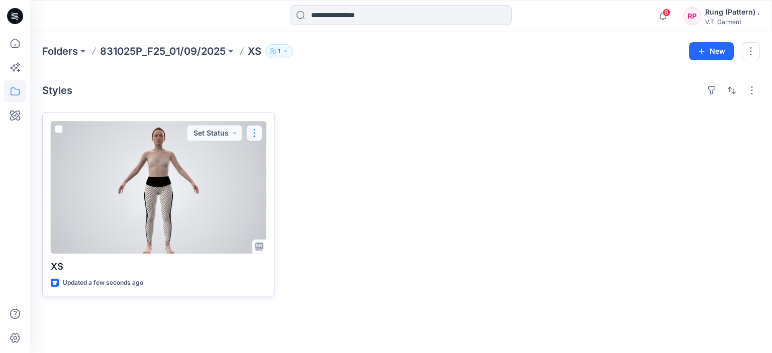
click at [254, 135] on button "button" at bounding box center [254, 133] width 16 height 16
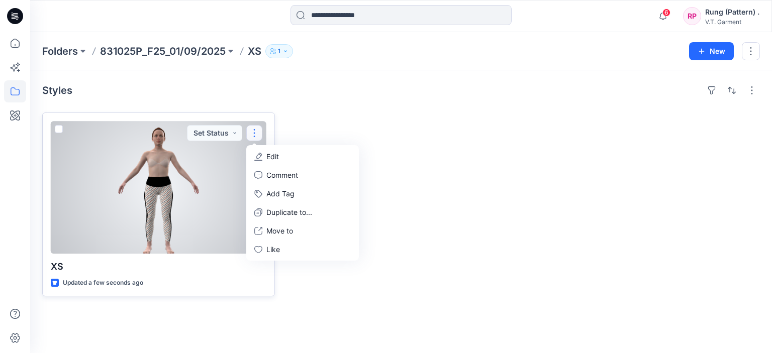
click at [286, 158] on button "Edit" at bounding box center [302, 156] width 109 height 19
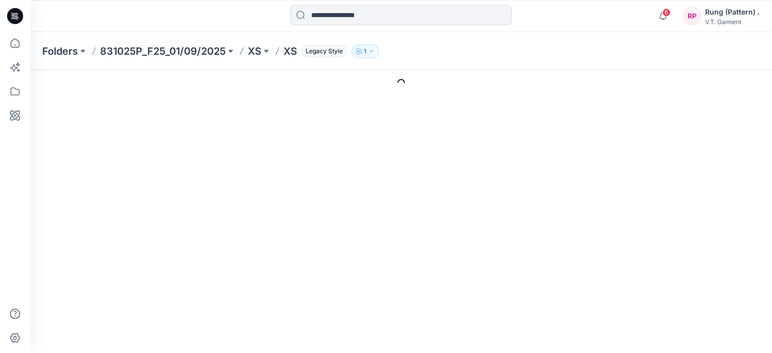
type input "**"
type input "**********"
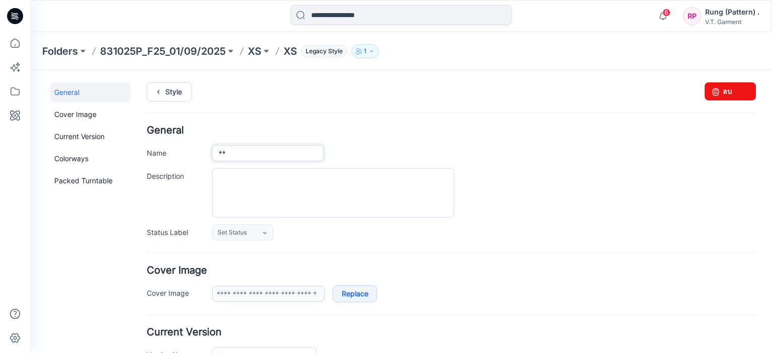
click at [247, 158] on input "**" at bounding box center [268, 153] width 112 height 16
click at [251, 154] on input "***" at bounding box center [268, 153] width 112 height 16
type input "********"
click at [590, 198] on div at bounding box center [484, 192] width 544 height 49
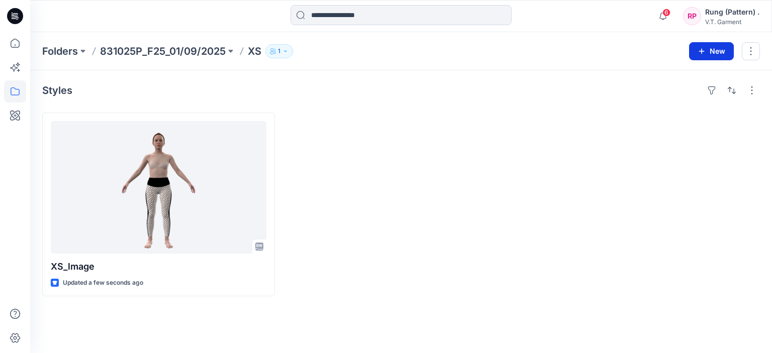
click at [718, 53] on button "New" at bounding box center [711, 51] width 45 height 18
click at [674, 94] on p "New Folder" at bounding box center [681, 95] width 37 height 11
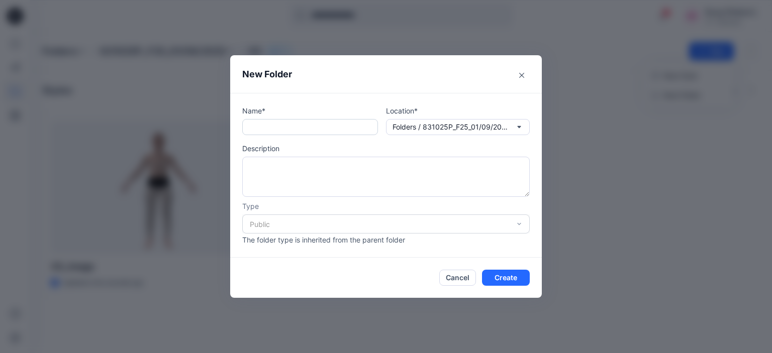
click at [277, 126] on input "text" at bounding box center [310, 127] width 136 height 16
type input "**"
click at [523, 76] on icon "Close" at bounding box center [521, 75] width 5 height 5
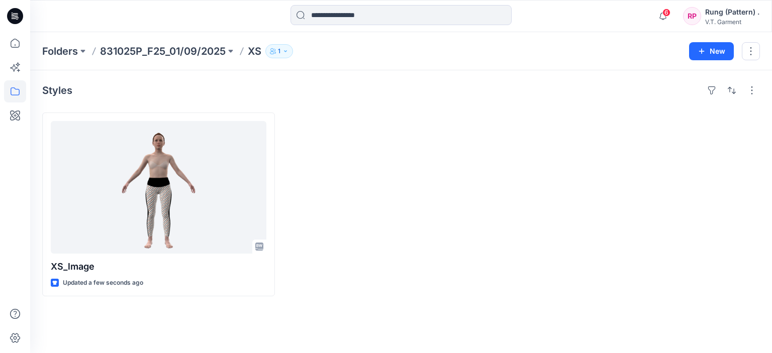
click at [704, 37] on div "Folders 831025P_F25_01/09/2025 XS 1 New" at bounding box center [401, 51] width 742 height 38
click at [704, 44] on button "New" at bounding box center [711, 51] width 45 height 18
click at [684, 92] on p "New Folder" at bounding box center [681, 95] width 37 height 11
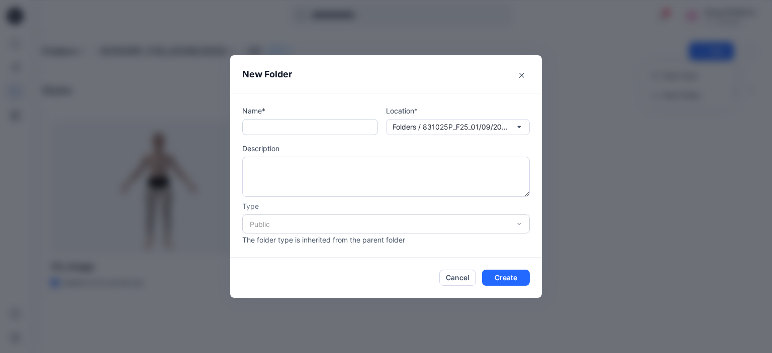
click at [263, 126] on input "text" at bounding box center [310, 127] width 136 height 16
type input "**********"
click at [501, 275] on button "Create" at bounding box center [506, 278] width 48 height 16
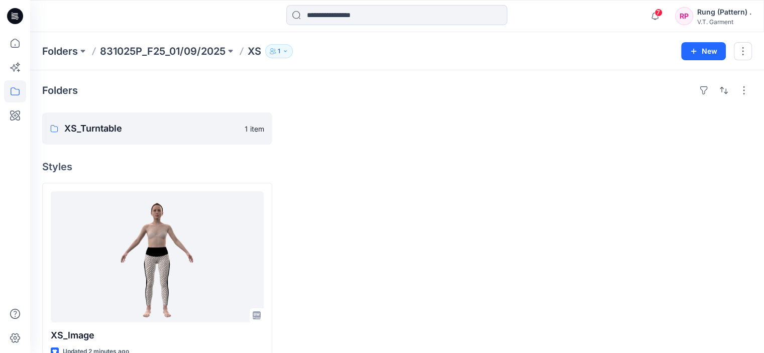
click at [152, 58] on div "Folders 831025P_F25_01/09/2025 XS 1 New" at bounding box center [397, 51] width 734 height 38
click at [157, 46] on p "831025P_F25_01/09/2025" at bounding box center [163, 51] width 126 height 14
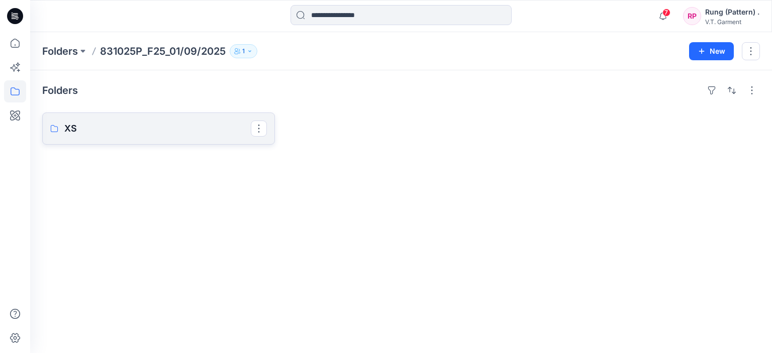
click at [179, 136] on link "XS" at bounding box center [158, 129] width 233 height 32
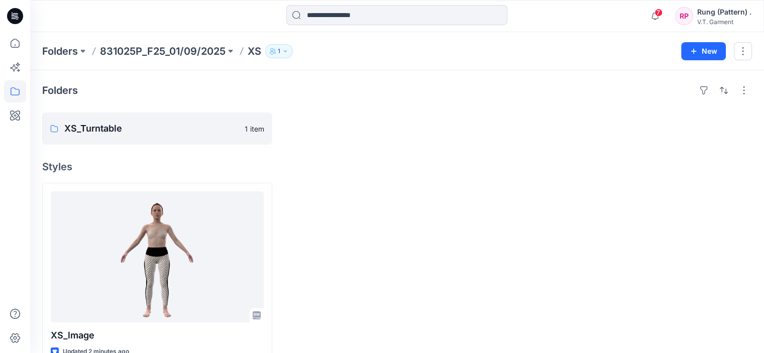
click at [173, 49] on p "831025P_F25_01/09/2025" at bounding box center [163, 51] width 126 height 14
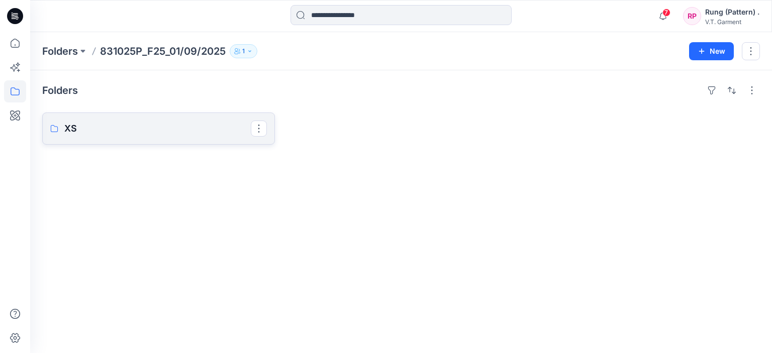
click at [213, 124] on p "XS" at bounding box center [157, 129] width 186 height 14
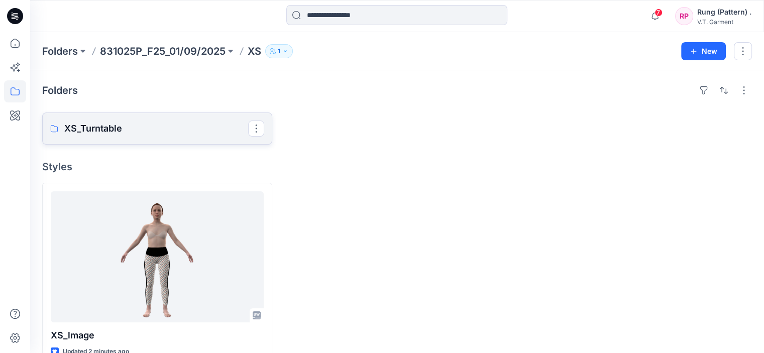
click at [156, 132] on p "XS_Turntable" at bounding box center [156, 129] width 184 height 14
click at [260, 130] on button "button" at bounding box center [256, 129] width 16 height 16
drag, startPoint x: 376, startPoint y: 114, endPoint x: 669, endPoint y: 317, distance: 356.9
click at [377, 114] on div at bounding box center [397, 129] width 230 height 32
click at [502, 173] on div "Folders XS_Turntable 1 item Styles XS_lmage Updated 3 minutes ago" at bounding box center [397, 223] width 734 height 307
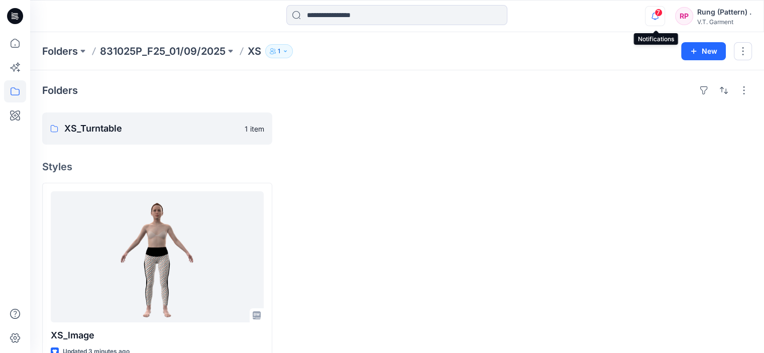
click at [655, 15] on icon "button" at bounding box center [655, 16] width 19 height 20
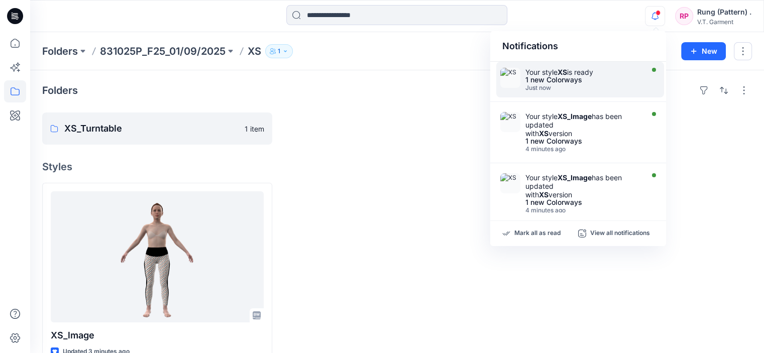
click at [605, 74] on div "Your style XS is ready" at bounding box center [584, 72] width 116 height 9
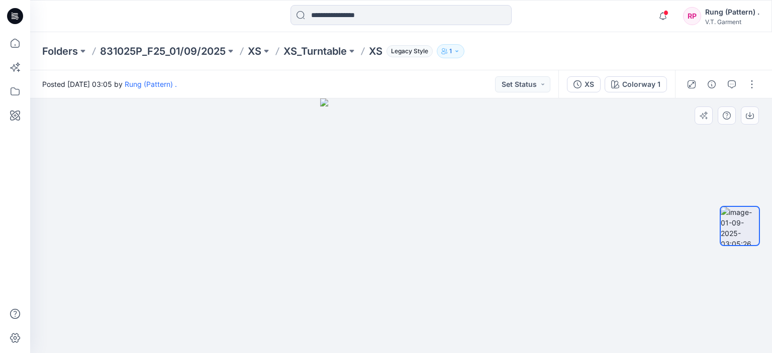
drag, startPoint x: 512, startPoint y: 212, endPoint x: 414, endPoint y: 219, distance: 97.8
click at [416, 220] on div at bounding box center [401, 226] width 742 height 255
drag, startPoint x: 408, startPoint y: 212, endPoint x: 383, endPoint y: 179, distance: 41.0
click at [408, 211] on img at bounding box center [400, 226] width 161 height 255
click at [318, 52] on p "XS_Turntable" at bounding box center [314, 51] width 63 height 14
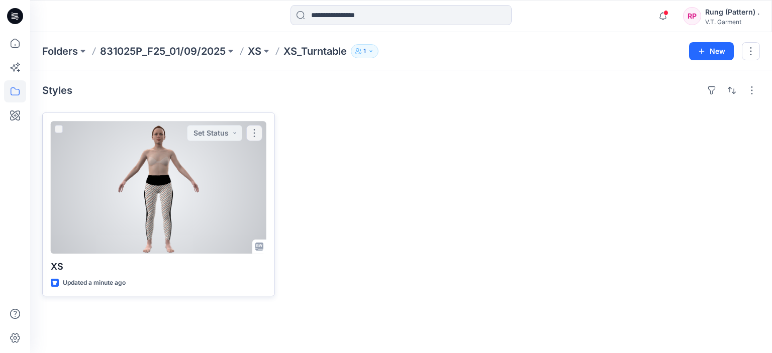
click at [165, 167] on div at bounding box center [159, 187] width 216 height 133
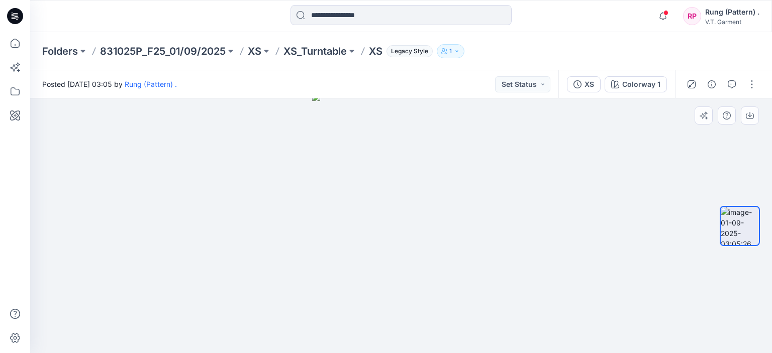
drag, startPoint x: 454, startPoint y: 233, endPoint x: 401, endPoint y: 236, distance: 53.9
click at [384, 241] on img at bounding box center [401, 223] width 178 height 261
drag, startPoint x: 402, startPoint y: 236, endPoint x: 430, endPoint y: 134, distance: 105.7
click at [506, 183] on div at bounding box center [401, 226] width 742 height 255
click at [758, 83] on button "button" at bounding box center [752, 84] width 16 height 16
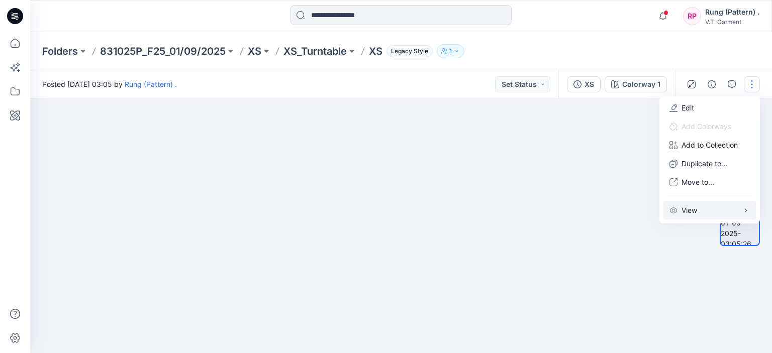
click at [686, 217] on button "View" at bounding box center [709, 210] width 92 height 19
click at [606, 234] on p "Turntable Navigation" at bounding box center [582, 232] width 69 height 11
click at [430, 213] on img at bounding box center [401, 212] width 178 height 281
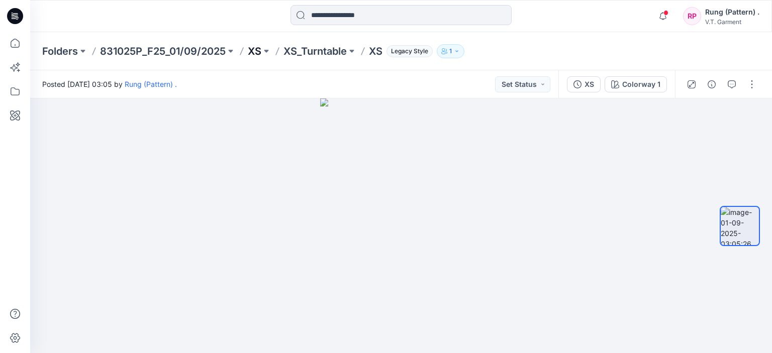
click at [251, 52] on p "XS" at bounding box center [255, 51] width 14 height 14
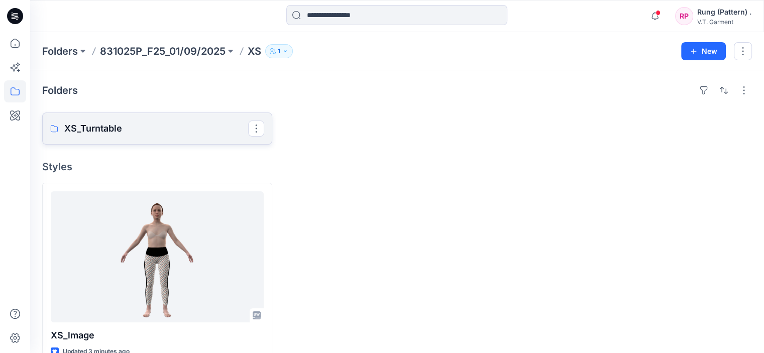
click at [228, 124] on p "XS_Turntable" at bounding box center [156, 129] width 184 height 14
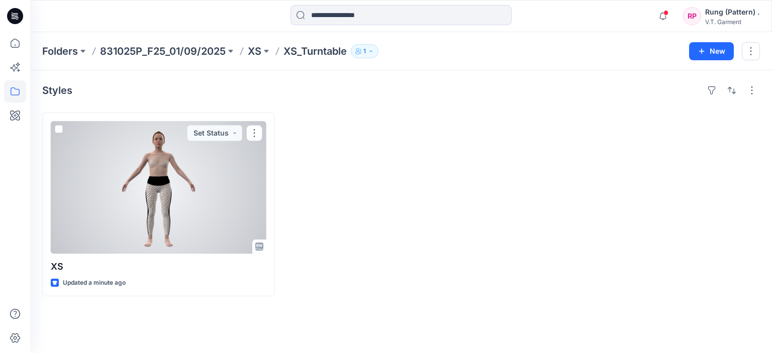
click at [258, 163] on div at bounding box center [159, 187] width 216 height 133
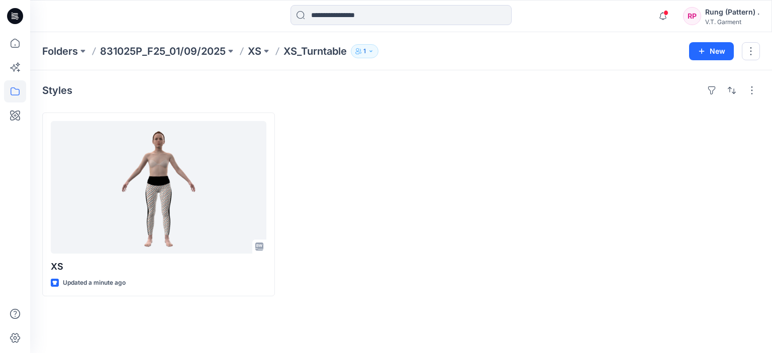
click at [370, 54] on button "1" at bounding box center [365, 51] width 28 height 14
click at [339, 89] on div "Styles" at bounding box center [401, 90] width 718 height 16
click at [300, 51] on p "XS_Turntable" at bounding box center [314, 51] width 63 height 14
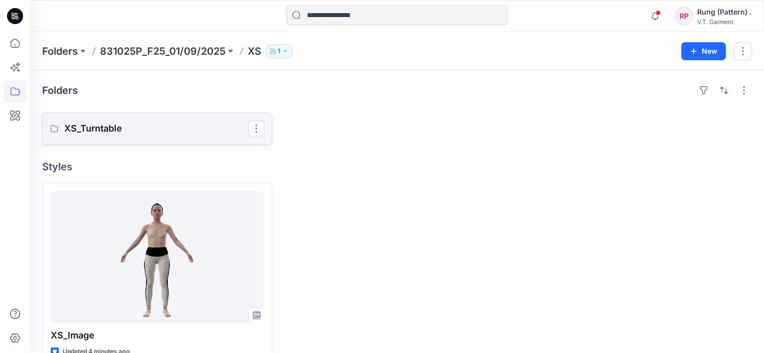
click at [208, 139] on link "XS_Turntable" at bounding box center [157, 129] width 230 height 32
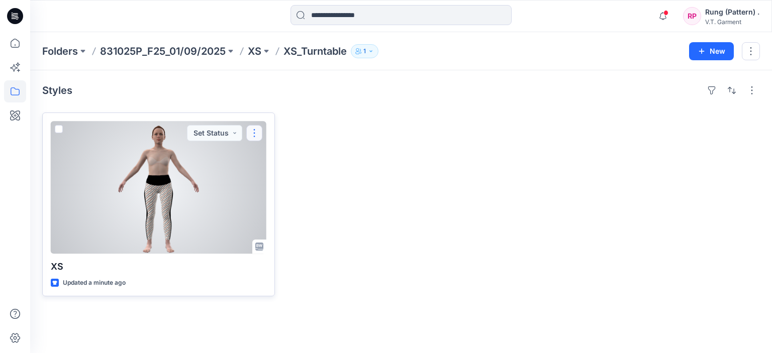
click at [253, 131] on button "button" at bounding box center [254, 133] width 16 height 16
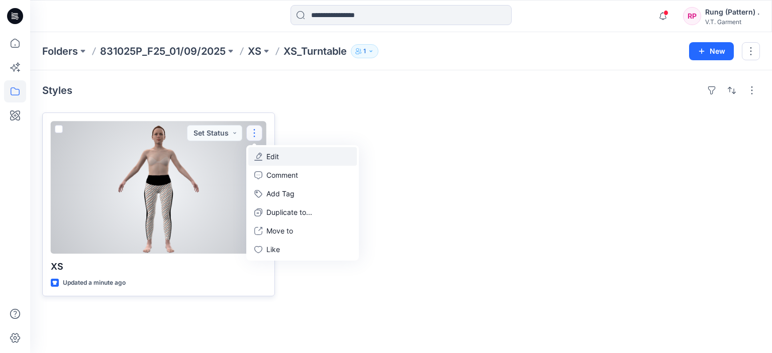
click at [269, 156] on p "Edit" at bounding box center [272, 156] width 13 height 11
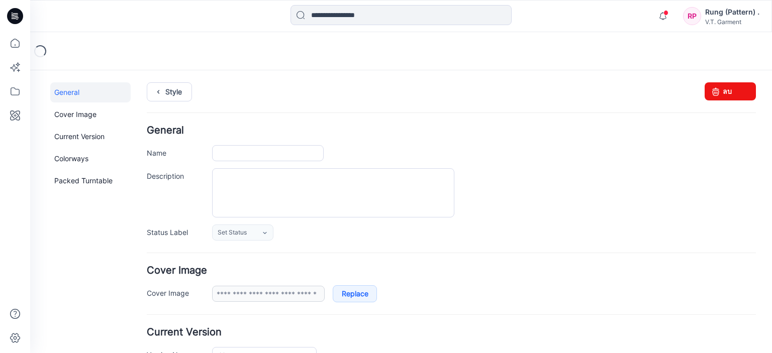
type input "**"
type input "**********"
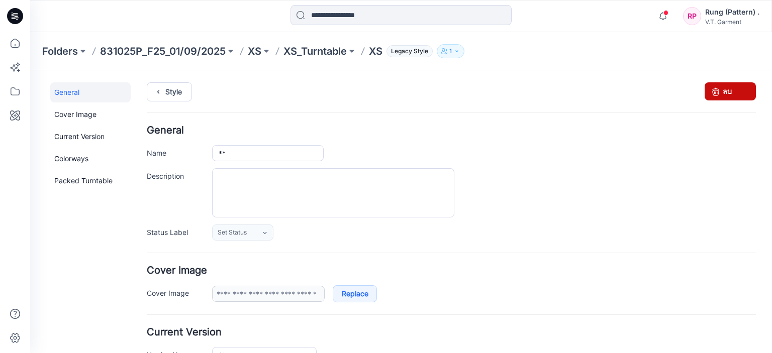
click at [728, 90] on link "ลบ" at bounding box center [730, 91] width 51 height 18
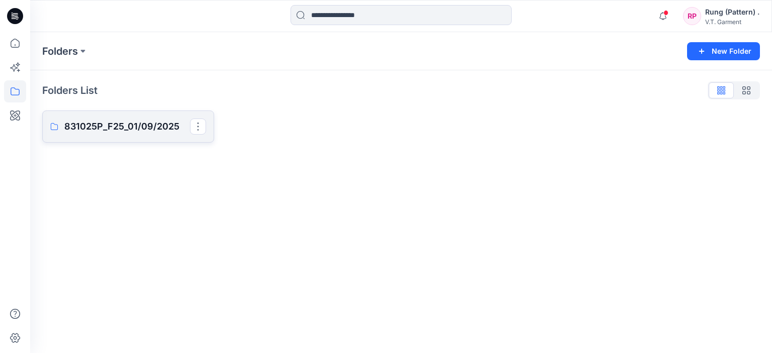
click at [112, 134] on link "831025P_F25_01/09/2025" at bounding box center [128, 127] width 172 height 32
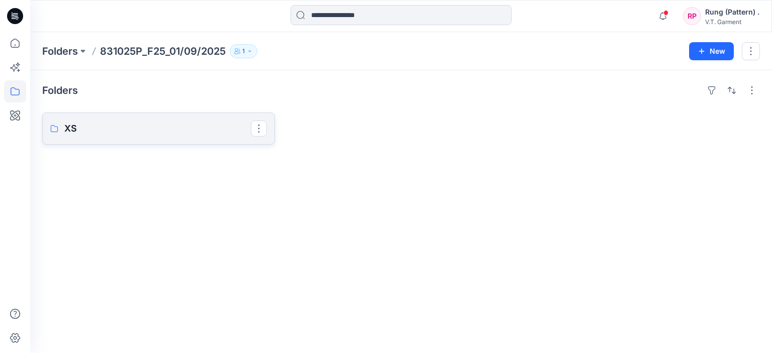
click at [113, 124] on p "XS" at bounding box center [157, 129] width 186 height 14
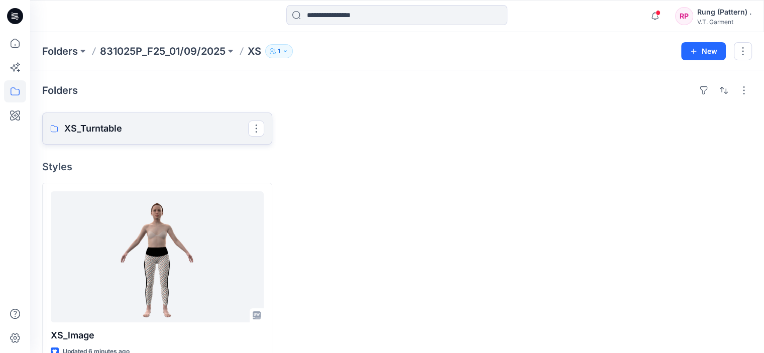
click at [221, 133] on p "XS_Turntable" at bounding box center [156, 129] width 184 height 14
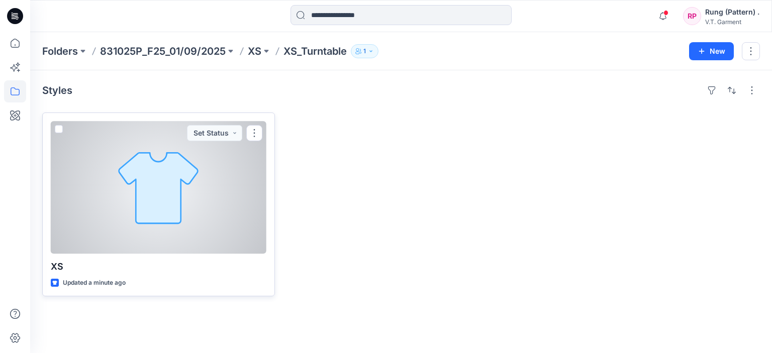
click at [217, 147] on div at bounding box center [159, 187] width 216 height 133
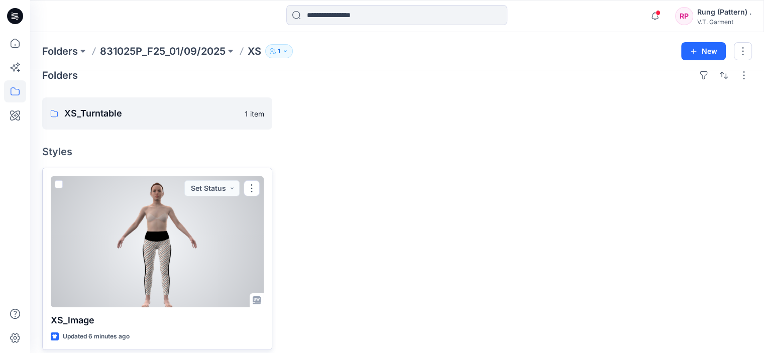
scroll to position [24, 0]
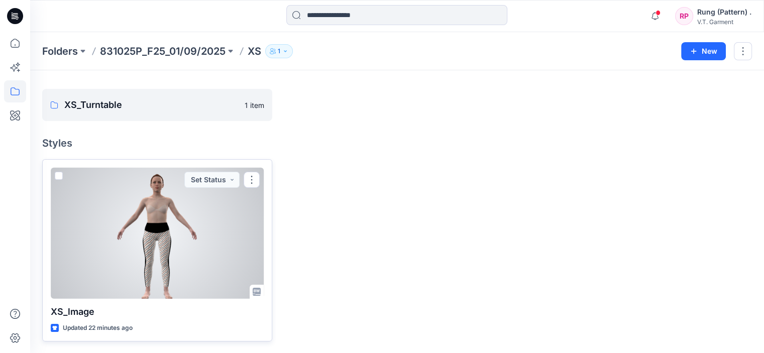
click at [207, 242] on div at bounding box center [157, 233] width 213 height 131
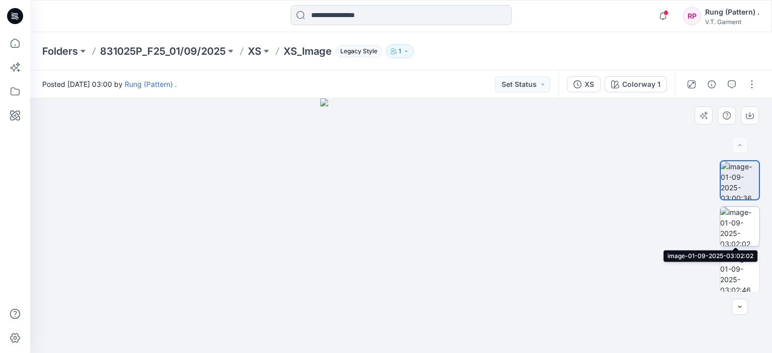
click at [732, 227] on img at bounding box center [739, 226] width 39 height 39
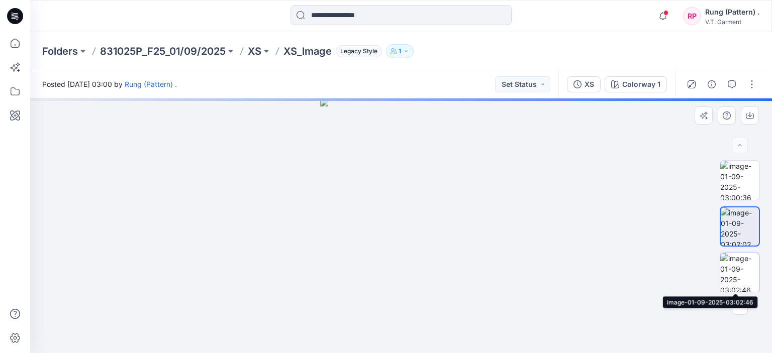
click at [735, 267] on img at bounding box center [739, 272] width 39 height 39
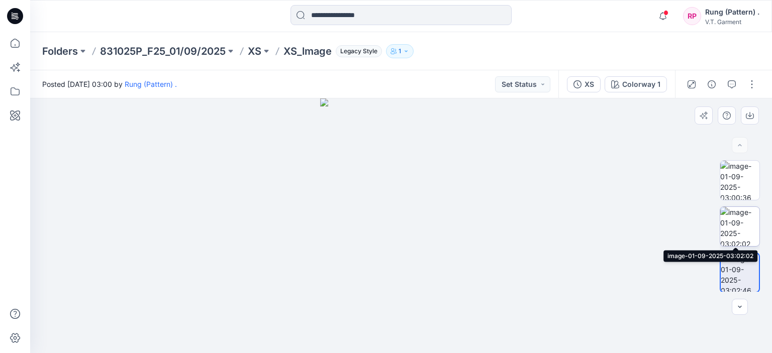
click at [744, 217] on img at bounding box center [739, 226] width 39 height 39
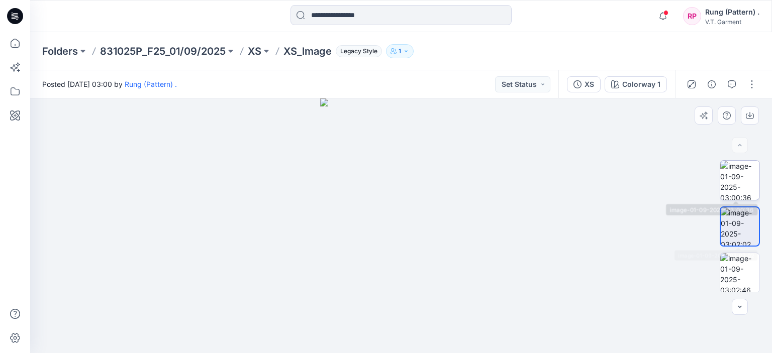
click at [748, 191] on img at bounding box center [739, 180] width 39 height 39
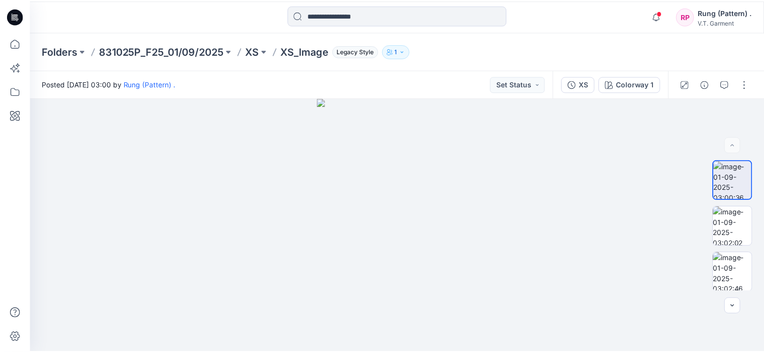
scroll to position [24, 0]
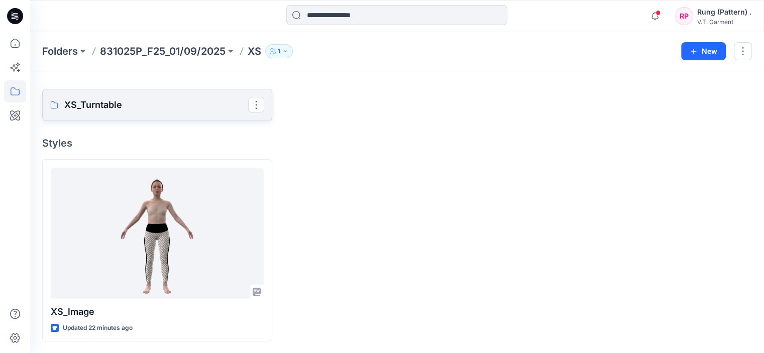
click at [183, 98] on p "XS_Turntable" at bounding box center [156, 105] width 184 height 14
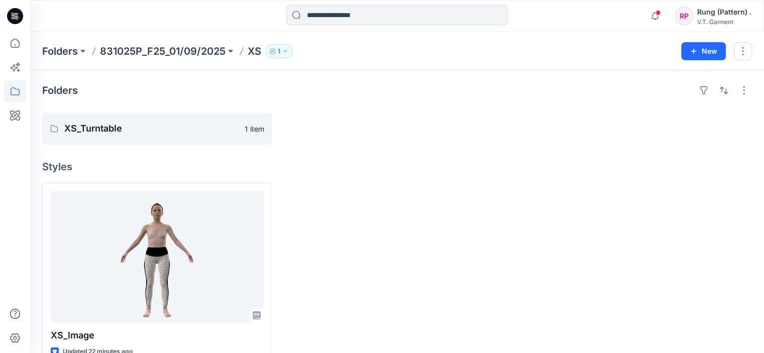
scroll to position [24, 0]
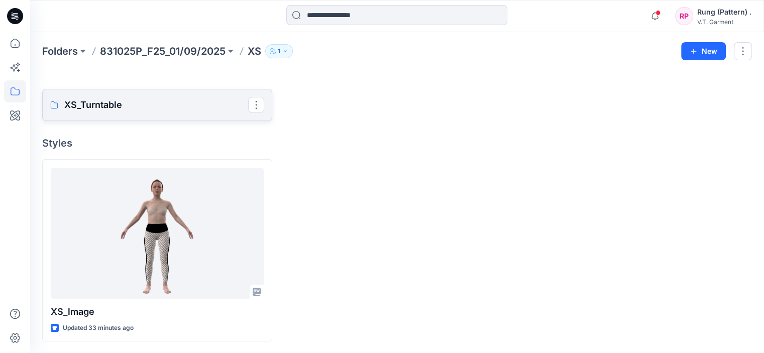
click at [144, 99] on p "XS_Turntable" at bounding box center [156, 105] width 184 height 14
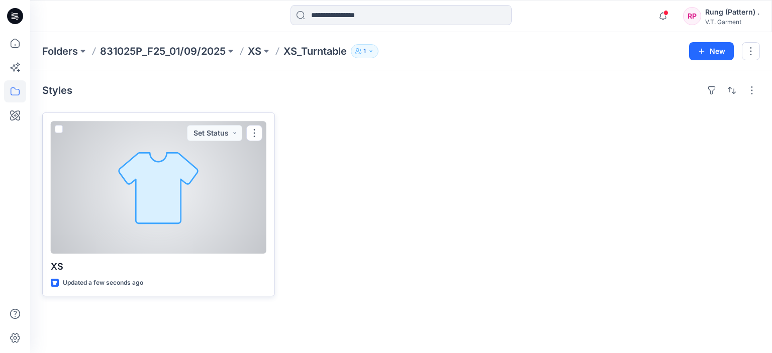
click at [133, 201] on div at bounding box center [159, 187] width 216 height 133
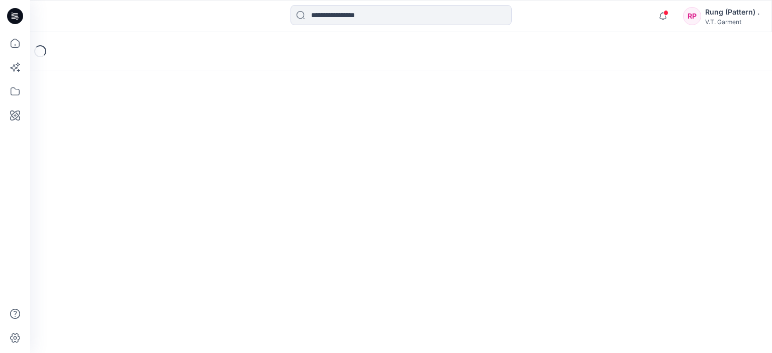
click at [135, 201] on div "Loading..." at bounding box center [401, 192] width 742 height 321
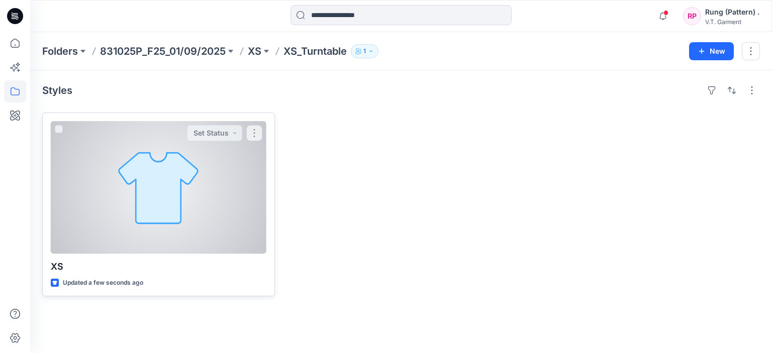
click at [252, 172] on div at bounding box center [159, 187] width 216 height 133
click at [252, 172] on div "Folders 831025P_F25_01/09/2025 XS XS_Turntable 1 New Styles XS Updated a few se…" at bounding box center [401, 192] width 742 height 321
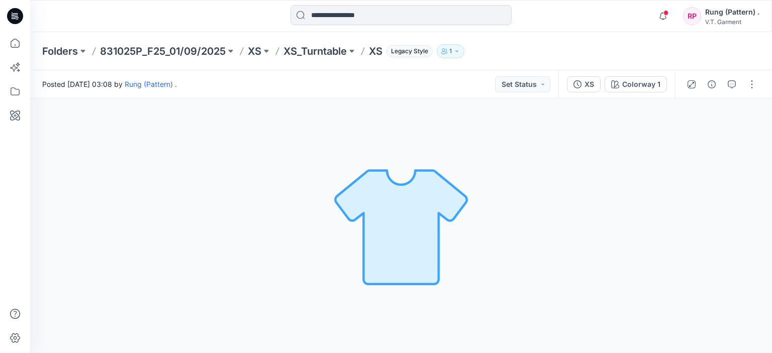
click at [372, 210] on img at bounding box center [401, 226] width 141 height 141
click at [374, 210] on img at bounding box center [401, 226] width 141 height 141
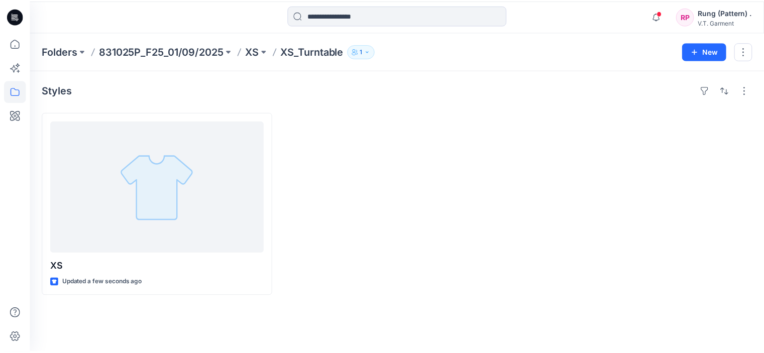
scroll to position [24, 0]
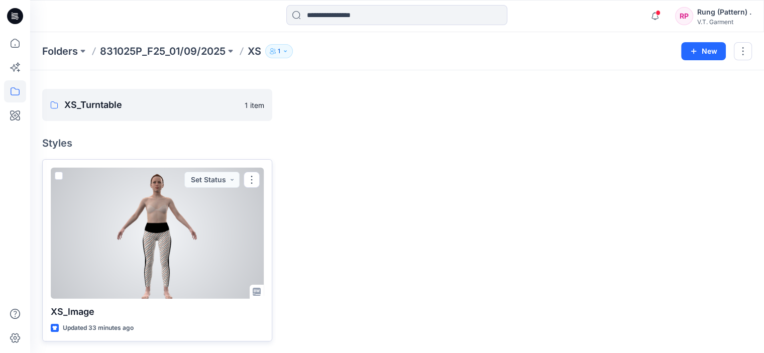
click at [215, 231] on div at bounding box center [157, 233] width 213 height 131
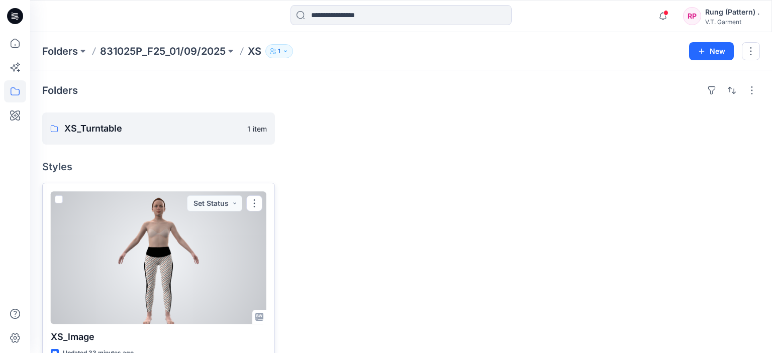
click at [215, 231] on div "Folders 831025P_F25_01/09/2025 XS 1 New Folders XS_Turntable 1 item Styles XS_l…" at bounding box center [401, 205] width 742 height 347
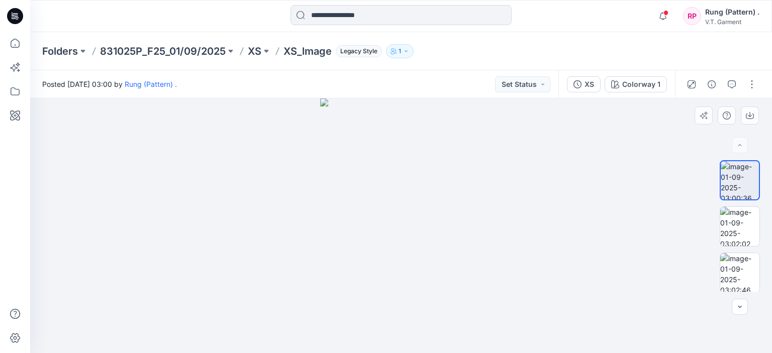
click at [629, 186] on div at bounding box center [401, 226] width 742 height 255
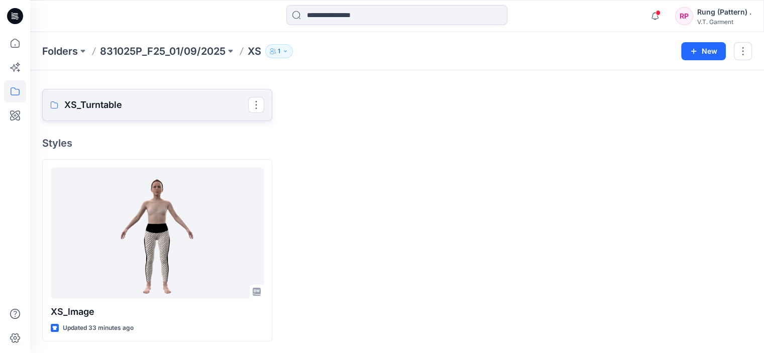
click at [171, 97] on link "XS_Turntable" at bounding box center [157, 105] width 230 height 32
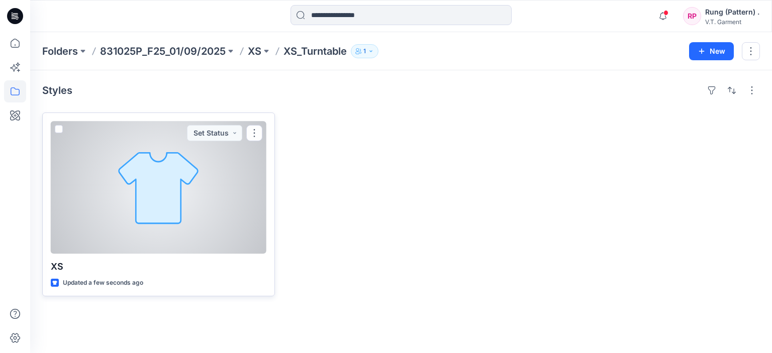
click at [174, 192] on div at bounding box center [159, 187] width 216 height 133
click at [174, 192] on div "Folders 831025P_F25_01/09/2025 XS XS_Turntable 1 New Styles XS Updated a few se…" at bounding box center [401, 192] width 742 height 321
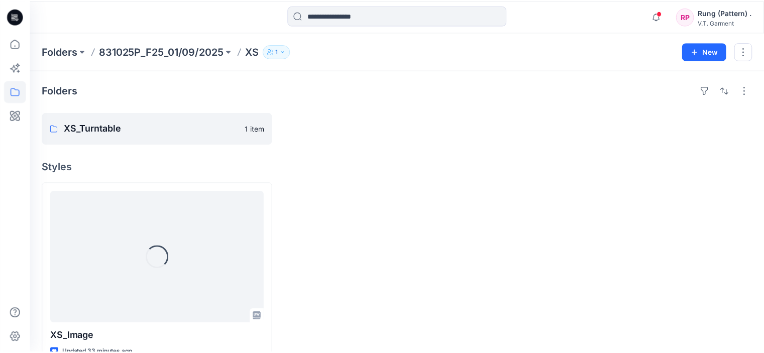
scroll to position [24, 0]
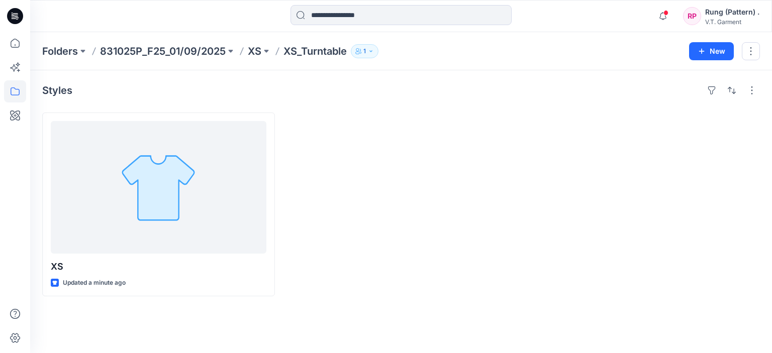
drag, startPoint x: 566, startPoint y: 268, endPoint x: 561, endPoint y: 353, distance: 84.6
click at [561, 336] on div "Styles XS Updated a minute ago" at bounding box center [401, 211] width 742 height 283
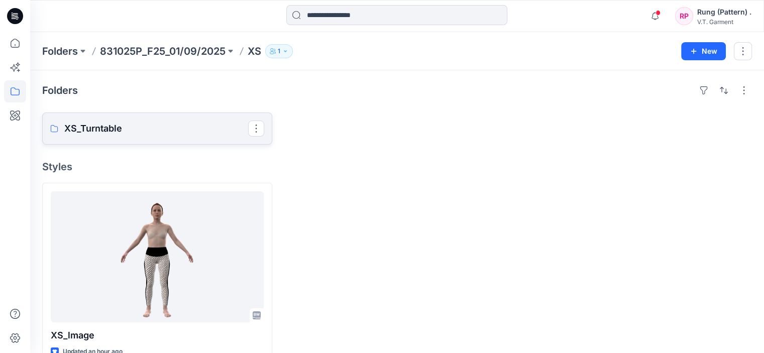
click at [155, 136] on link "XS_Turntable" at bounding box center [157, 129] width 230 height 32
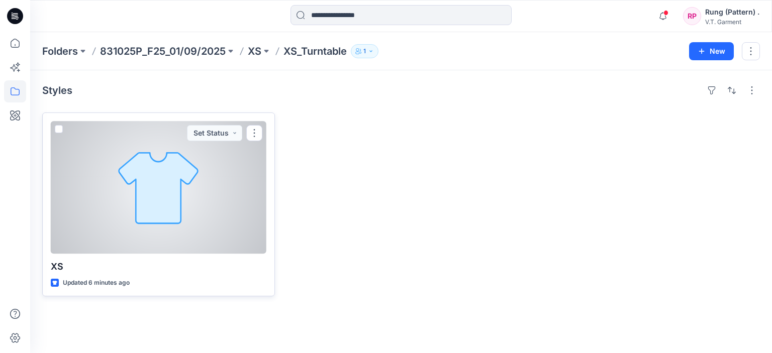
click at [197, 178] on div at bounding box center [159, 187] width 216 height 133
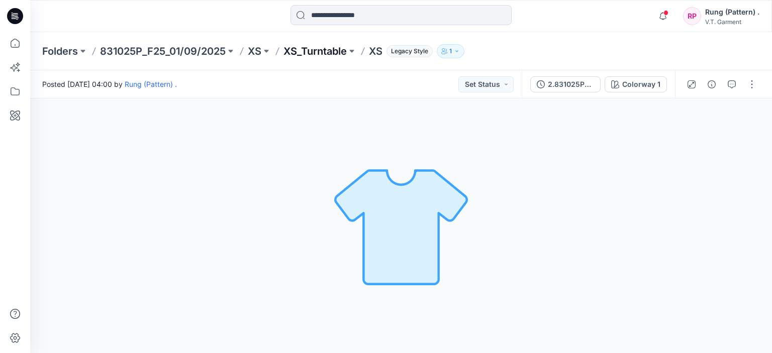
click at [322, 50] on p "XS_Turntable" at bounding box center [314, 51] width 63 height 14
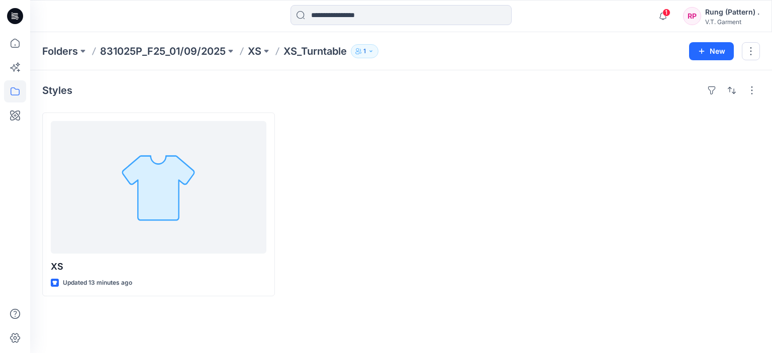
click at [549, 285] on div at bounding box center [643, 205] width 233 height 184
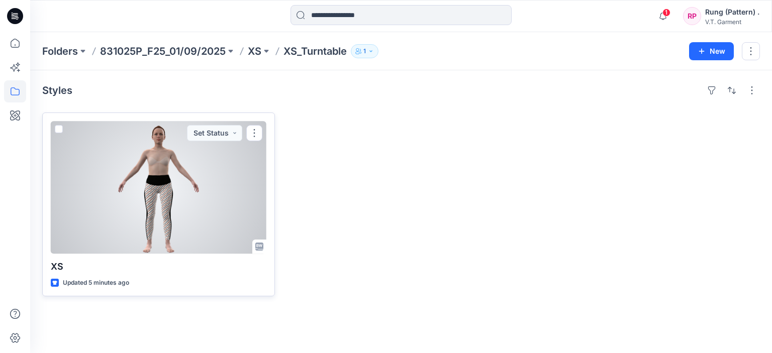
click at [170, 192] on div at bounding box center [159, 187] width 216 height 133
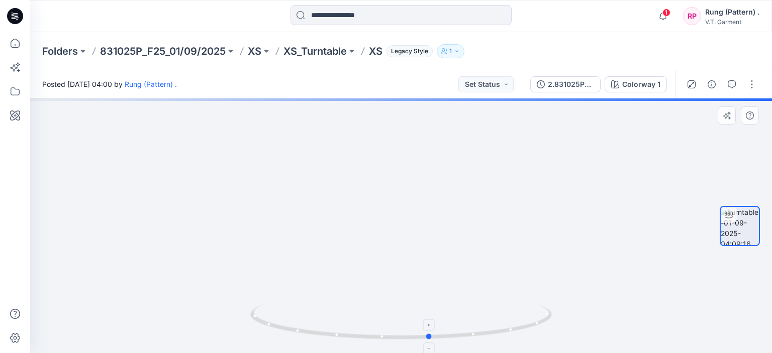
drag, startPoint x: 406, startPoint y: 341, endPoint x: 432, endPoint y: 341, distance: 26.6
click at [432, 341] on icon at bounding box center [402, 324] width 304 height 38
drag, startPoint x: 425, startPoint y: 341, endPoint x: 248, endPoint y: 327, distance: 177.4
click at [248, 327] on div at bounding box center [401, 226] width 742 height 255
drag, startPoint x: 428, startPoint y: 341, endPoint x: 273, endPoint y: 322, distance: 155.5
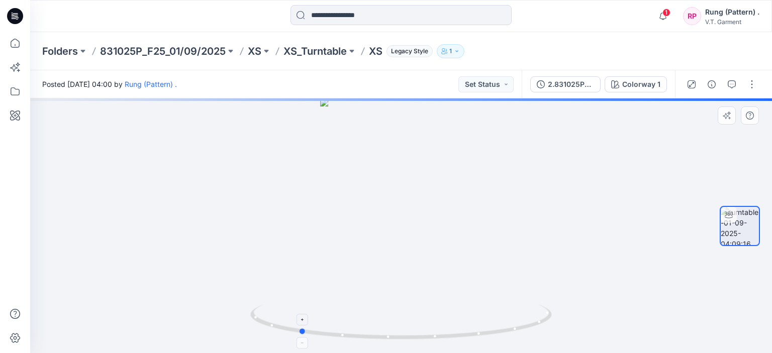
click at [182, 295] on div at bounding box center [401, 226] width 742 height 255
drag, startPoint x: 517, startPoint y: 334, endPoint x: 231, endPoint y: 299, distance: 287.6
click at [231, 299] on div at bounding box center [401, 226] width 742 height 255
drag, startPoint x: 419, startPoint y: 343, endPoint x: 334, endPoint y: 331, distance: 86.3
click at [334, 331] on div at bounding box center [401, 226] width 742 height 255
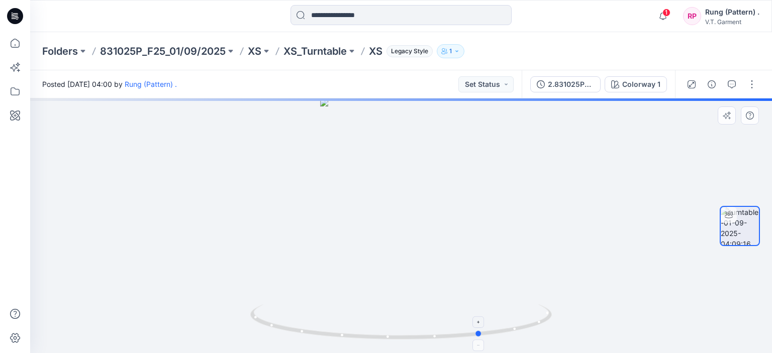
drag, startPoint x: 449, startPoint y: 338, endPoint x: 396, endPoint y: 340, distance: 52.8
click at [396, 340] on icon at bounding box center [402, 324] width 304 height 38
drag, startPoint x: 427, startPoint y: 341, endPoint x: 358, endPoint y: 277, distance: 94.2
click at [343, 324] on icon at bounding box center [402, 324] width 304 height 38
drag, startPoint x: 462, startPoint y: 261, endPoint x: 468, endPoint y: 216, distance: 45.6
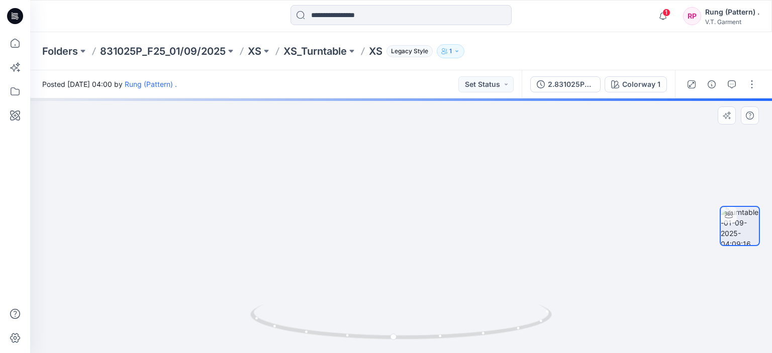
click at [468, 216] on img at bounding box center [401, 105] width 412 height 498
drag, startPoint x: 392, startPoint y: 339, endPoint x: 400, endPoint y: 337, distance: 8.3
click at [400, 339] on icon at bounding box center [402, 324] width 304 height 38
click at [743, 227] on img at bounding box center [740, 226] width 38 height 38
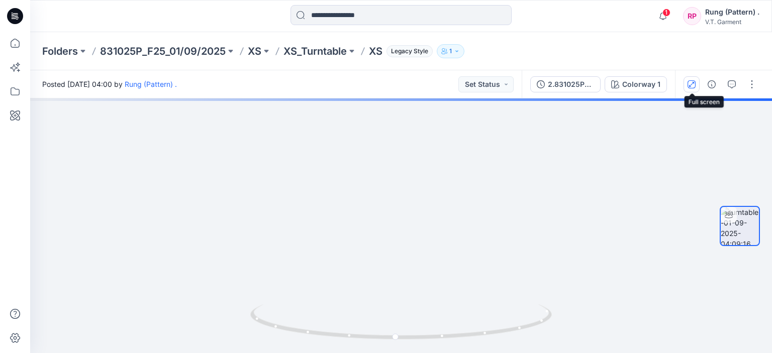
click at [692, 80] on icon "button" at bounding box center [692, 84] width 8 height 8
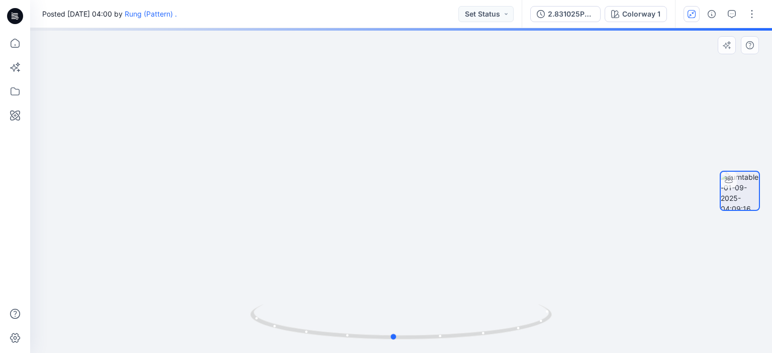
drag, startPoint x: 394, startPoint y: 338, endPoint x: 464, endPoint y: 243, distance: 118.2
click at [393, 324] on icon at bounding box center [402, 324] width 304 height 38
drag, startPoint x: 417, startPoint y: 340, endPoint x: 456, endPoint y: 314, distance: 47.1
click at [419, 340] on icon at bounding box center [402, 324] width 304 height 38
drag, startPoint x: 454, startPoint y: 334, endPoint x: 438, endPoint y: 313, distance: 26.1
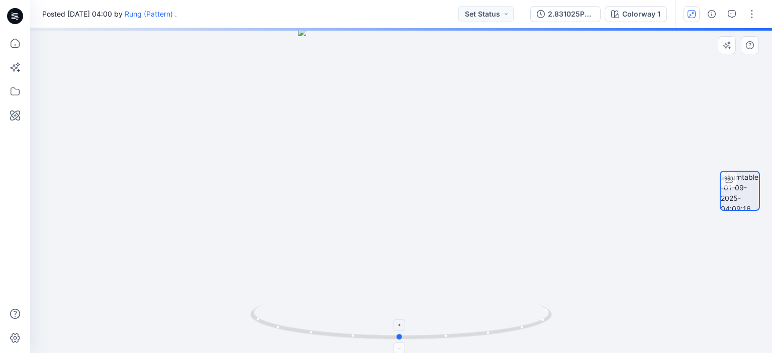
click at [439, 314] on icon at bounding box center [402, 324] width 304 height 38
drag, startPoint x: 687, startPoint y: 16, endPoint x: 643, endPoint y: 25, distance: 45.2
click at [688, 16] on button "button" at bounding box center [692, 14] width 16 height 16
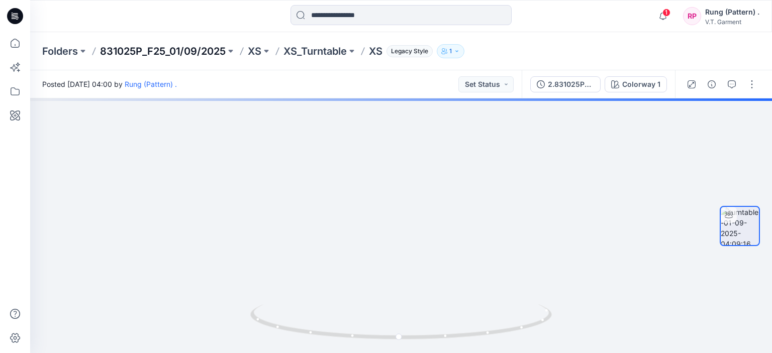
click at [174, 46] on p "831025P_F25_01/09/2025" at bounding box center [163, 51] width 126 height 14
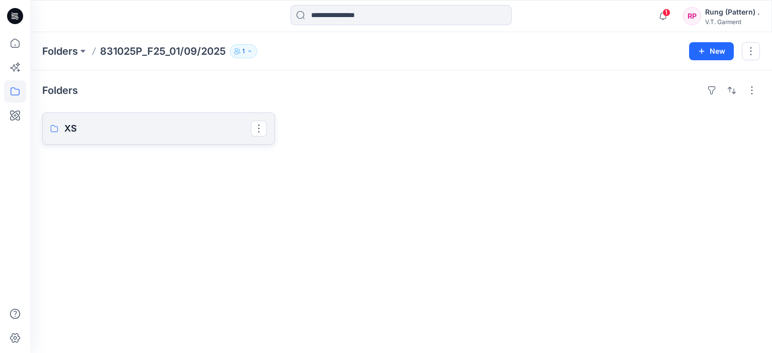
click at [138, 130] on p "XS" at bounding box center [157, 129] width 186 height 14
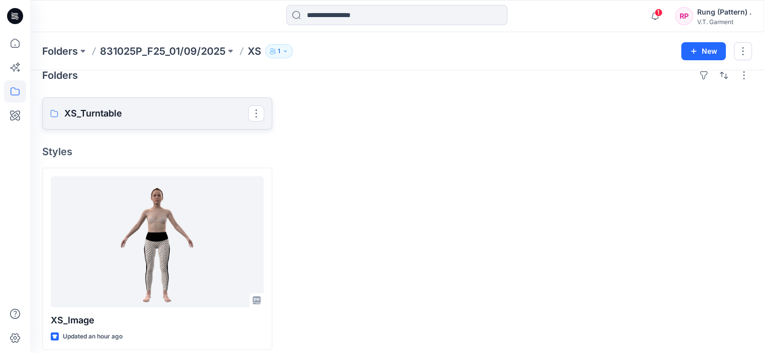
scroll to position [24, 0]
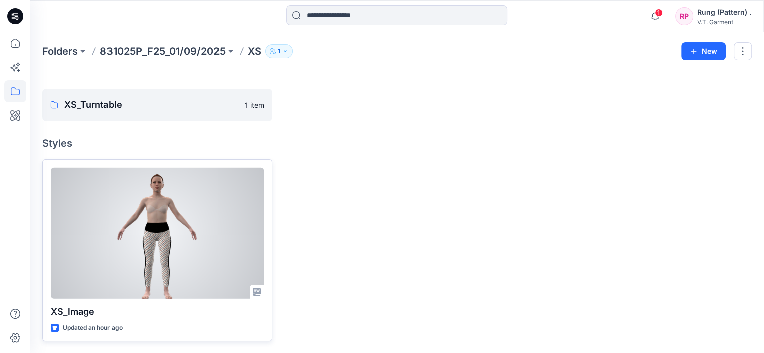
click at [181, 189] on div at bounding box center [157, 233] width 213 height 131
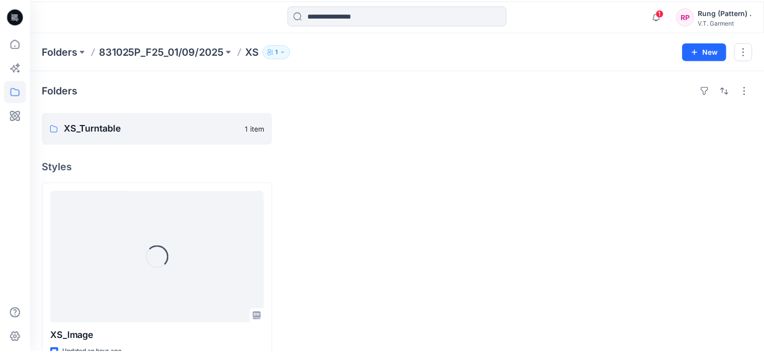
scroll to position [24, 0]
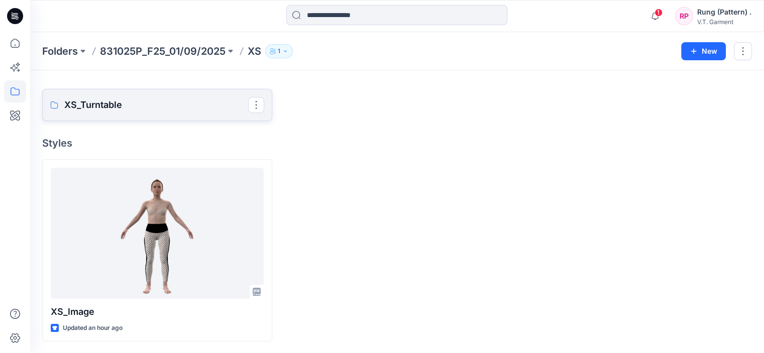
click at [133, 110] on p "XS_Turntable" at bounding box center [156, 105] width 184 height 14
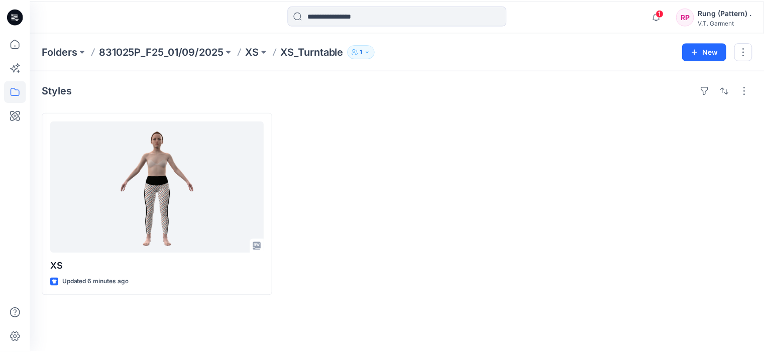
scroll to position [24, 0]
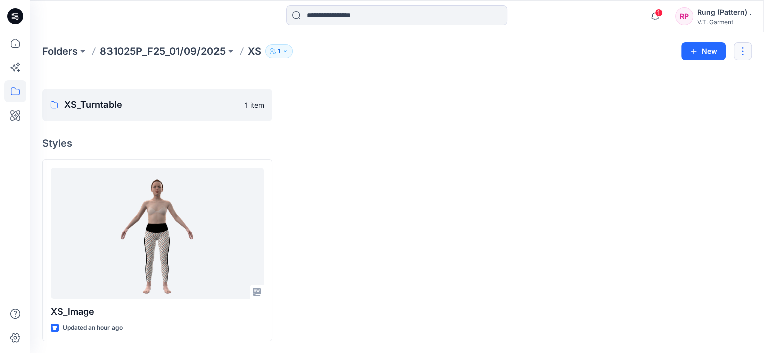
click at [751, 54] on div "Folders 831025P_F25_01/09/2025 XS 1 New" at bounding box center [397, 51] width 734 height 38
click at [750, 53] on button "button" at bounding box center [743, 51] width 18 height 18
click at [535, 98] on div at bounding box center [637, 105] width 230 height 32
click at [259, 108] on button "button" at bounding box center [256, 105] width 16 height 16
click at [729, 175] on div at bounding box center [637, 250] width 230 height 182
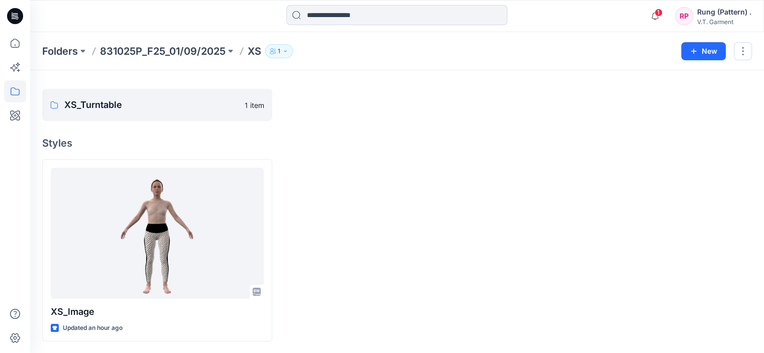
click at [153, 41] on div "Folders 831025P_F25_01/09/2025 XS 1 New" at bounding box center [397, 51] width 734 height 38
click at [168, 50] on p "831025P_F25_01/09/2025" at bounding box center [163, 51] width 126 height 14
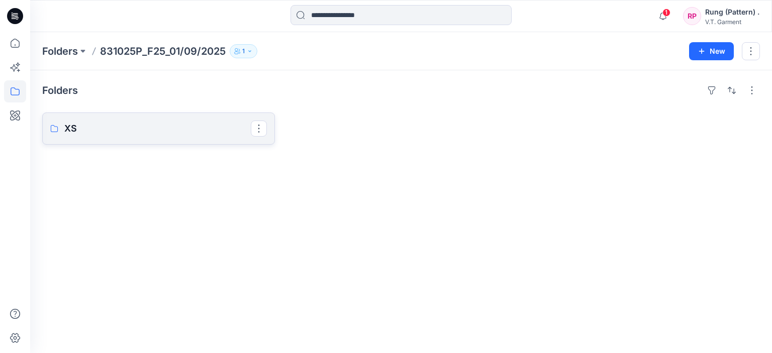
click at [175, 128] on p "XS" at bounding box center [157, 129] width 186 height 14
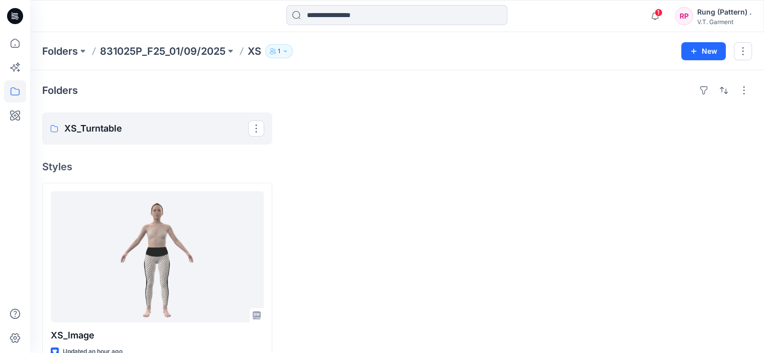
click at [177, 128] on p "XS_Turntable" at bounding box center [156, 129] width 184 height 14
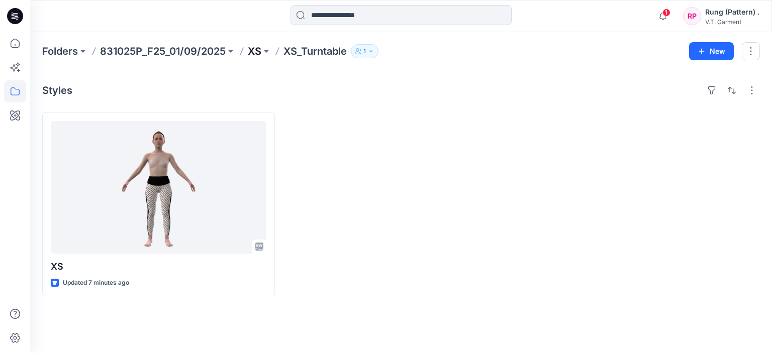
click at [256, 52] on p "XS" at bounding box center [255, 51] width 14 height 14
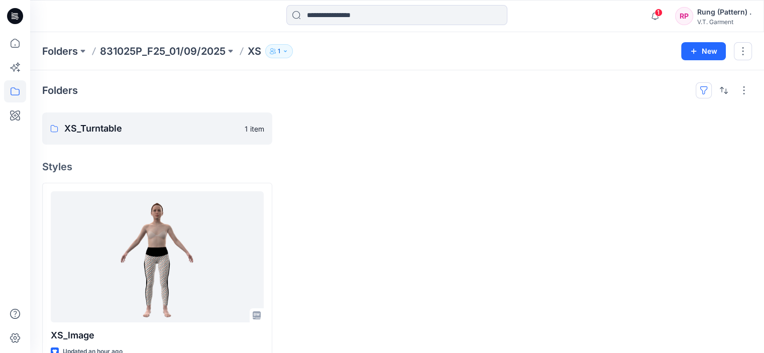
click at [702, 90] on button "button" at bounding box center [704, 90] width 16 height 16
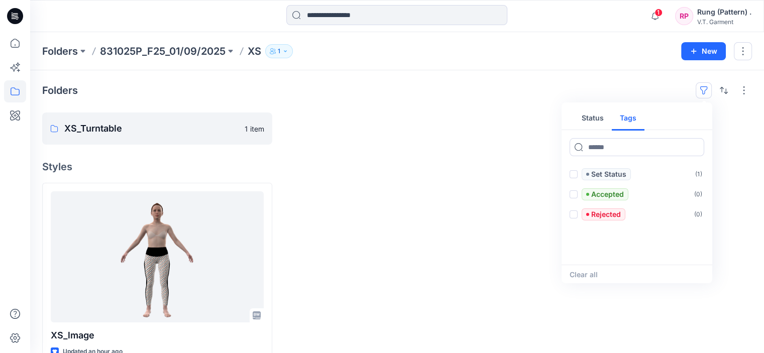
click at [625, 121] on button "Tags" at bounding box center [628, 119] width 33 height 24
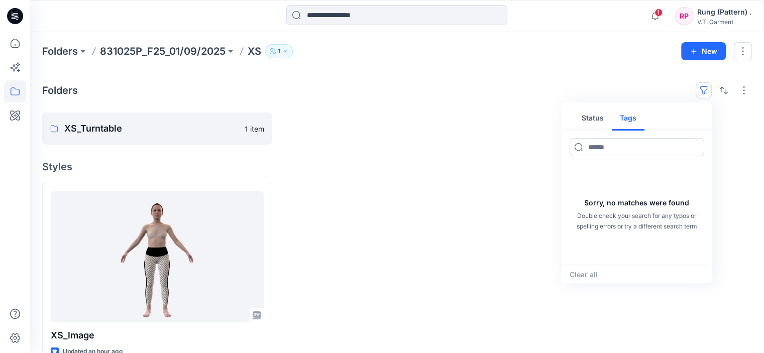
drag, startPoint x: 622, startPoint y: 102, endPoint x: 738, endPoint y: 100, distance: 116.6
click at [622, 102] on div "Folders Status Tags Sorry, no matches were found Double check your search for a…" at bounding box center [397, 223] width 734 height 307
click at [722, 88] on button "button" at bounding box center [724, 90] width 16 height 16
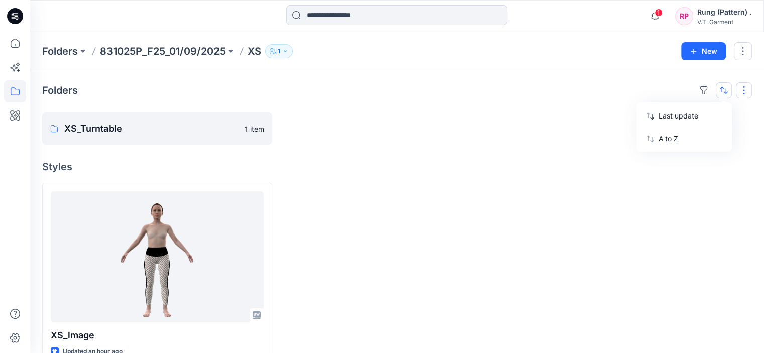
click at [742, 90] on button "button" at bounding box center [744, 90] width 16 height 16
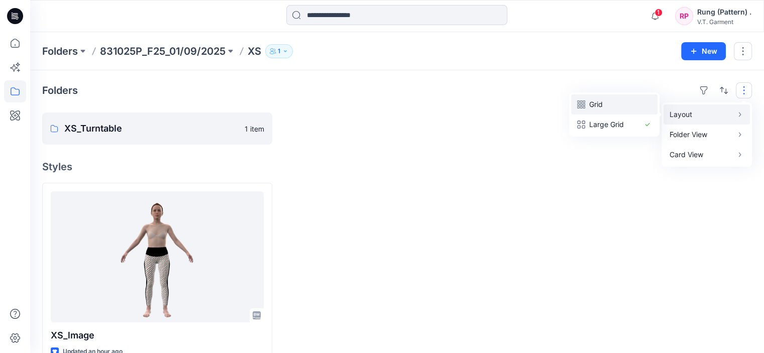
click at [587, 103] on button "Grid" at bounding box center [614, 104] width 86 height 20
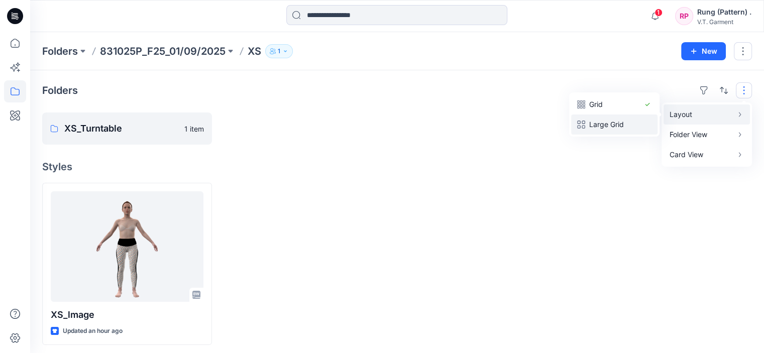
click at [609, 126] on p "Large Grid" at bounding box center [615, 125] width 50 height 12
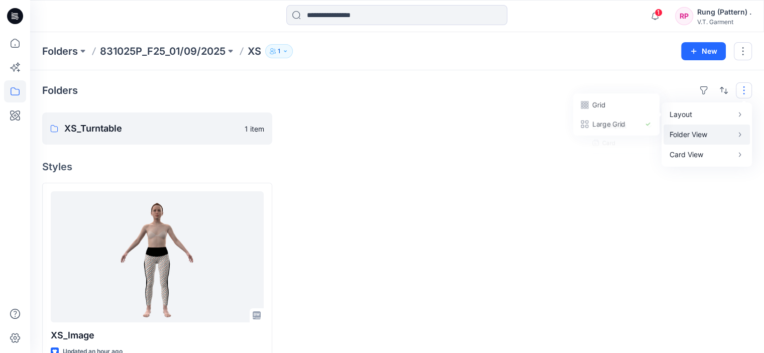
click at [700, 134] on p "Folder View" at bounding box center [701, 135] width 63 height 12
click at [615, 145] on p "Card" at bounding box center [615, 145] width 50 height 12
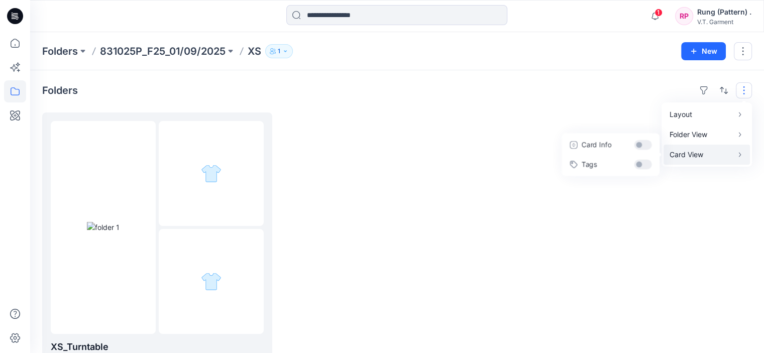
click at [721, 153] on p "Card View" at bounding box center [701, 155] width 63 height 12
click at [728, 133] on p "Folder View" at bounding box center [701, 135] width 63 height 12
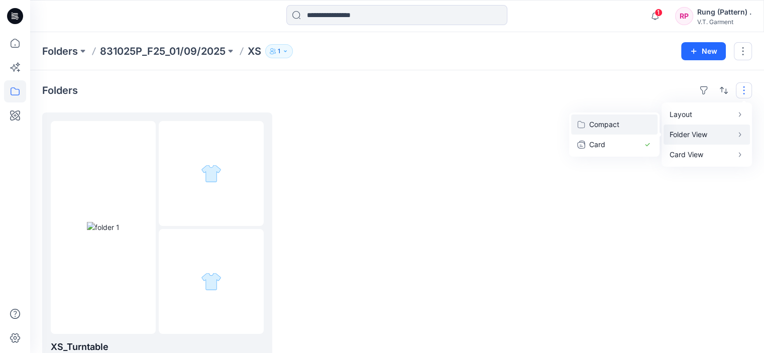
click at [609, 133] on button "Compact" at bounding box center [614, 125] width 86 height 20
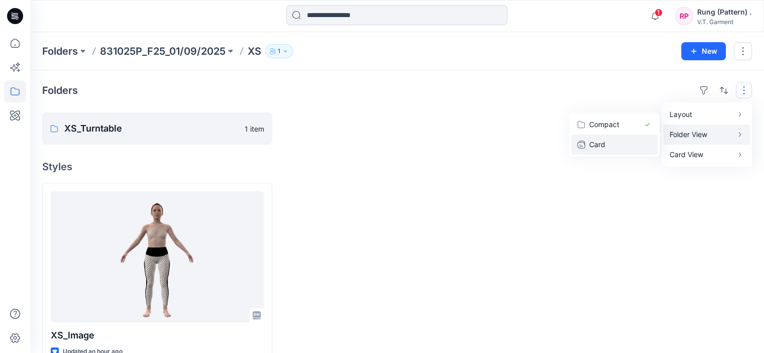
click at [638, 140] on p "Card" at bounding box center [615, 145] width 50 height 12
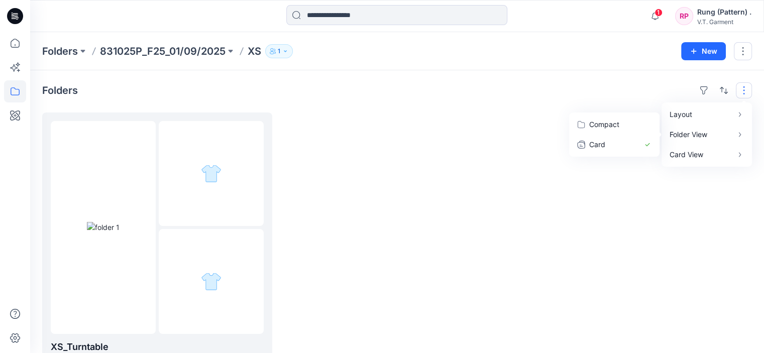
click at [565, 174] on div at bounding box center [637, 245] width 230 height 264
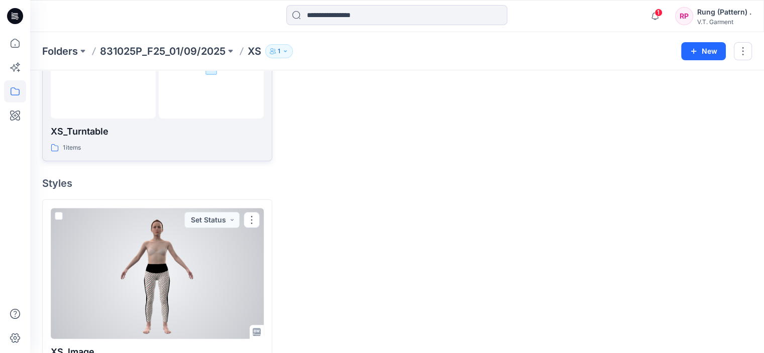
scroll to position [155, 0]
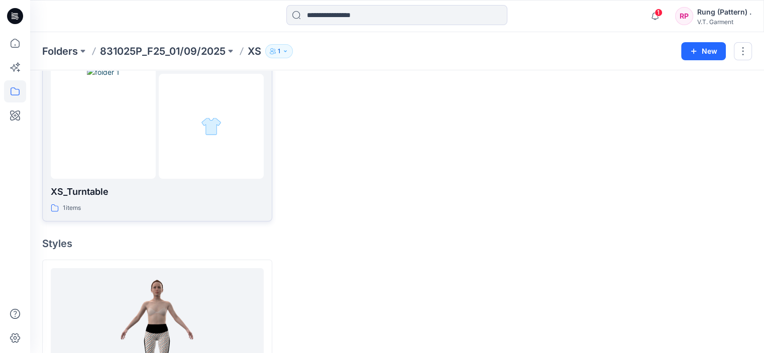
click at [136, 198] on p "XS_Turntable" at bounding box center [157, 192] width 213 height 14
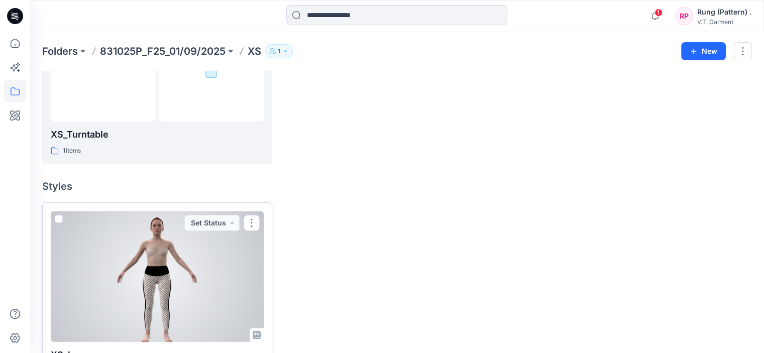
scroll to position [256, 0]
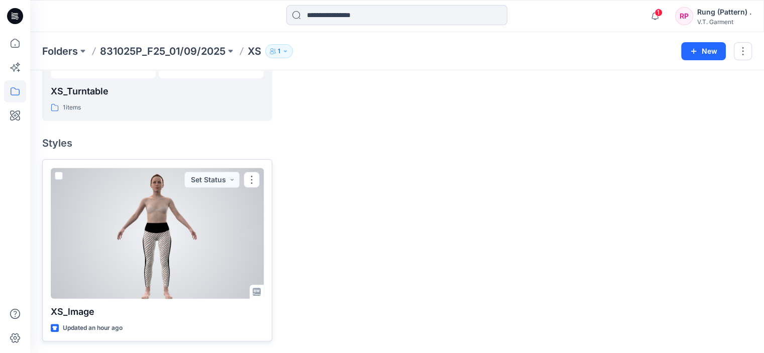
click at [182, 281] on div at bounding box center [157, 233] width 213 height 131
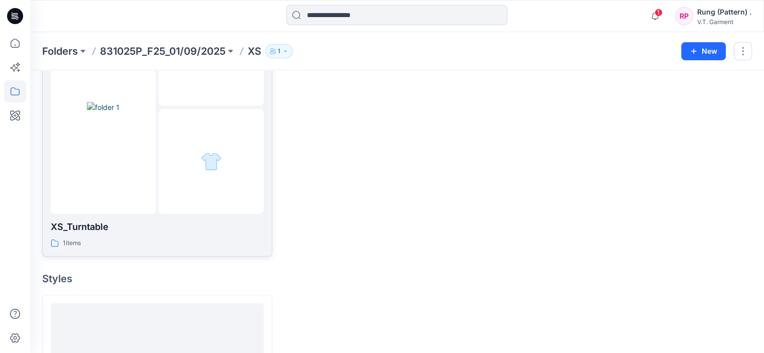
scroll to position [105, 0]
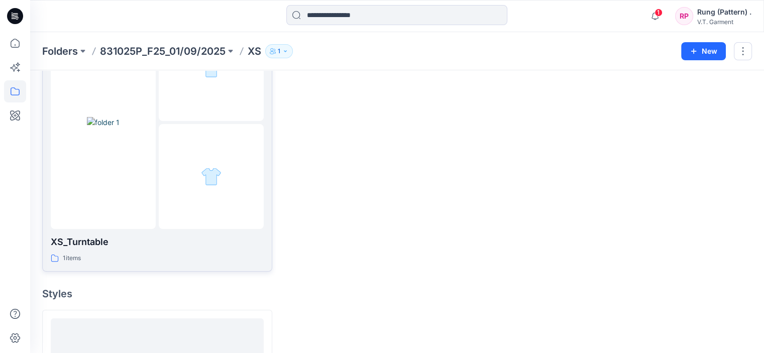
click at [102, 128] on img at bounding box center [103, 122] width 33 height 11
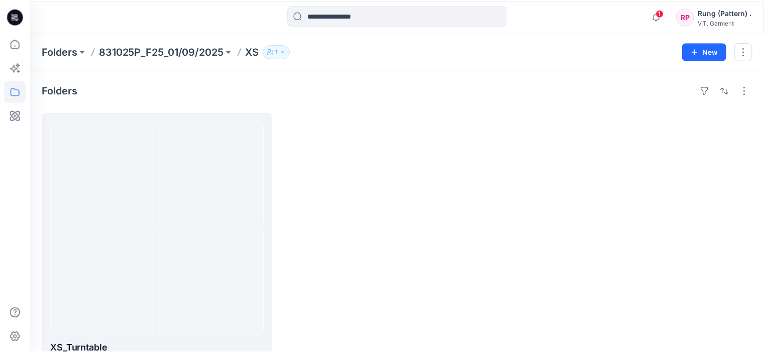
scroll to position [105, 0]
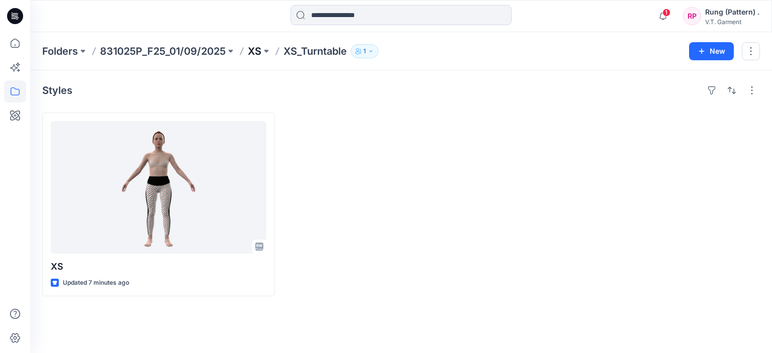
click at [257, 47] on p "XS" at bounding box center [255, 51] width 14 height 14
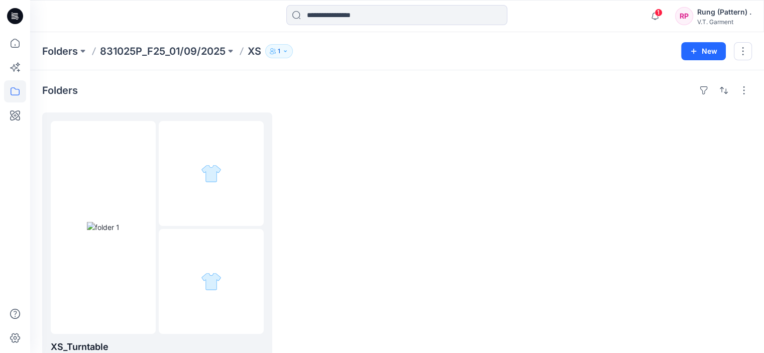
click at [198, 50] on p "831025P_F25_01/09/2025" at bounding box center [163, 51] width 126 height 14
click at [179, 52] on p "831025P_F25_01/09/2025" at bounding box center [163, 51] width 126 height 14
click at [694, 54] on icon "button" at bounding box center [694, 51] width 8 height 8
click at [668, 96] on p "New Folder" at bounding box center [674, 95] width 37 height 11
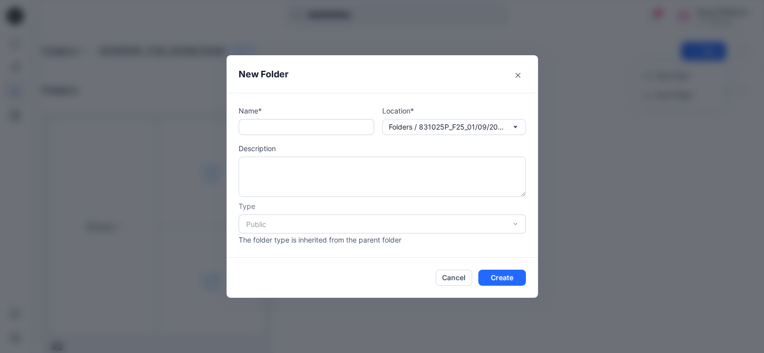
click at [326, 126] on input "text" at bounding box center [307, 127] width 136 height 16
type input "*"
click at [253, 126] on input "***" at bounding box center [307, 127] width 136 height 16
type input "***"
click at [505, 278] on button "Create" at bounding box center [502, 278] width 48 height 16
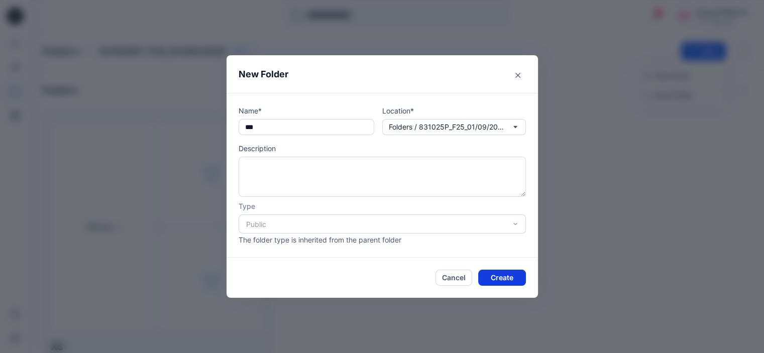
click at [503, 280] on button "Create" at bounding box center [502, 278] width 48 height 16
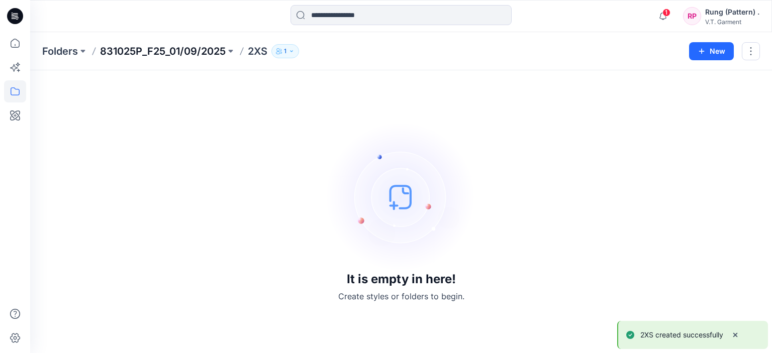
click at [202, 45] on p "831025P_F25_01/09/2025" at bounding box center [163, 51] width 126 height 14
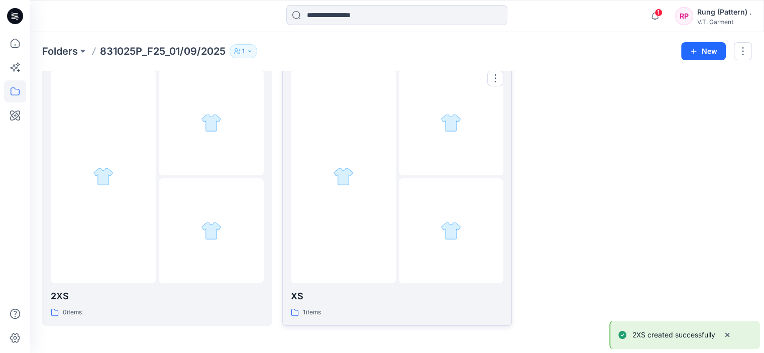
scroll to position [51, 0]
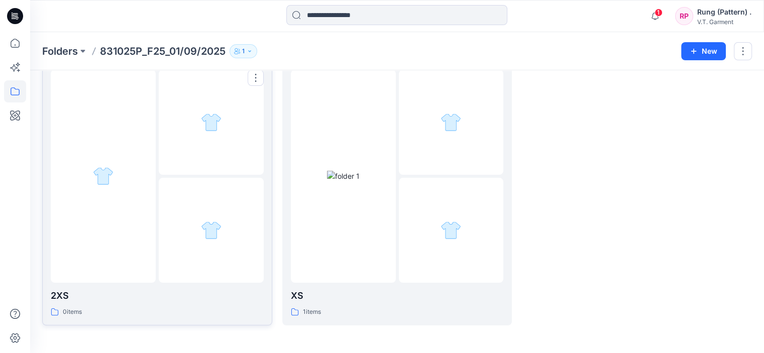
click at [216, 178] on div at bounding box center [211, 230] width 105 height 105
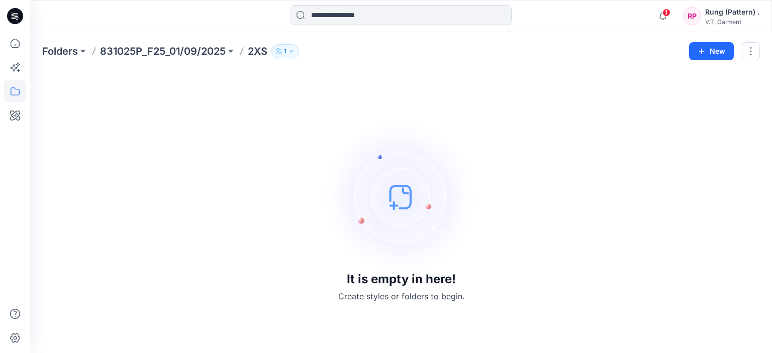
click at [406, 168] on img at bounding box center [401, 197] width 151 height 151
click at [663, 15] on icon "button" at bounding box center [662, 16] width 19 height 20
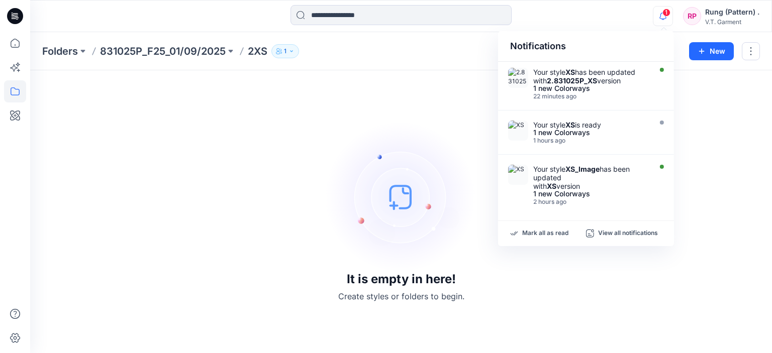
click at [257, 57] on p "2XS" at bounding box center [258, 51] width 20 height 14
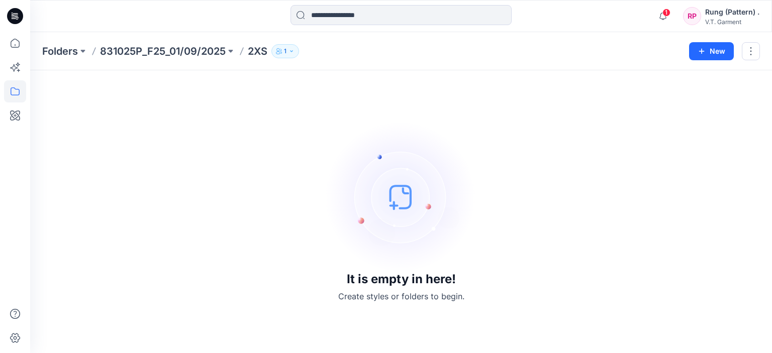
click at [258, 54] on p "2XS" at bounding box center [258, 51] width 20 height 14
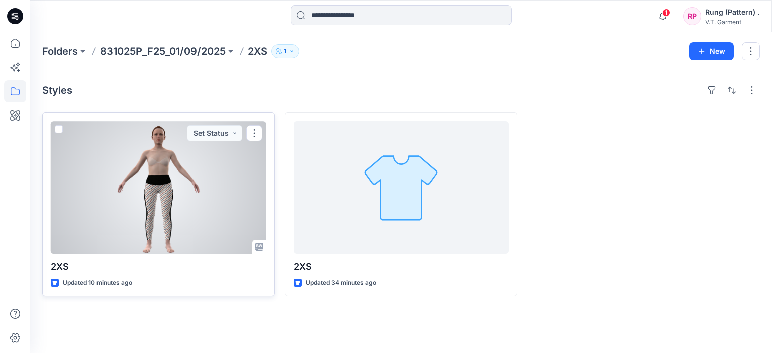
click at [183, 188] on div at bounding box center [159, 187] width 216 height 133
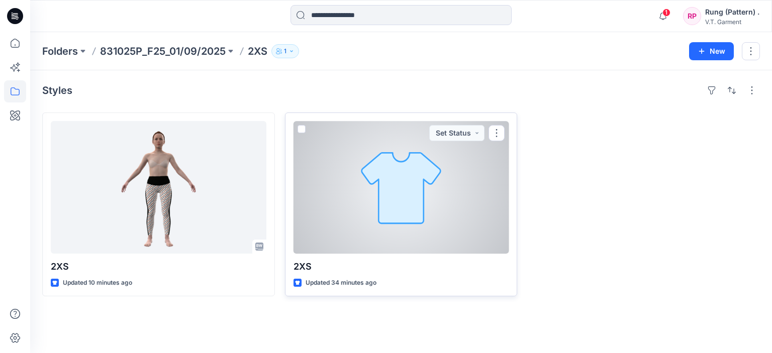
click at [446, 260] on p "2XS" at bounding box center [402, 267] width 216 height 14
click at [416, 206] on div at bounding box center [402, 187] width 216 height 133
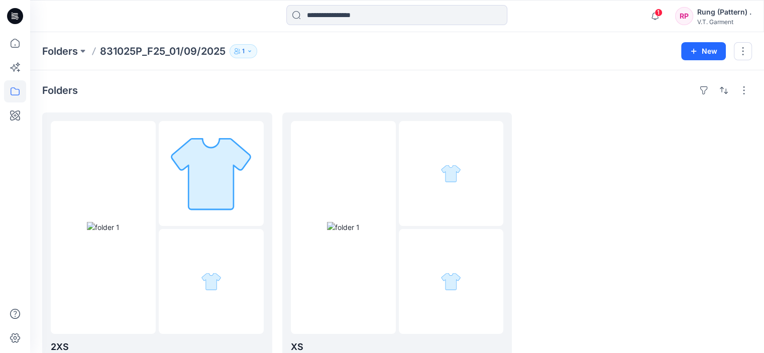
click at [191, 47] on p "831025P_F25_01/09/2025" at bounding box center [163, 51] width 126 height 14
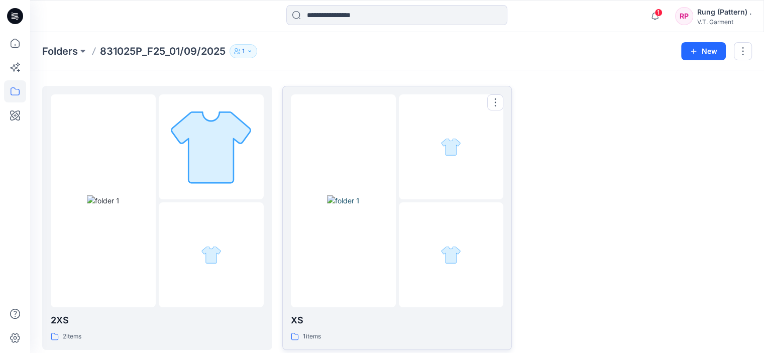
scroll to position [51, 0]
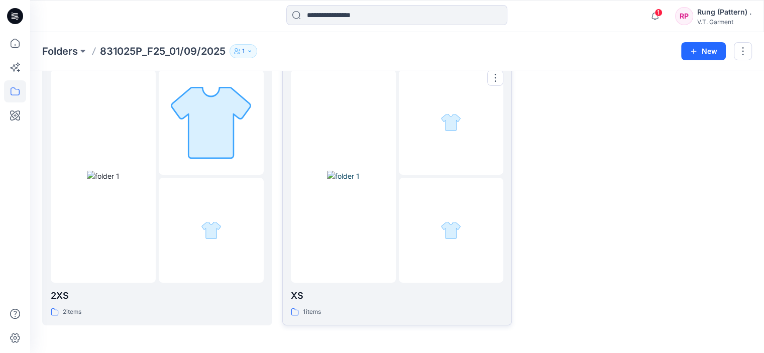
click at [348, 283] on div "XS 1 items" at bounding box center [397, 193] width 213 height 247
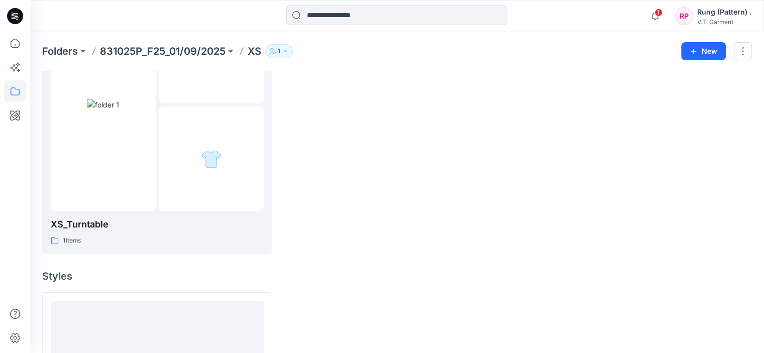
scroll to position [151, 0]
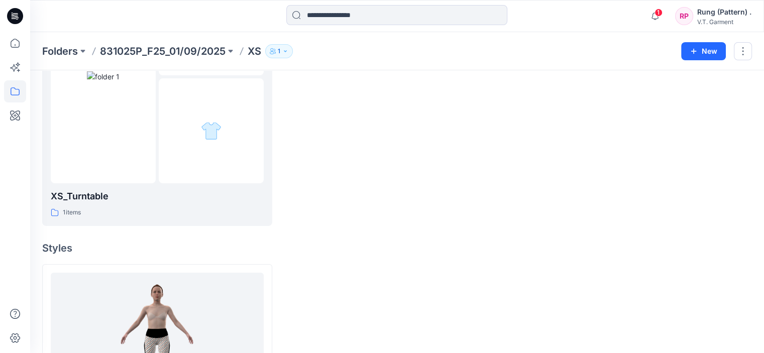
click at [191, 42] on div "Folders 831025P_F25_01/09/2025 XS 1 New" at bounding box center [397, 51] width 734 height 38
click at [190, 50] on p "831025P_F25_01/09/2025" at bounding box center [163, 51] width 126 height 14
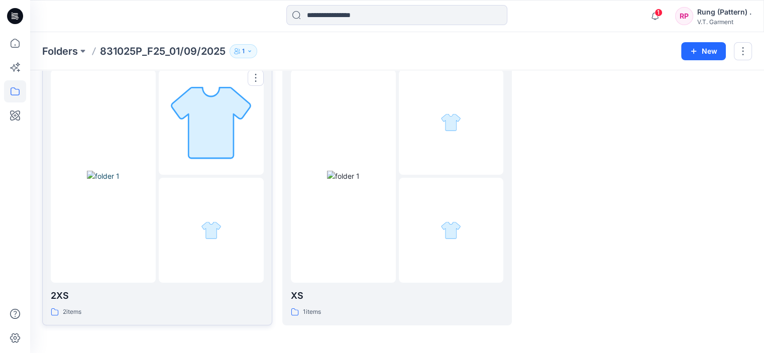
click at [175, 234] on div at bounding box center [211, 230] width 105 height 105
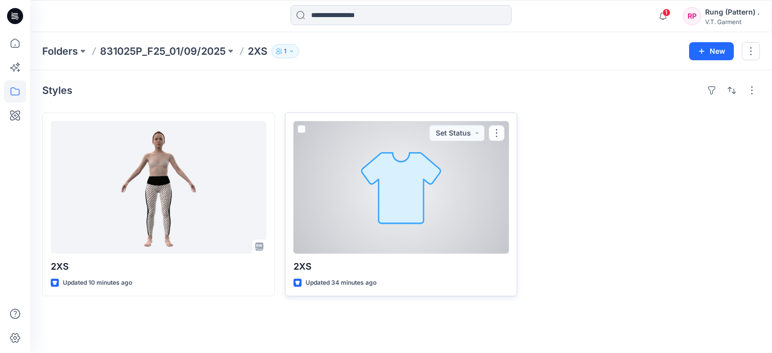
click at [373, 234] on div at bounding box center [402, 187] width 216 height 133
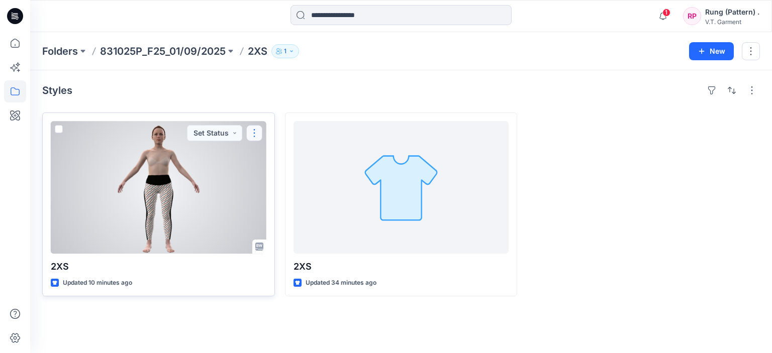
click at [249, 130] on button "button" at bounding box center [254, 133] width 16 height 16
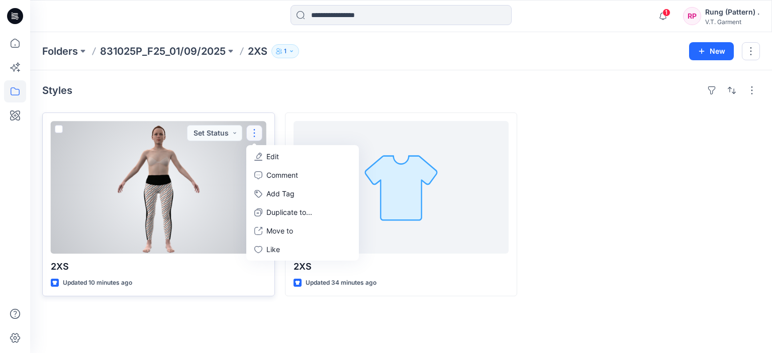
click at [280, 161] on button "Edit" at bounding box center [302, 156] width 109 height 19
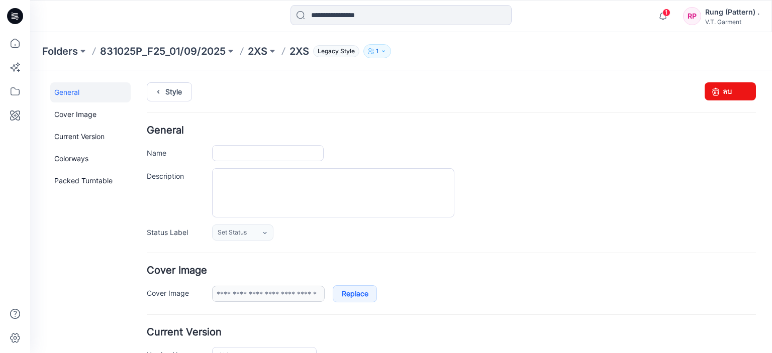
type input "***"
type input "**********"
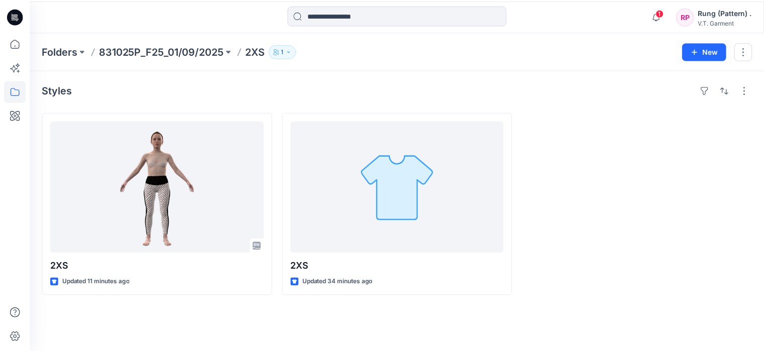
scroll to position [51, 0]
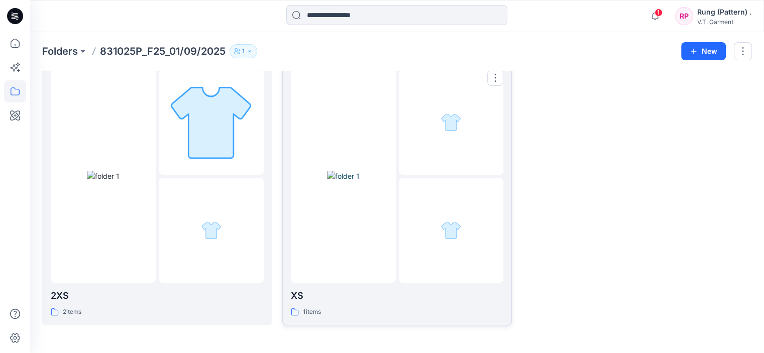
click at [335, 181] on img at bounding box center [343, 176] width 33 height 11
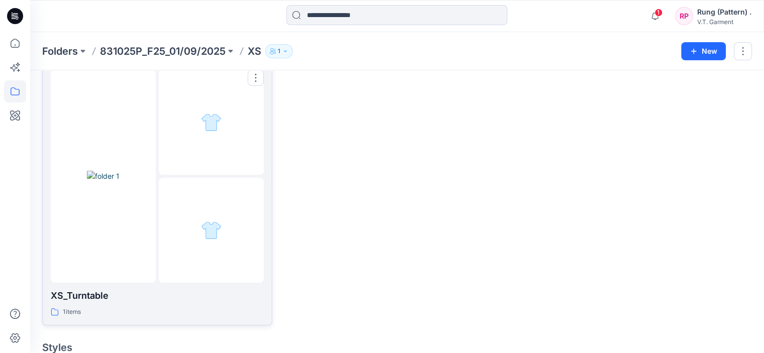
click at [99, 296] on p "XS_Turntable" at bounding box center [157, 296] width 213 height 14
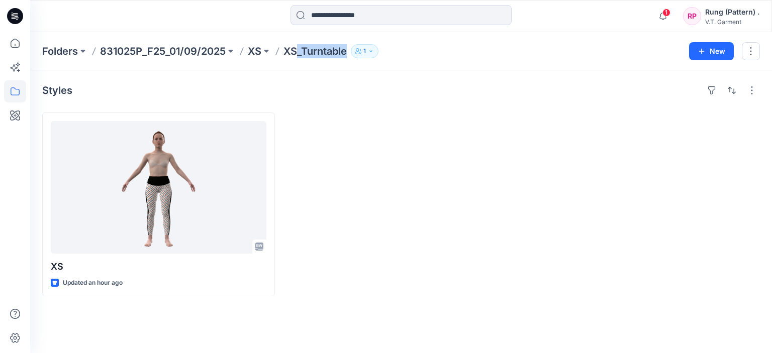
drag, startPoint x: 350, startPoint y: 49, endPoint x: 297, endPoint y: 56, distance: 53.3
click at [297, 56] on div "Folders 831025P_F25_01/09/2025 XS XS_Turntable 1" at bounding box center [361, 51] width 639 height 14
copy p "_Turntable"
click at [333, 121] on div at bounding box center [401, 205] width 233 height 184
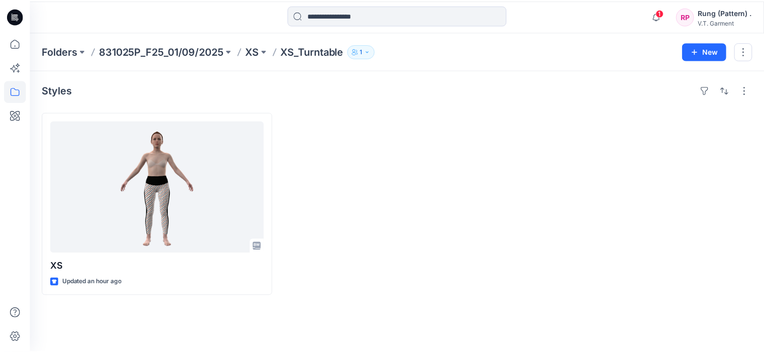
scroll to position [51, 0]
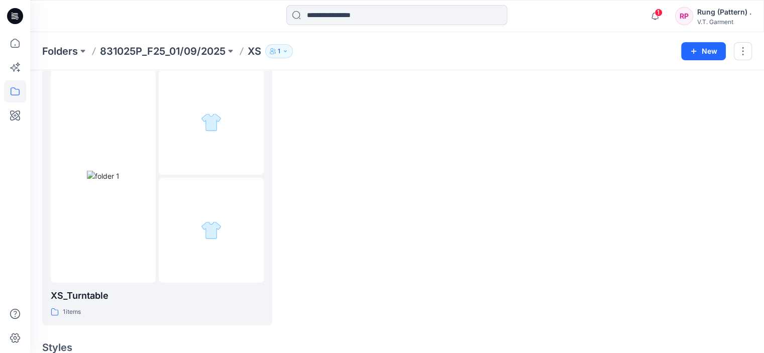
click at [191, 51] on p "831025P_F25_01/09/2025" at bounding box center [163, 51] width 126 height 14
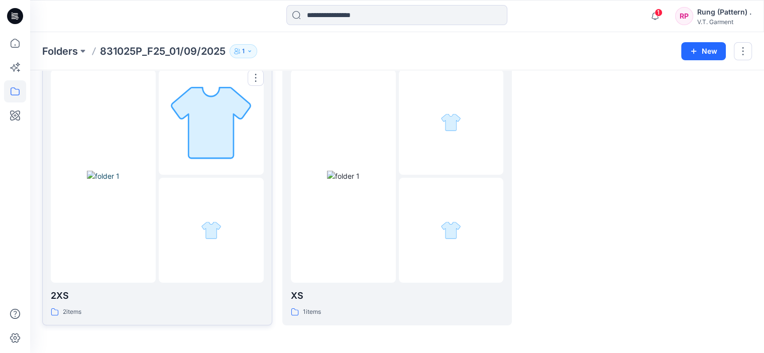
click at [182, 269] on div at bounding box center [211, 230] width 105 height 105
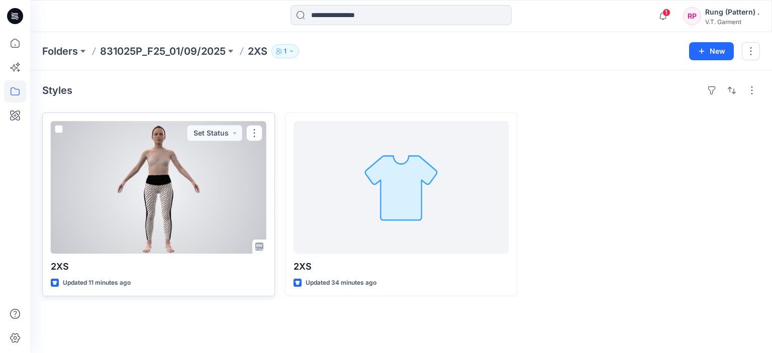
click at [183, 266] on p "2XS" at bounding box center [159, 267] width 216 height 14
click at [259, 126] on button "button" at bounding box center [254, 133] width 16 height 16
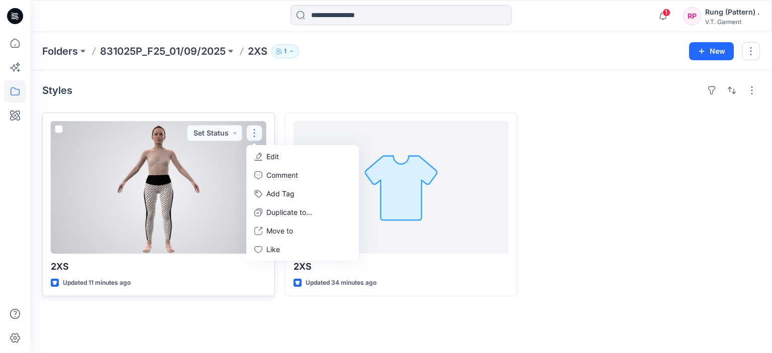
click at [269, 154] on p "Edit" at bounding box center [272, 156] width 13 height 11
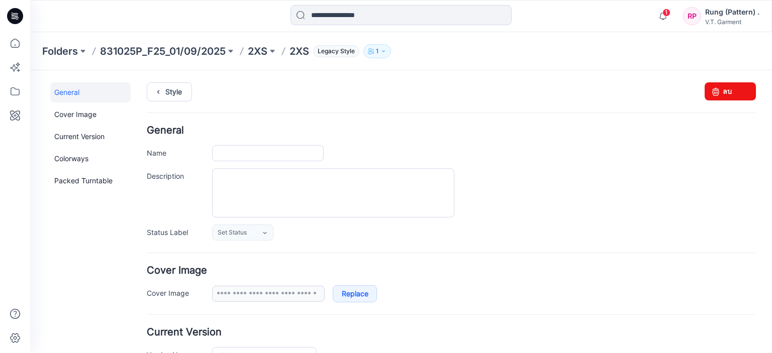
type input "***"
type input "**********"
click at [255, 158] on input "***" at bounding box center [268, 153] width 112 height 16
paste input "**********"
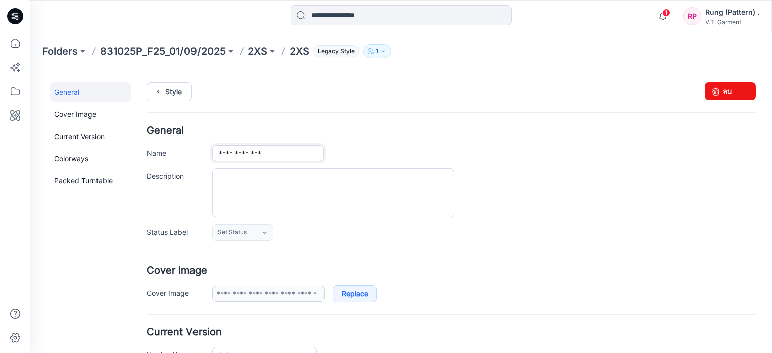
type input "**********"
click at [371, 126] on h4 "General" at bounding box center [451, 131] width 609 height 10
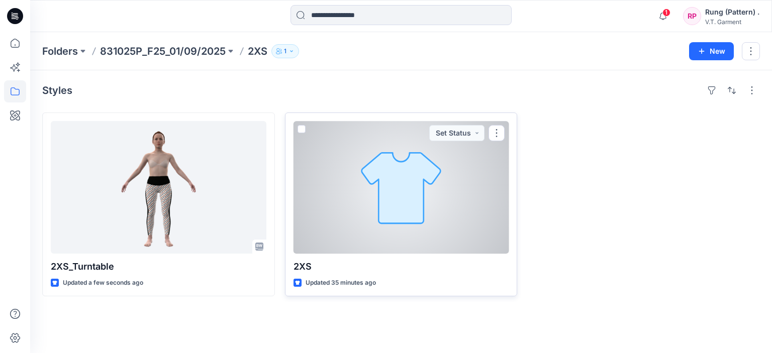
click at [307, 265] on p "2XS" at bounding box center [402, 267] width 216 height 14
click at [320, 266] on p "2XS" at bounding box center [402, 267] width 216 height 14
click at [493, 130] on button "button" at bounding box center [497, 133] width 16 height 16
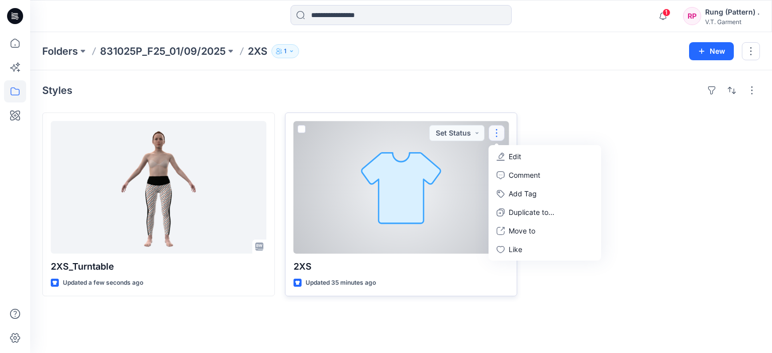
click at [519, 162] on button "Edit" at bounding box center [545, 156] width 109 height 19
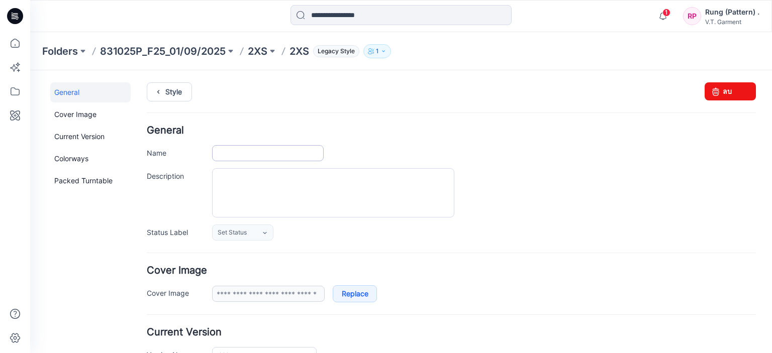
type input "***"
type input "**********"
click at [262, 154] on input "***" at bounding box center [268, 153] width 112 height 16
click at [192, 50] on p "831025P_F25_01/09/2025" at bounding box center [163, 51] width 126 height 14
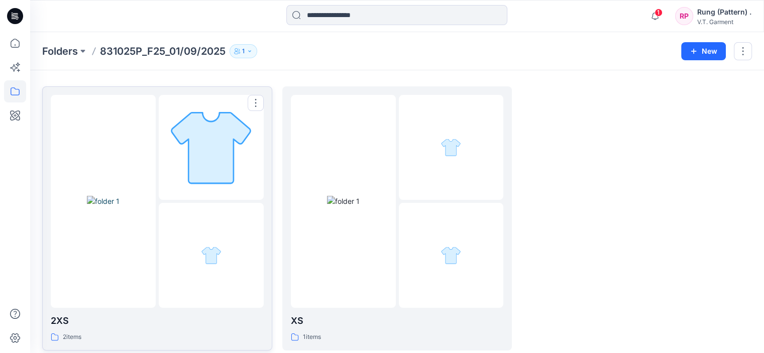
scroll to position [51, 0]
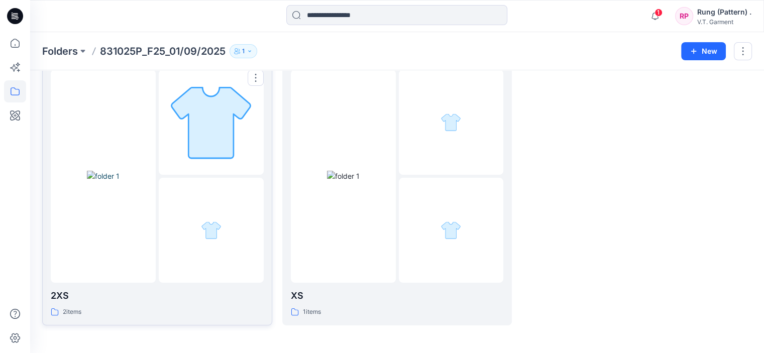
click at [203, 257] on div at bounding box center [211, 230] width 105 height 105
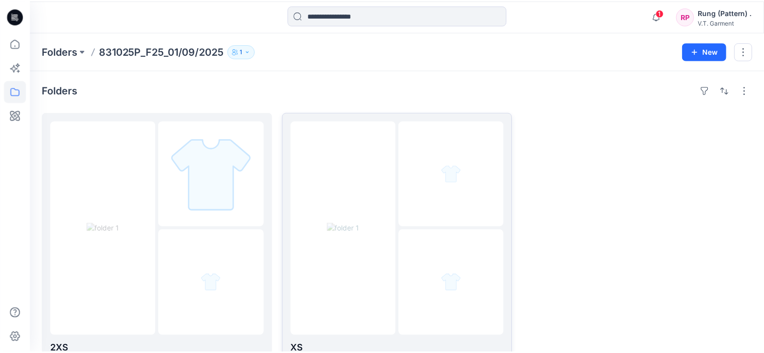
scroll to position [51, 0]
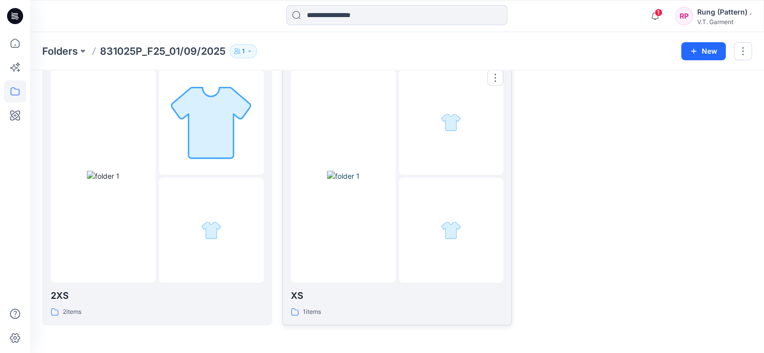
click at [360, 181] on img at bounding box center [343, 176] width 33 height 11
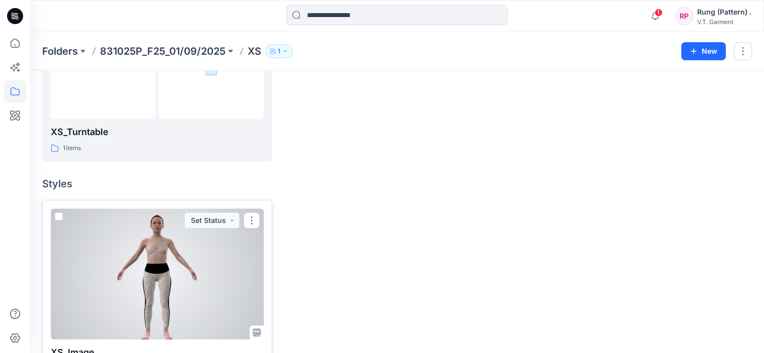
scroll to position [256, 0]
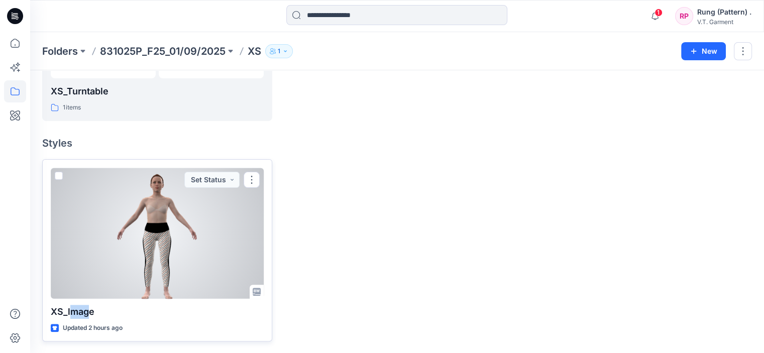
drag, startPoint x: 86, startPoint y: 313, endPoint x: 69, endPoint y: 311, distance: 17.2
click at [69, 311] on p "XS_lmage" at bounding box center [157, 312] width 213 height 14
drag, startPoint x: 92, startPoint y: 310, endPoint x: 60, endPoint y: 312, distance: 32.2
click at [60, 312] on p "XS_lmage" at bounding box center [157, 312] width 213 height 14
copy p "_lmage"
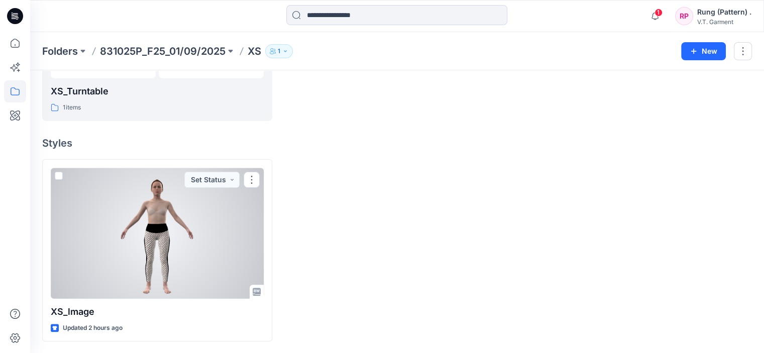
click at [432, 282] on div at bounding box center [397, 250] width 230 height 182
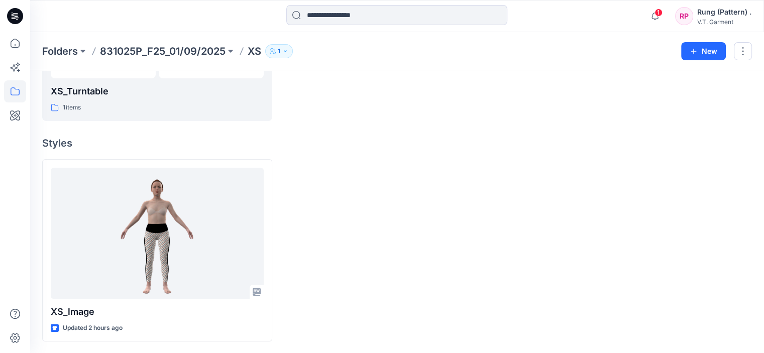
scroll to position [51, 0]
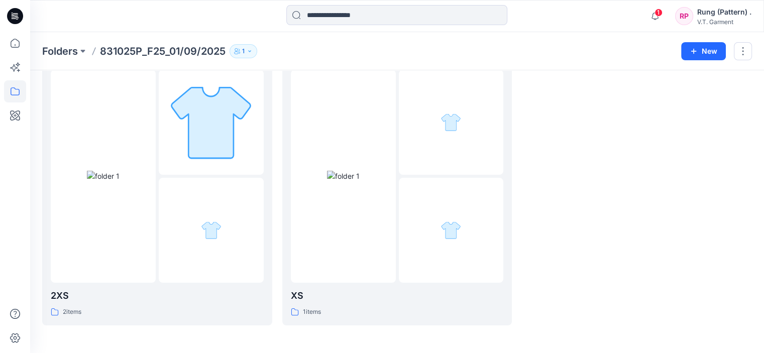
click at [162, 51] on p "831025P_F25_01/09/2025" at bounding box center [163, 51] width 126 height 14
click at [10, 94] on icon at bounding box center [15, 91] width 22 height 22
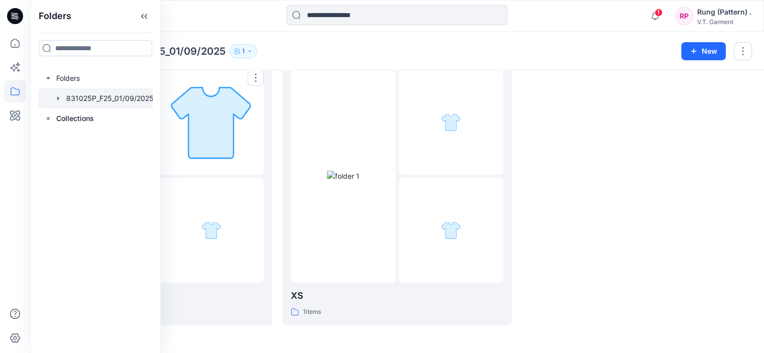
click at [263, 62] on div "Folders 831025P_F25_01/09/2025 1 New" at bounding box center [397, 51] width 734 height 38
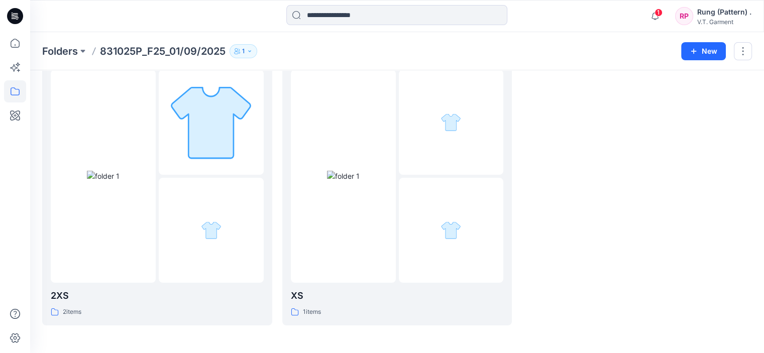
click at [185, 50] on p "831025P_F25_01/09/2025" at bounding box center [163, 51] width 126 height 14
click at [173, 228] on div at bounding box center [211, 230] width 105 height 105
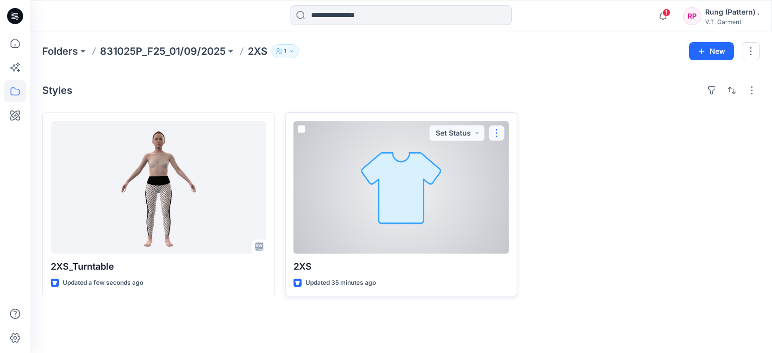
click at [495, 132] on button "button" at bounding box center [497, 133] width 16 height 16
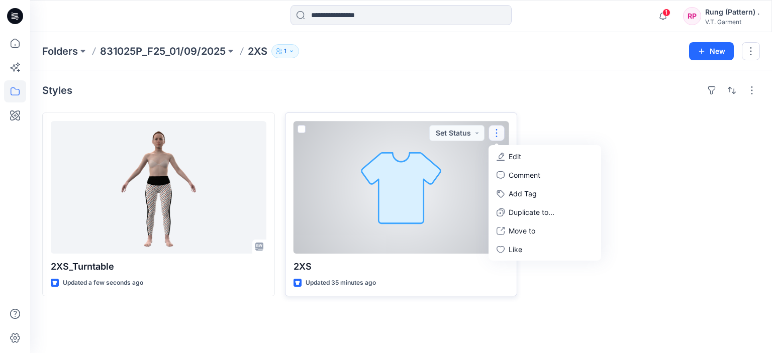
click at [506, 156] on button "Edit" at bounding box center [545, 156] width 109 height 19
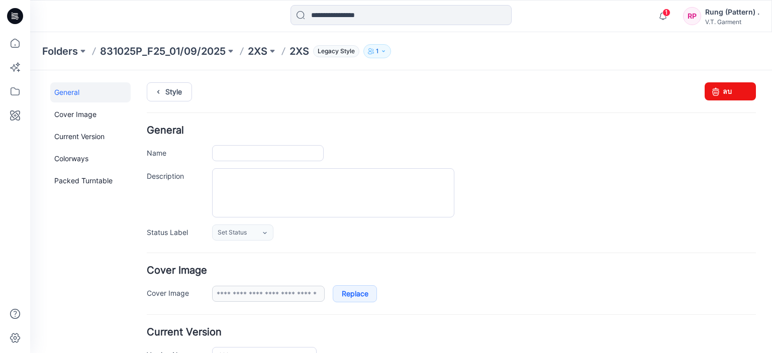
type input "***"
type input "**********"
click at [262, 153] on input "***" at bounding box center [268, 153] width 112 height 16
paste input "******"
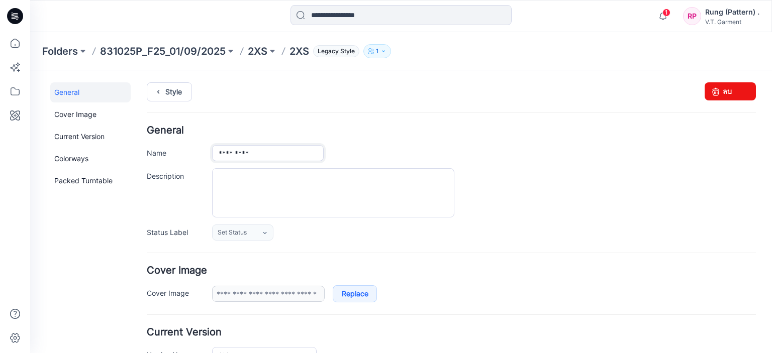
type input "*********"
click at [476, 201] on div at bounding box center [484, 192] width 544 height 49
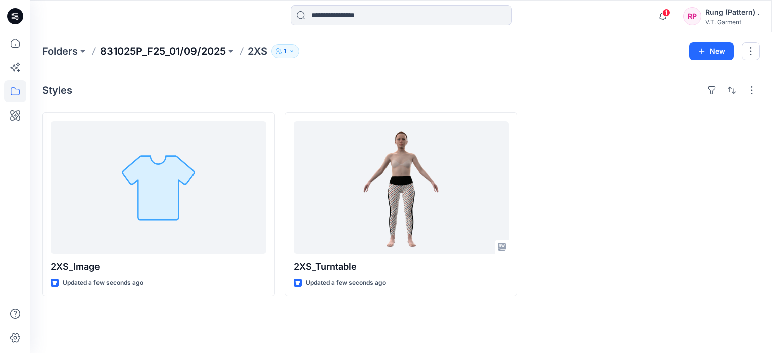
click at [199, 54] on p "831025P_F25_01/09/2025" at bounding box center [163, 51] width 126 height 14
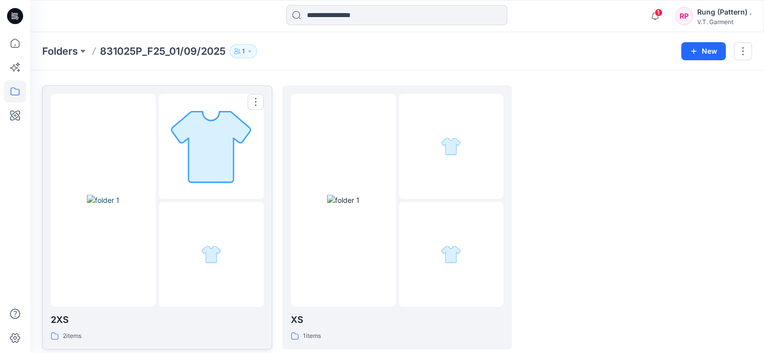
scroll to position [51, 0]
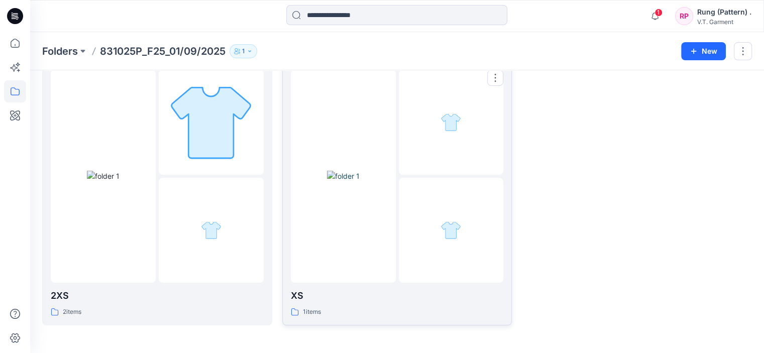
click at [360, 181] on img at bounding box center [343, 176] width 33 height 11
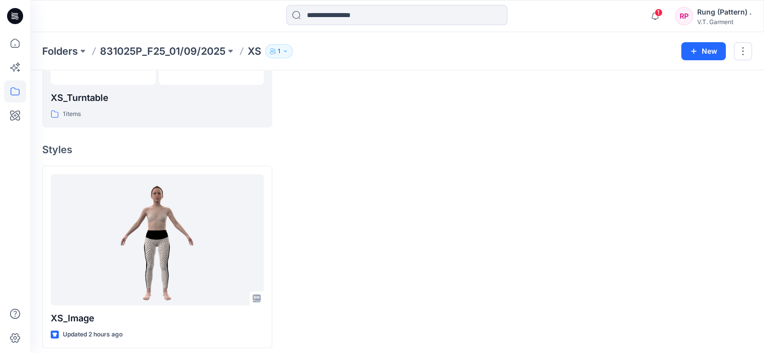
scroll to position [256, 0]
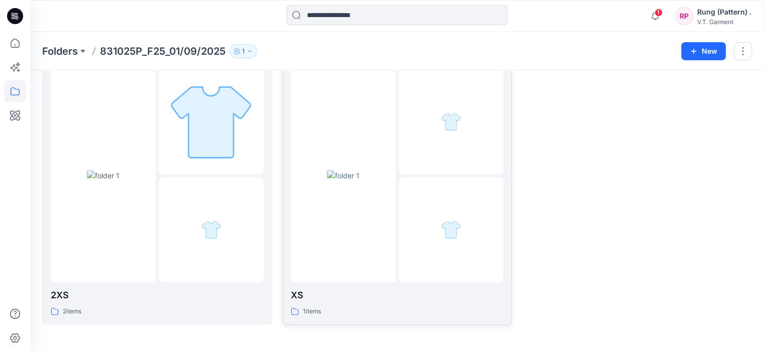
scroll to position [51, 0]
click at [360, 181] on img at bounding box center [343, 176] width 33 height 11
click at [120, 180] on img at bounding box center [103, 176] width 33 height 11
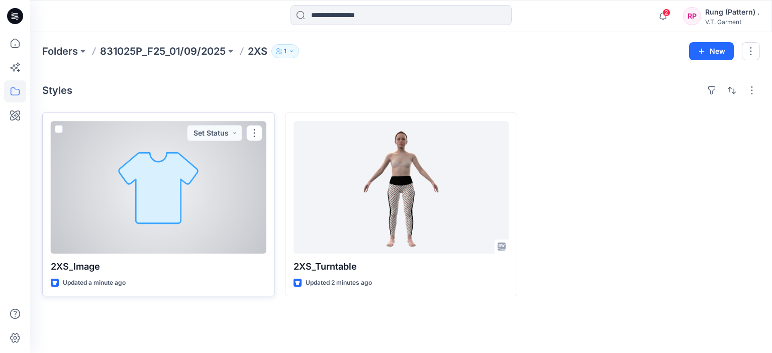
click at [205, 174] on div at bounding box center [159, 187] width 216 height 133
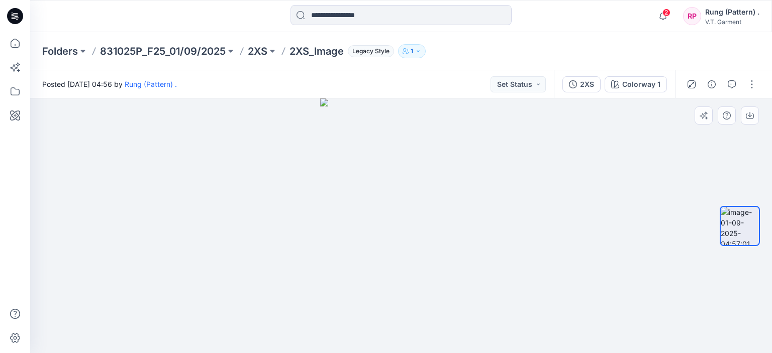
click at [389, 186] on img at bounding box center [400, 226] width 161 height 255
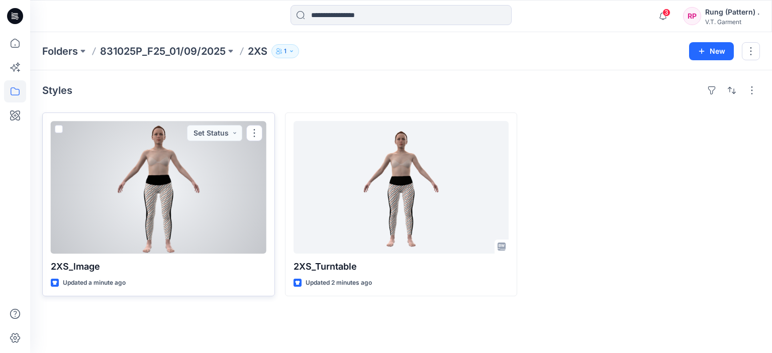
click at [178, 193] on div at bounding box center [159, 187] width 216 height 133
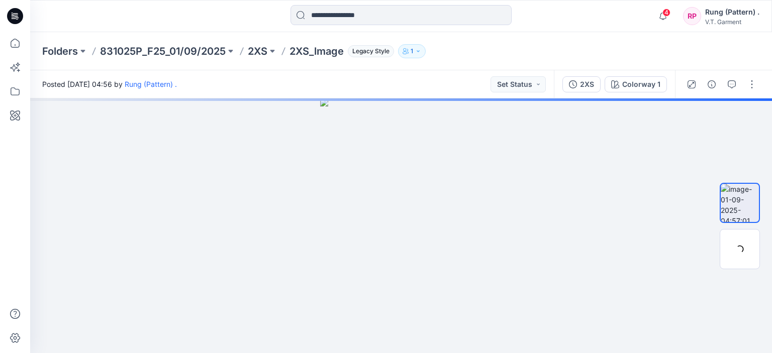
click at [214, 62] on div "Folders 831025P_F25_01/09/2025 2XS 2XS_lmage Legacy Style 1" at bounding box center [401, 51] width 742 height 38
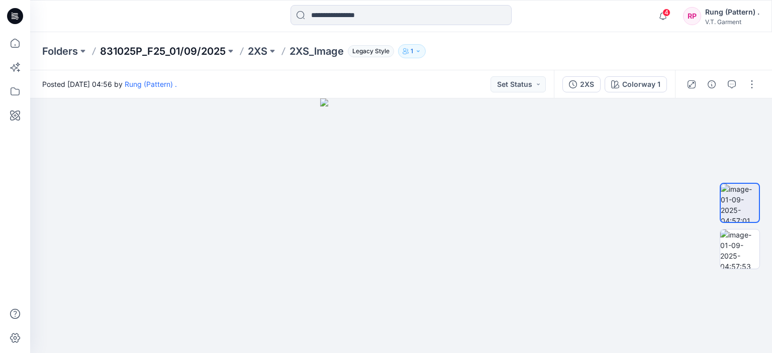
click at [208, 52] on p "831025P_F25_01/09/2025" at bounding box center [163, 51] width 126 height 14
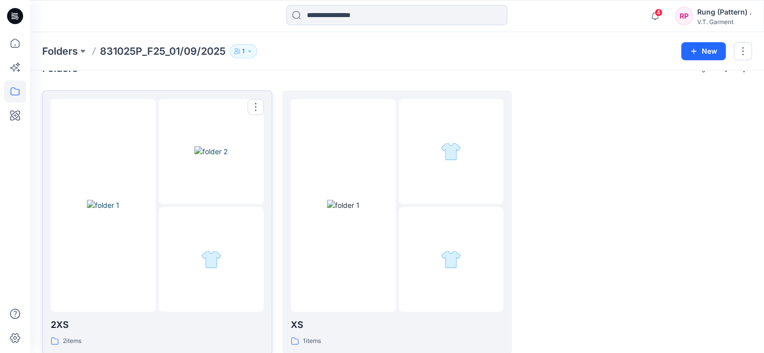
scroll to position [51, 0]
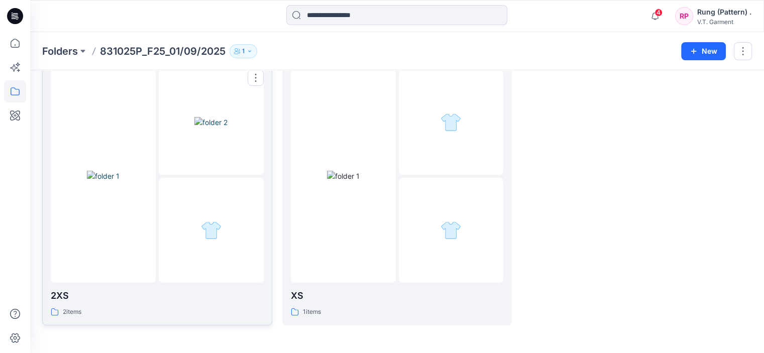
click at [120, 181] on img at bounding box center [103, 176] width 33 height 11
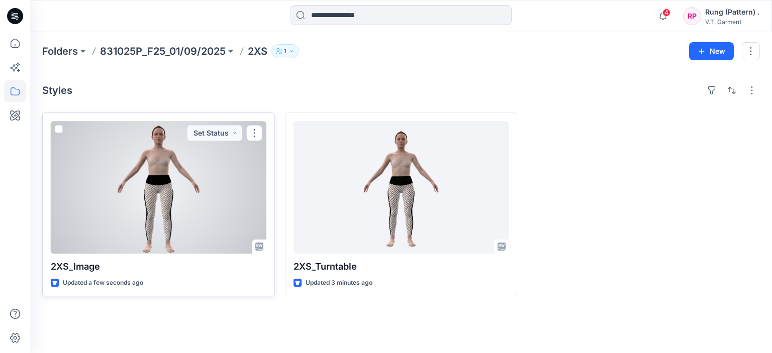
click at [160, 212] on div at bounding box center [159, 187] width 216 height 133
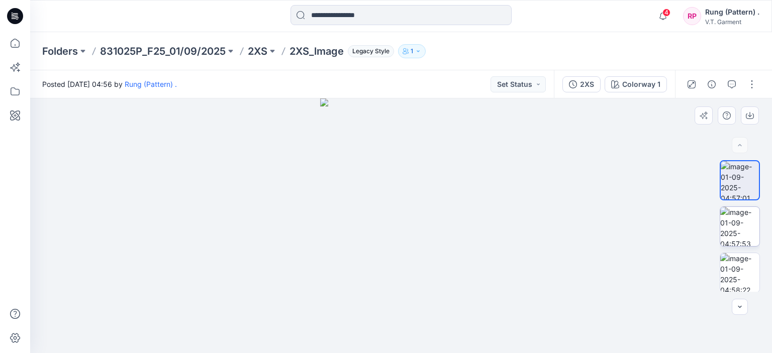
click at [749, 220] on img at bounding box center [739, 226] width 39 height 39
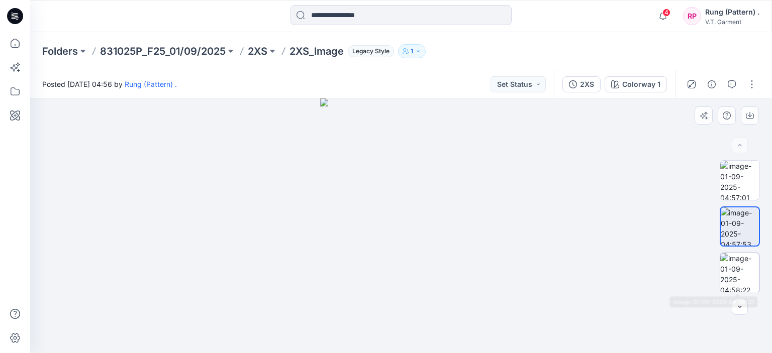
click at [746, 273] on img at bounding box center [739, 272] width 39 height 39
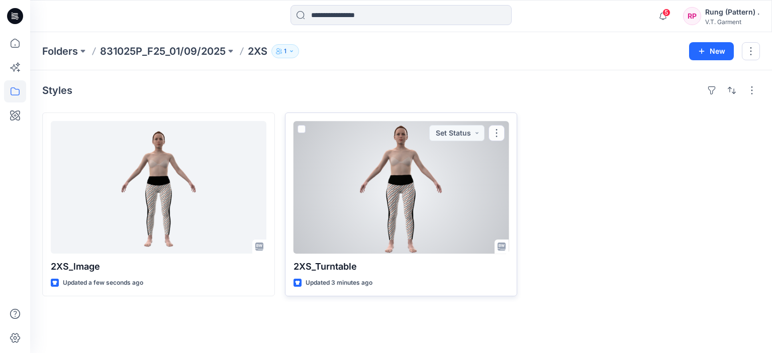
click at [373, 184] on div at bounding box center [402, 187] width 216 height 133
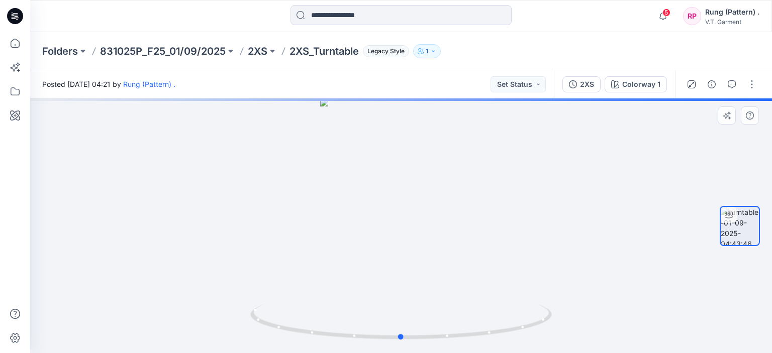
click at [467, 294] on div at bounding box center [401, 226] width 742 height 255
click at [468, 294] on div at bounding box center [401, 226] width 742 height 255
drag, startPoint x: 470, startPoint y: 322, endPoint x: 473, endPoint y: 333, distance: 11.6
click at [473, 333] on icon at bounding box center [402, 324] width 304 height 38
click at [476, 333] on icon at bounding box center [402, 324] width 304 height 38
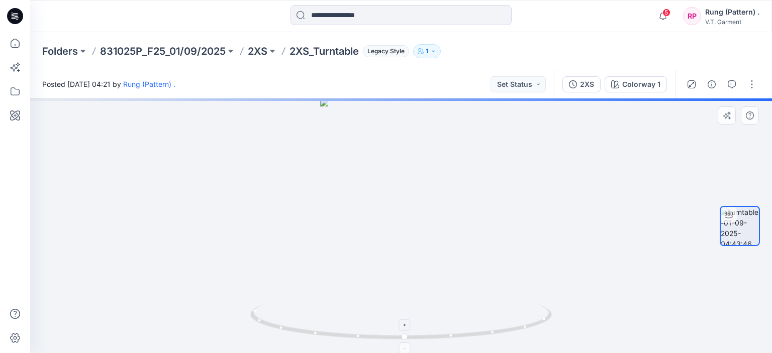
click at [476, 333] on icon at bounding box center [402, 324] width 304 height 38
drag, startPoint x: 476, startPoint y: 333, endPoint x: 231, endPoint y: 326, distance: 244.9
click at [231, 326] on div at bounding box center [401, 226] width 742 height 255
click at [185, 199] on div at bounding box center [401, 226] width 742 height 255
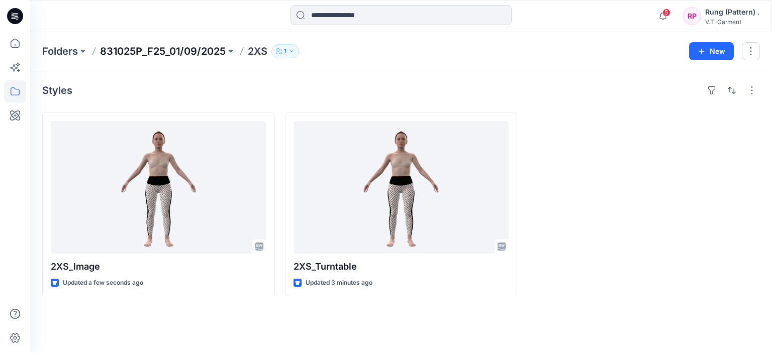
click at [144, 51] on p "831025P_F25_01/09/2025" at bounding box center [163, 51] width 126 height 14
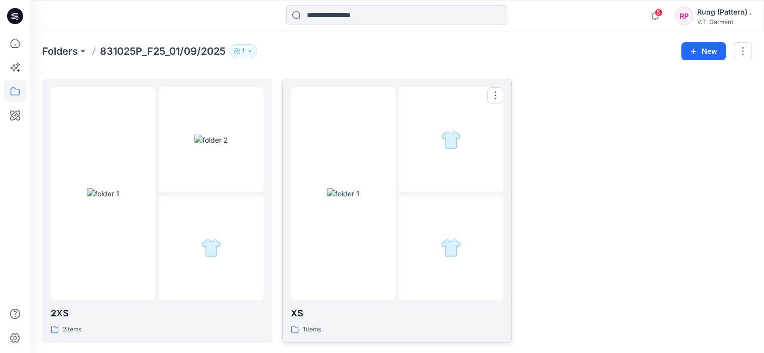
scroll to position [51, 0]
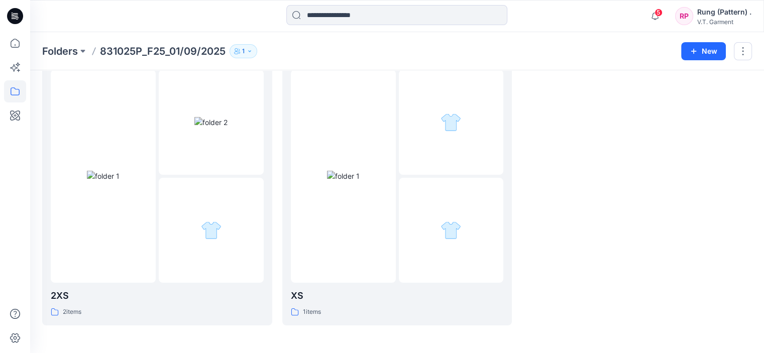
click at [612, 277] on div at bounding box center [637, 193] width 230 height 264
